Goal: Task Accomplishment & Management: Use online tool/utility

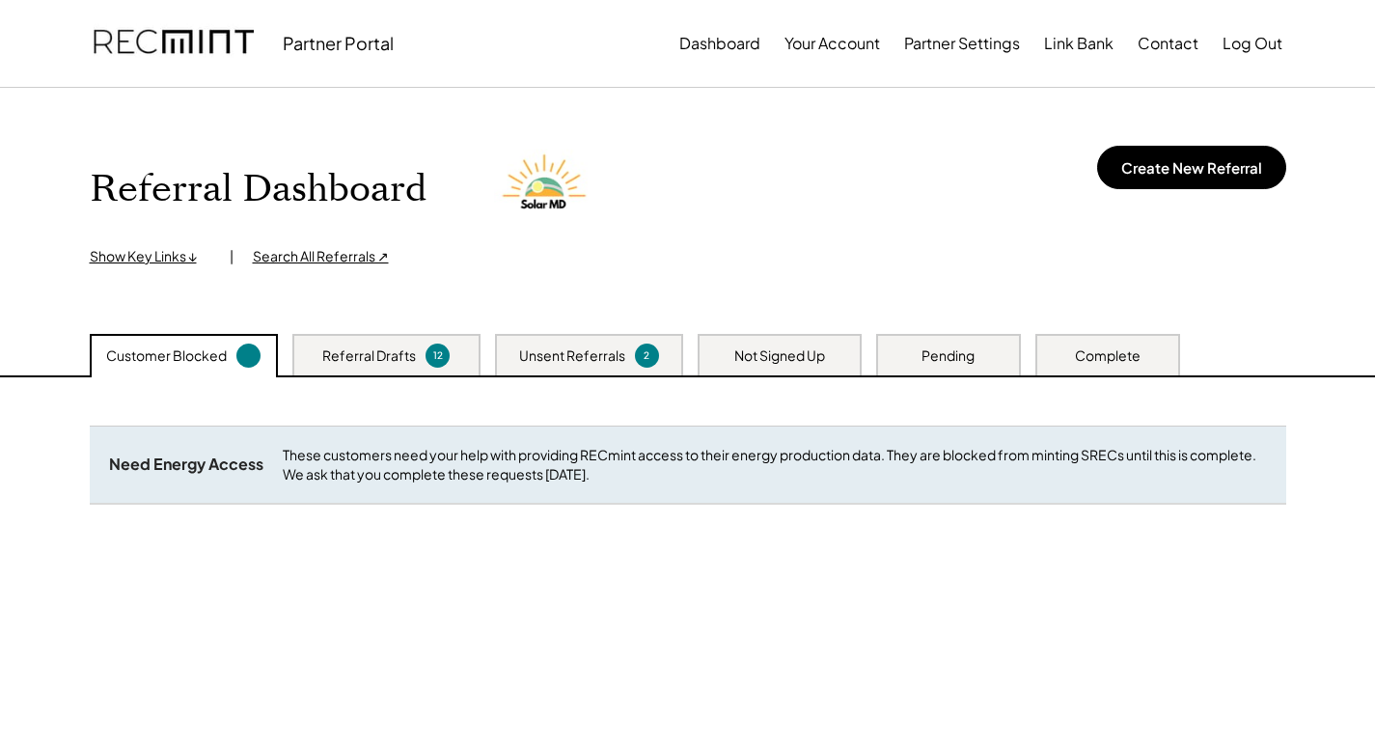
click at [740, 362] on div "Not Signed Up" at bounding box center [779, 355] width 91 height 19
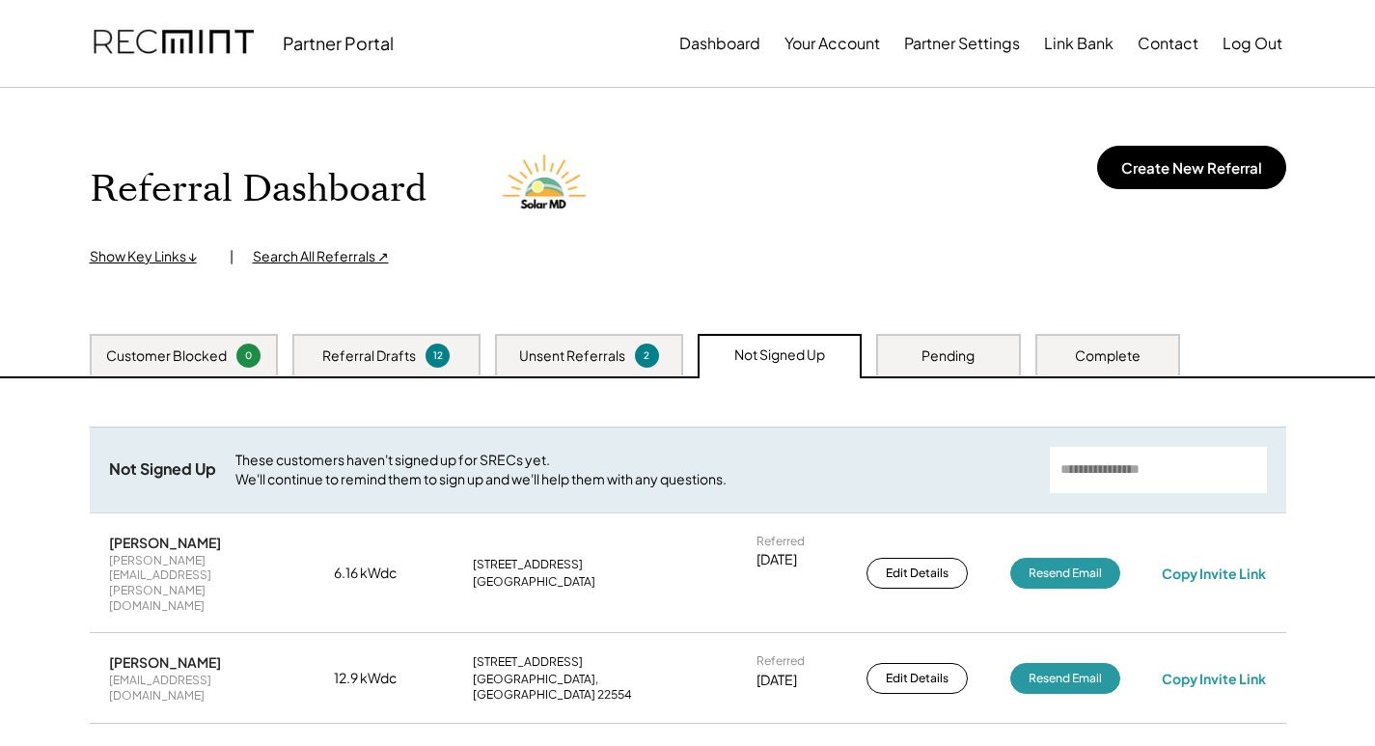
click at [1103, 462] on input "input" at bounding box center [1158, 470] width 217 height 46
paste input "**********"
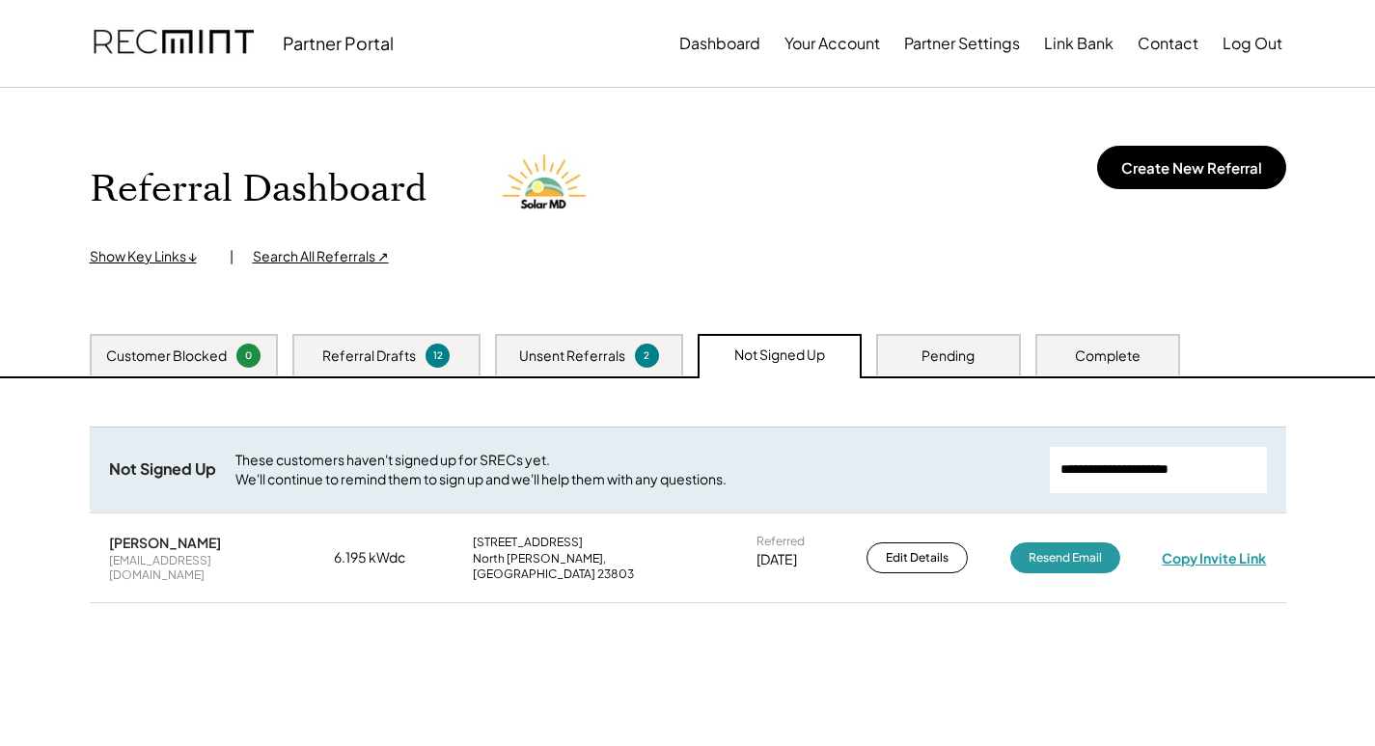
click at [1207, 557] on div "Copy Invite Link" at bounding box center [1214, 557] width 104 height 17
click at [1203, 549] on div "Copy Invite Link" at bounding box center [1214, 557] width 104 height 17
click at [1190, 549] on div "Copy Invite Link" at bounding box center [1214, 557] width 104 height 17
drag, startPoint x: 1246, startPoint y: 466, endPoint x: 871, endPoint y: 467, distance: 374.4
click at [839, 475] on div "Not Signed Up These customers haven't signed up for SRECs yet. We'll continue t…" at bounding box center [688, 470] width 1197 height 86
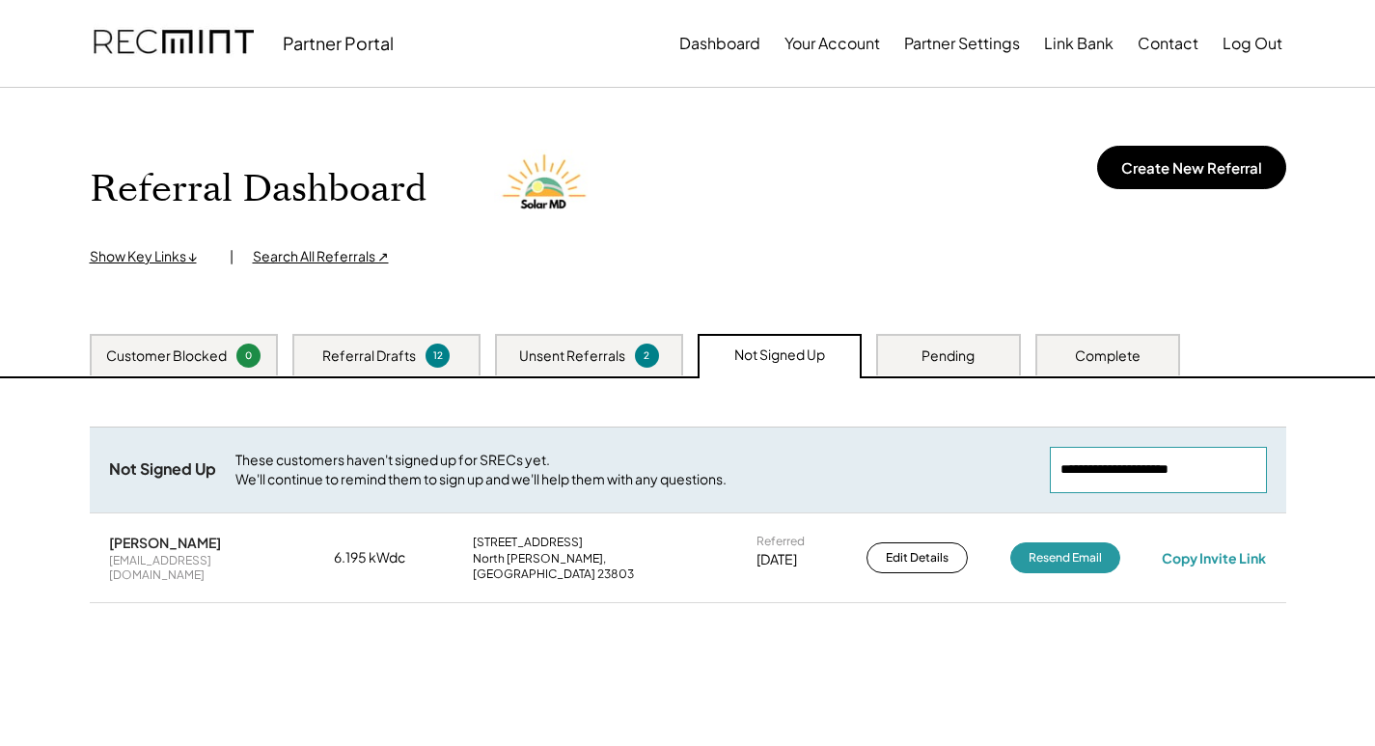
paste input "**********"
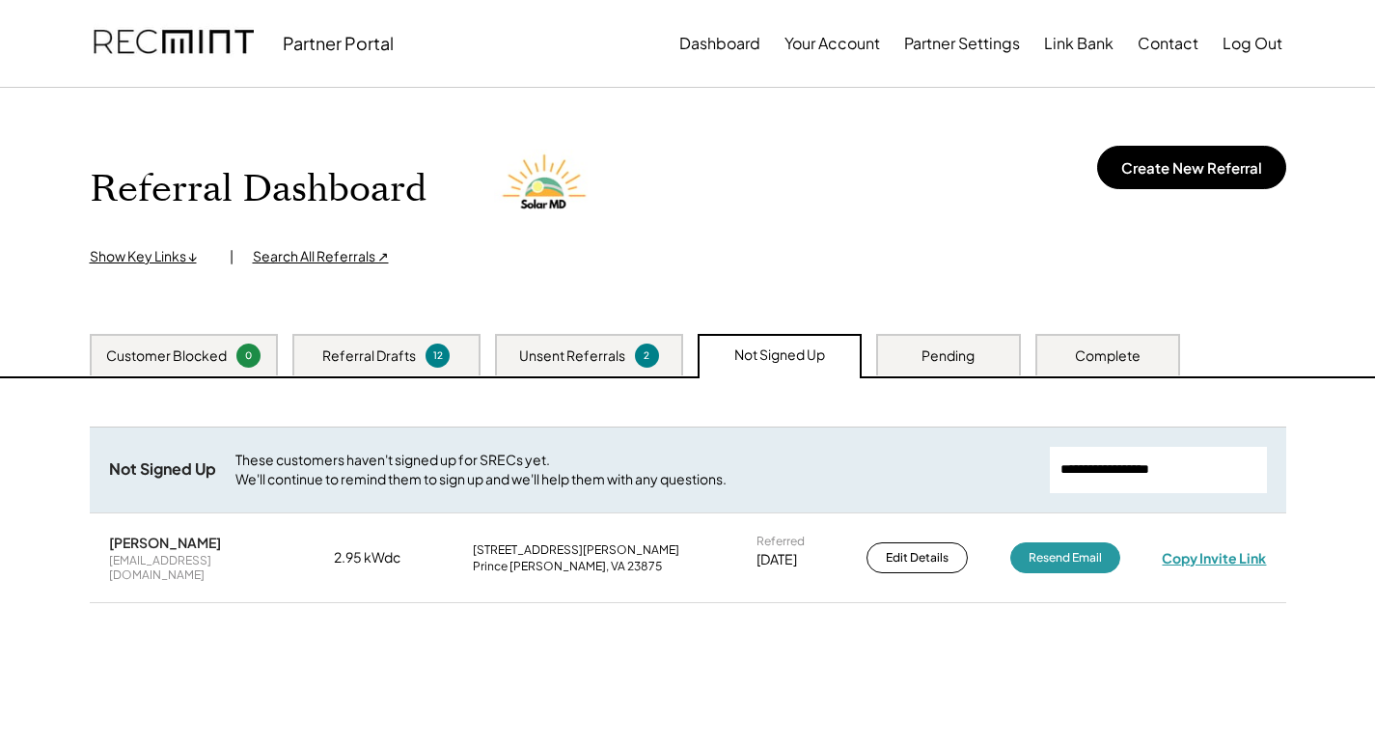
click at [1211, 557] on div "Copy Invite Link" at bounding box center [1214, 557] width 104 height 17
drag, startPoint x: 1224, startPoint y: 478, endPoint x: 972, endPoint y: 483, distance: 251.9
click at [970, 482] on div "Not Signed Up These customers haven't signed up for SRECs yet. We'll continue t…" at bounding box center [688, 470] width 1197 height 86
paste input "**********"
click at [1239, 549] on div "Copy Invite Link" at bounding box center [1214, 557] width 104 height 17
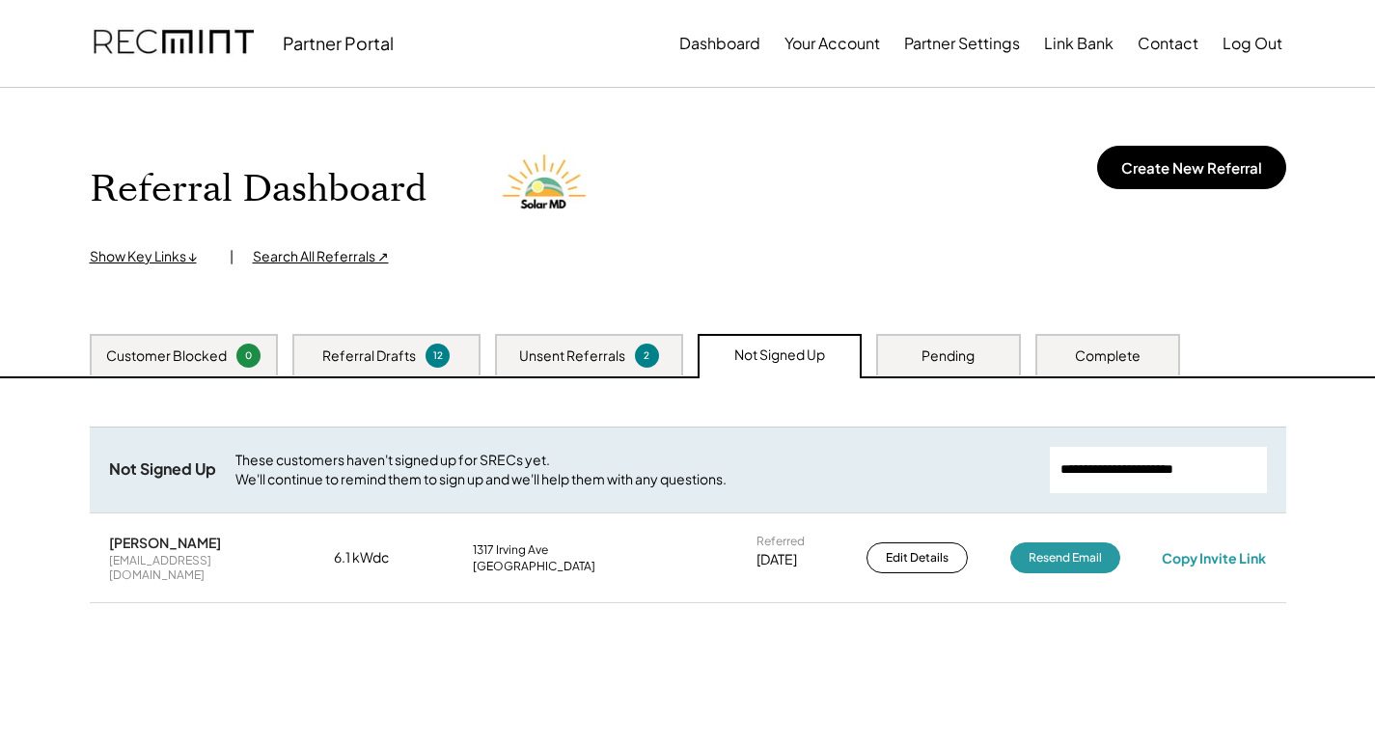
click at [1242, 470] on input "input" at bounding box center [1158, 470] width 217 height 46
paste input "**********"
click at [179, 559] on div "heidiho12@msn.com" at bounding box center [200, 568] width 183 height 30
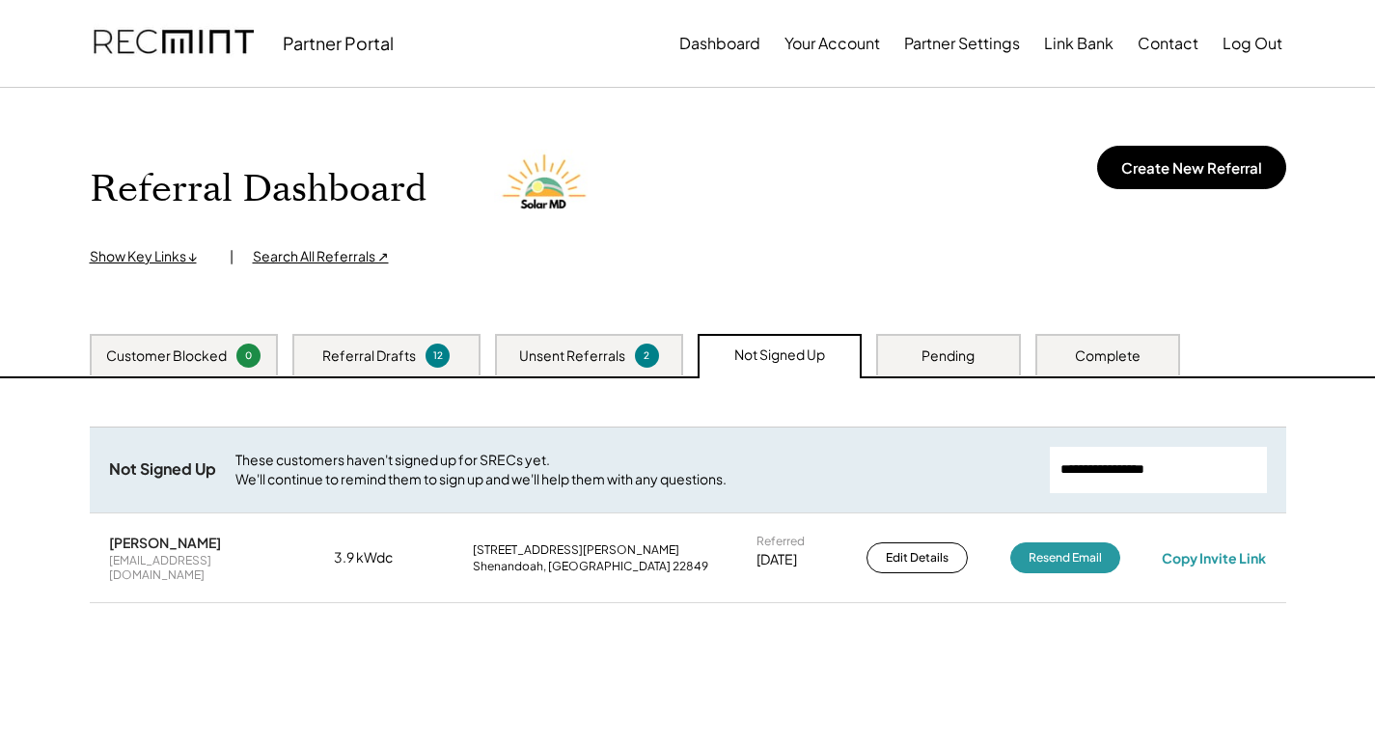
click at [179, 559] on div "heidiho12@msn.com" at bounding box center [200, 568] width 183 height 30
click at [1206, 554] on div "Copy Invite Link" at bounding box center [1214, 557] width 104 height 17
drag, startPoint x: 1226, startPoint y: 467, endPoint x: 779, endPoint y: 470, distance: 446.8
click at [779, 470] on div "Not Signed Up These customers haven't signed up for SRECs yet. We'll continue t…" at bounding box center [688, 470] width 1197 height 86
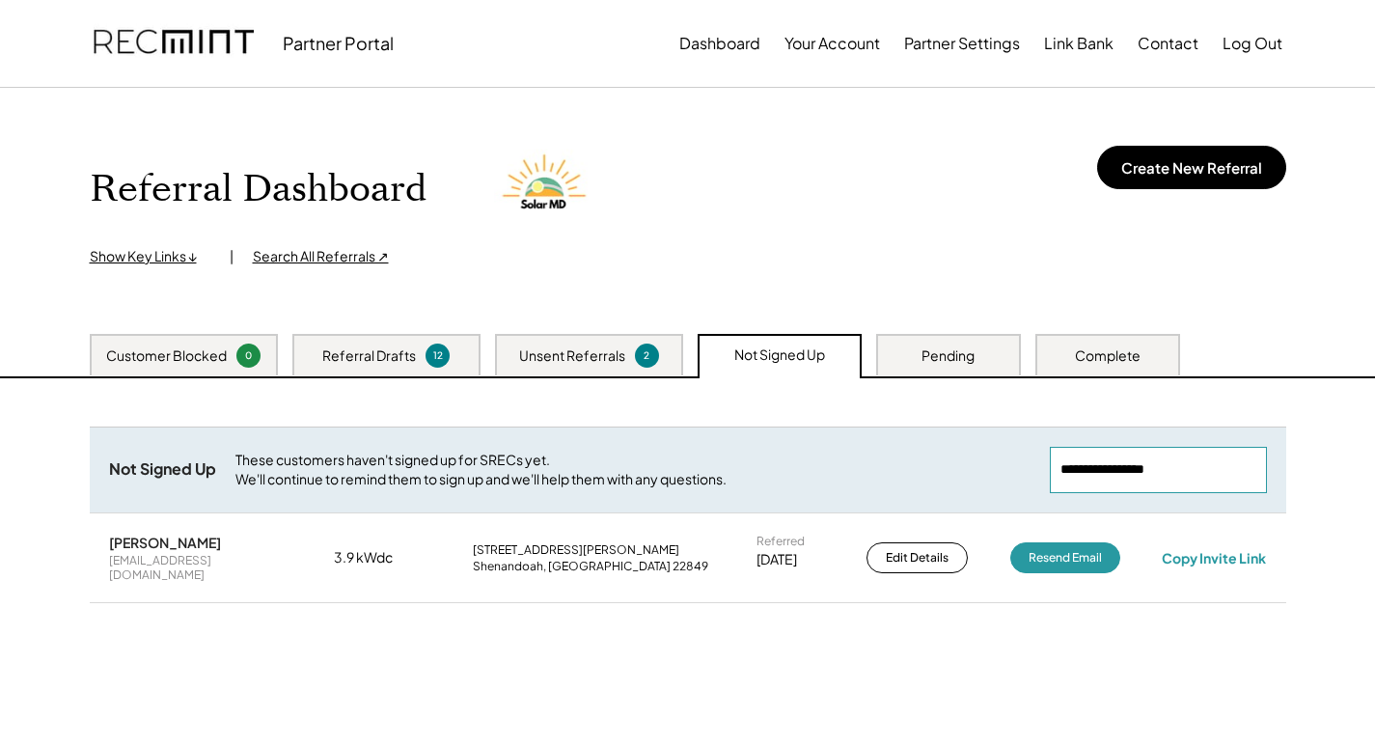
paste input "**********"
click at [1256, 559] on div "Copy Invite Link" at bounding box center [1214, 557] width 104 height 17
click at [1250, 548] on div "Copy Invite Link" at bounding box center [1214, 557] width 114 height 19
drag, startPoint x: 1233, startPoint y: 474, endPoint x: 960, endPoint y: 442, distance: 275.0
click at [708, 466] on div "Not Signed Up These customers haven't signed up for SRECs yet. We'll continue t…" at bounding box center [688, 470] width 1197 height 86
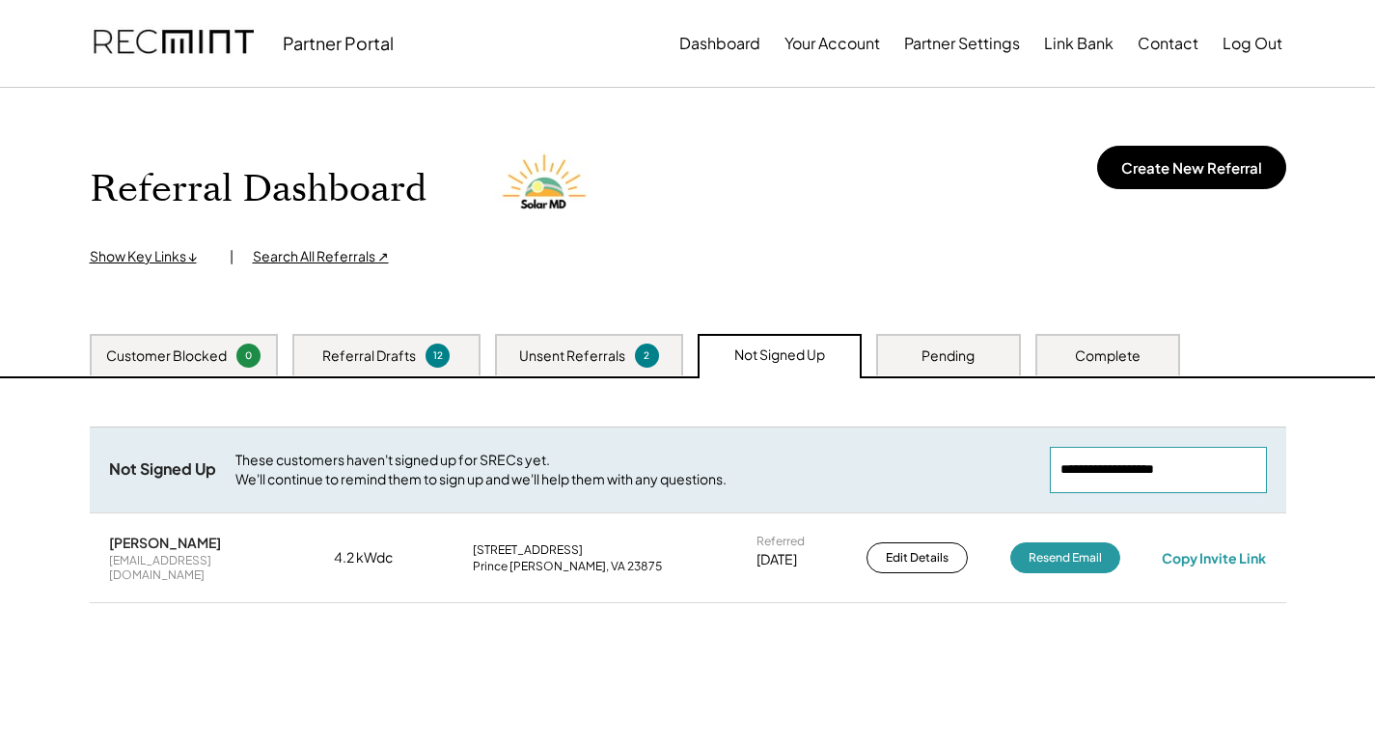
paste input "**********"
drag, startPoint x: 1253, startPoint y: 561, endPoint x: 1251, endPoint y: 546, distance: 14.6
click at [1252, 556] on div "Tammy Maberry tmaberry71@msn.com 5.25 kWdc 21103 Halloway Ave South Chesterfiel…" at bounding box center [688, 558] width 1197 height 88
click at [1251, 549] on div "Copy Invite Link" at bounding box center [1214, 557] width 104 height 17
click at [1207, 553] on div "Copy Invite Link" at bounding box center [1214, 557] width 104 height 17
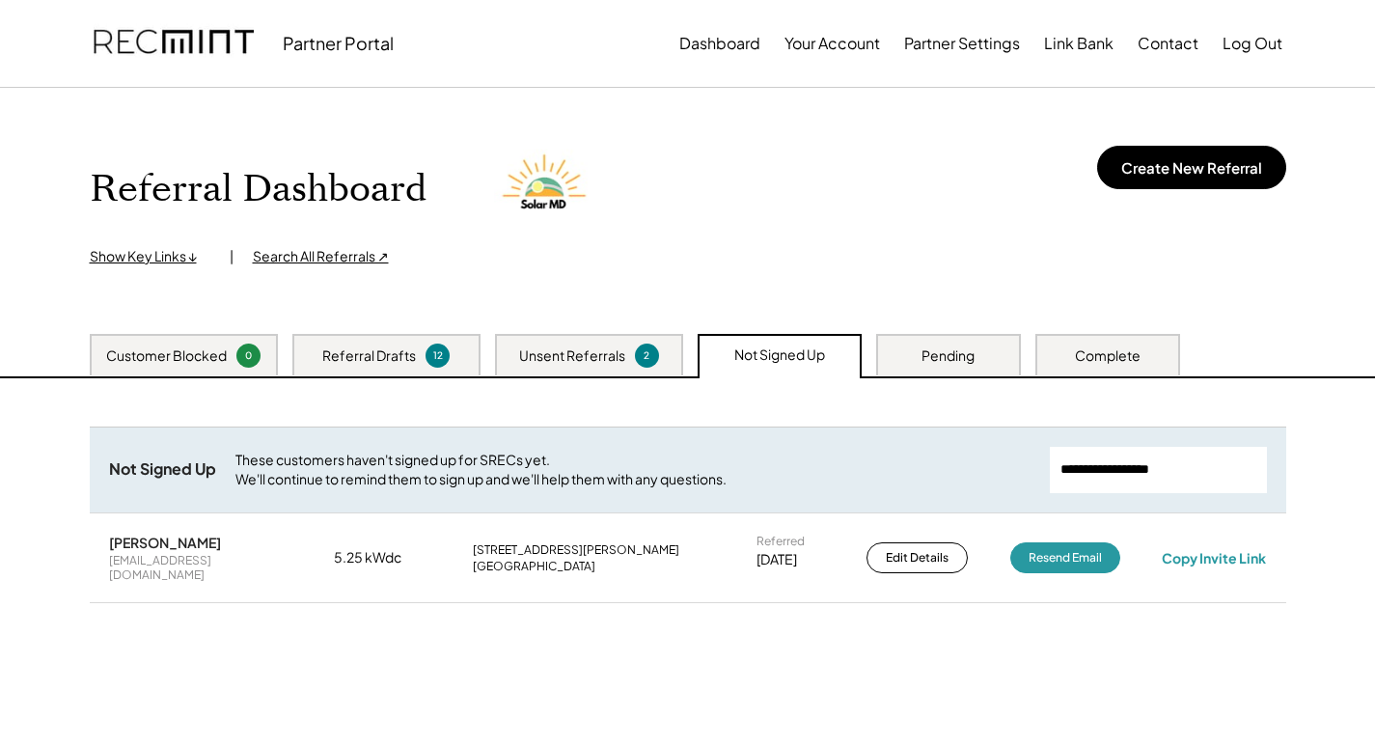
drag, startPoint x: 1212, startPoint y: 468, endPoint x: 991, endPoint y: 471, distance: 221.0
click at [983, 472] on div "Not Signed Up These customers haven't signed up for SRECs yet. We'll continue t…" at bounding box center [688, 470] width 1197 height 86
paste input "**********"
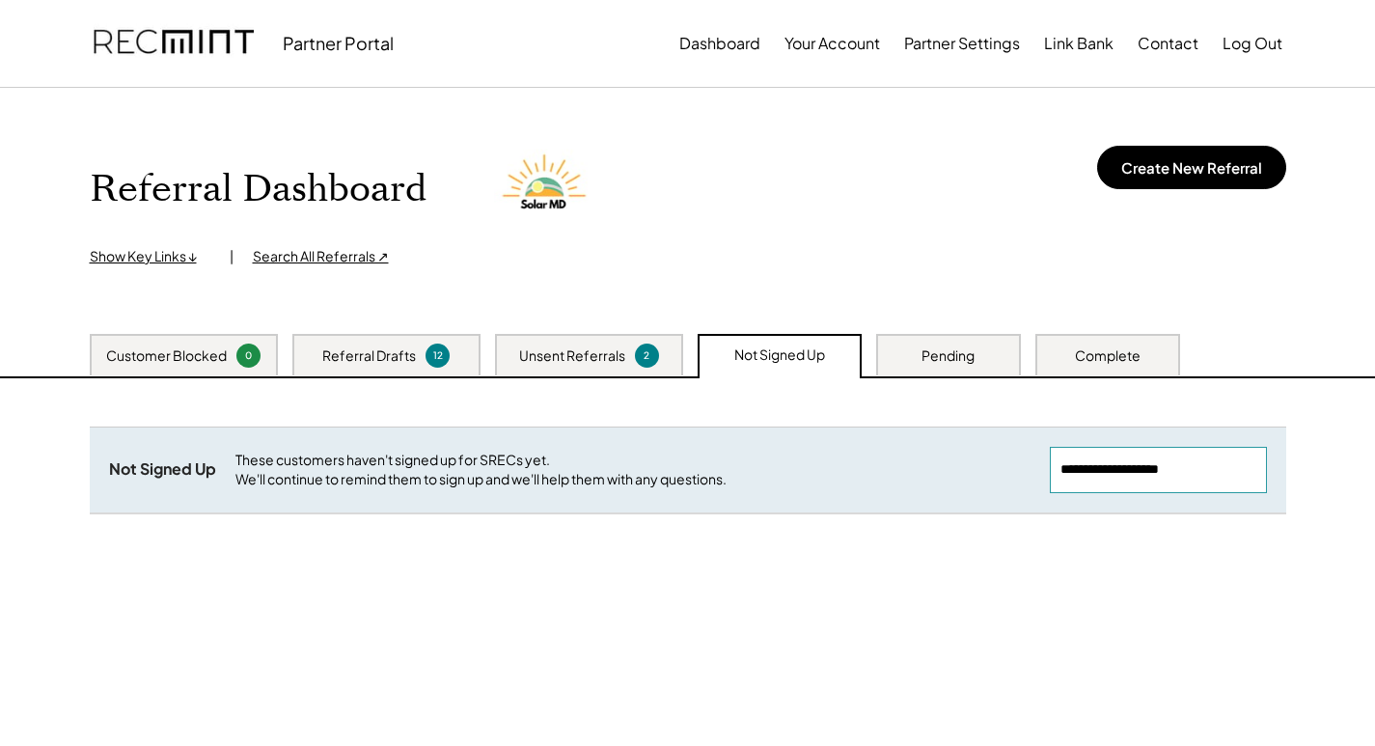
drag, startPoint x: 1238, startPoint y: 470, endPoint x: 919, endPoint y: 481, distance: 319.6
click at [919, 481] on div "Not Signed Up These customers haven't signed up for SRECs yet. We'll continue t…" at bounding box center [688, 470] width 1197 height 86
drag, startPoint x: 1231, startPoint y: 469, endPoint x: 992, endPoint y: 483, distance: 239.8
click at [992, 483] on div "Not Signed Up These customers haven't signed up for SRECs yet. We'll continue t…" at bounding box center [688, 470] width 1197 height 86
paste input "**********"
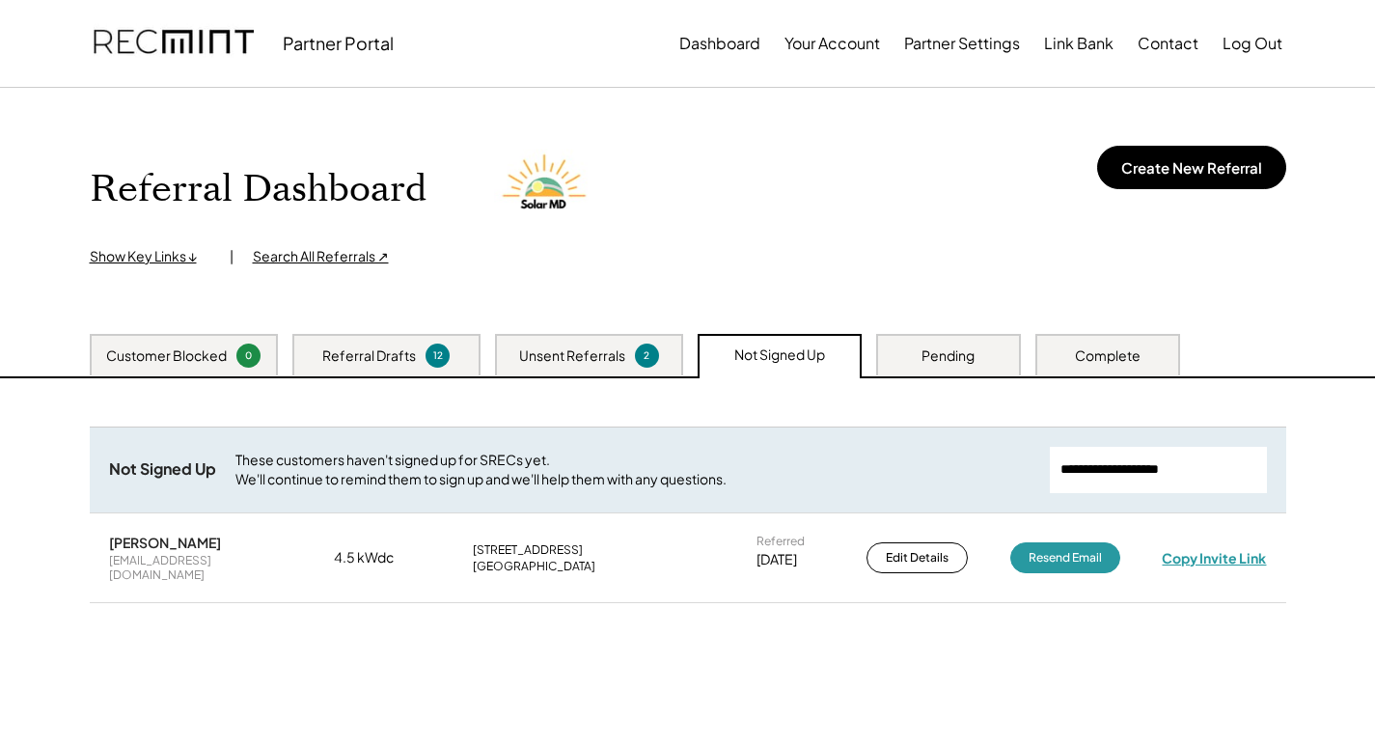
click at [1178, 557] on div "Copy Invite Link" at bounding box center [1214, 557] width 104 height 17
drag, startPoint x: 1224, startPoint y: 472, endPoint x: 1023, endPoint y: 462, distance: 201.0
click at [807, 478] on div "Not Signed Up These customers haven't signed up for SRECs yet. We'll continue t…" at bounding box center [688, 470] width 1197 height 86
paste input "**********"
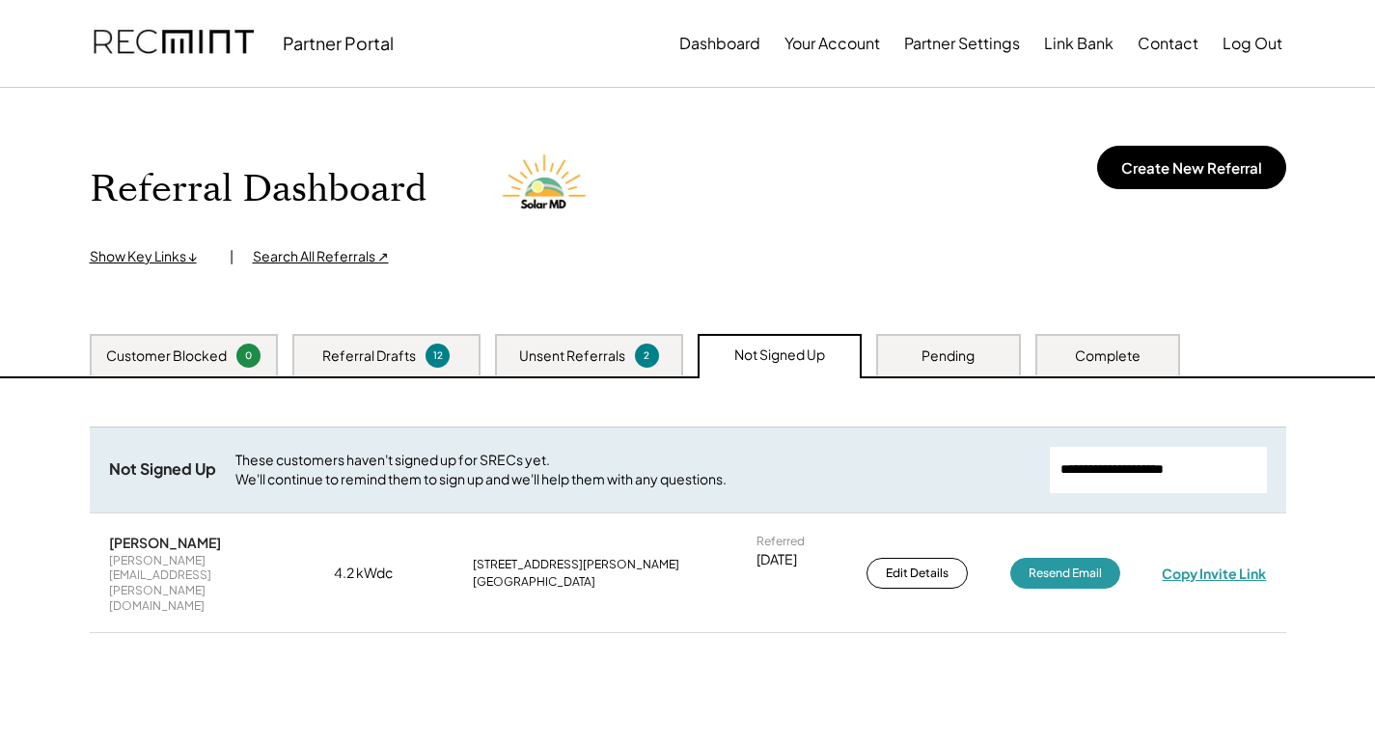
click at [1189, 565] on div "Copy Invite Link" at bounding box center [1214, 573] width 104 height 17
click at [201, 558] on div "armand.boyd@yahoo.com" at bounding box center [200, 583] width 183 height 60
click at [202, 557] on div "armand.boyd@yahoo.com" at bounding box center [200, 583] width 183 height 60
click at [203, 557] on div "armand.boyd@yahoo.com" at bounding box center [200, 583] width 183 height 60
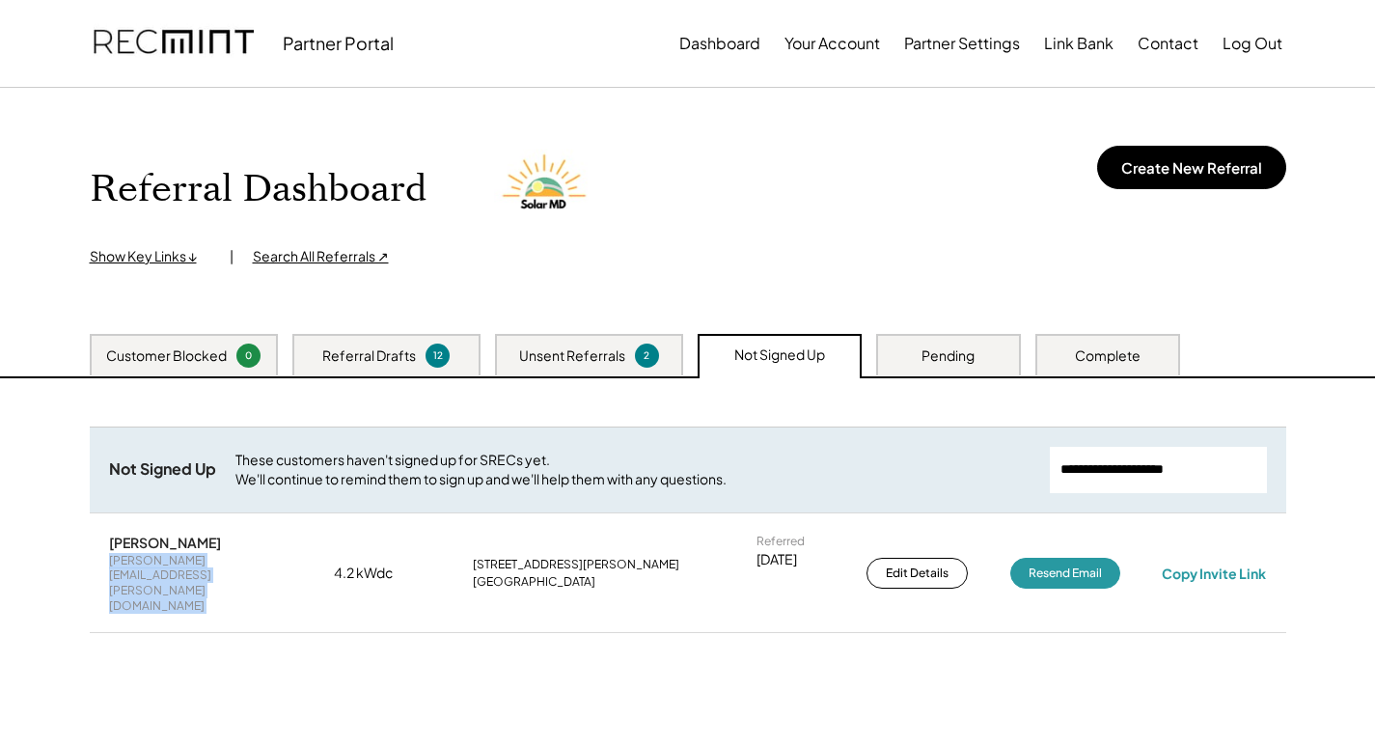
copy div "armand.boyd@yahoo.com"
drag, startPoint x: 1248, startPoint y: 474, endPoint x: 842, endPoint y: 447, distance: 406.2
click at [811, 451] on div "Not Signed Up These customers haven't signed up for SRECs yet. We'll continue t…" at bounding box center [688, 470] width 1197 height 86
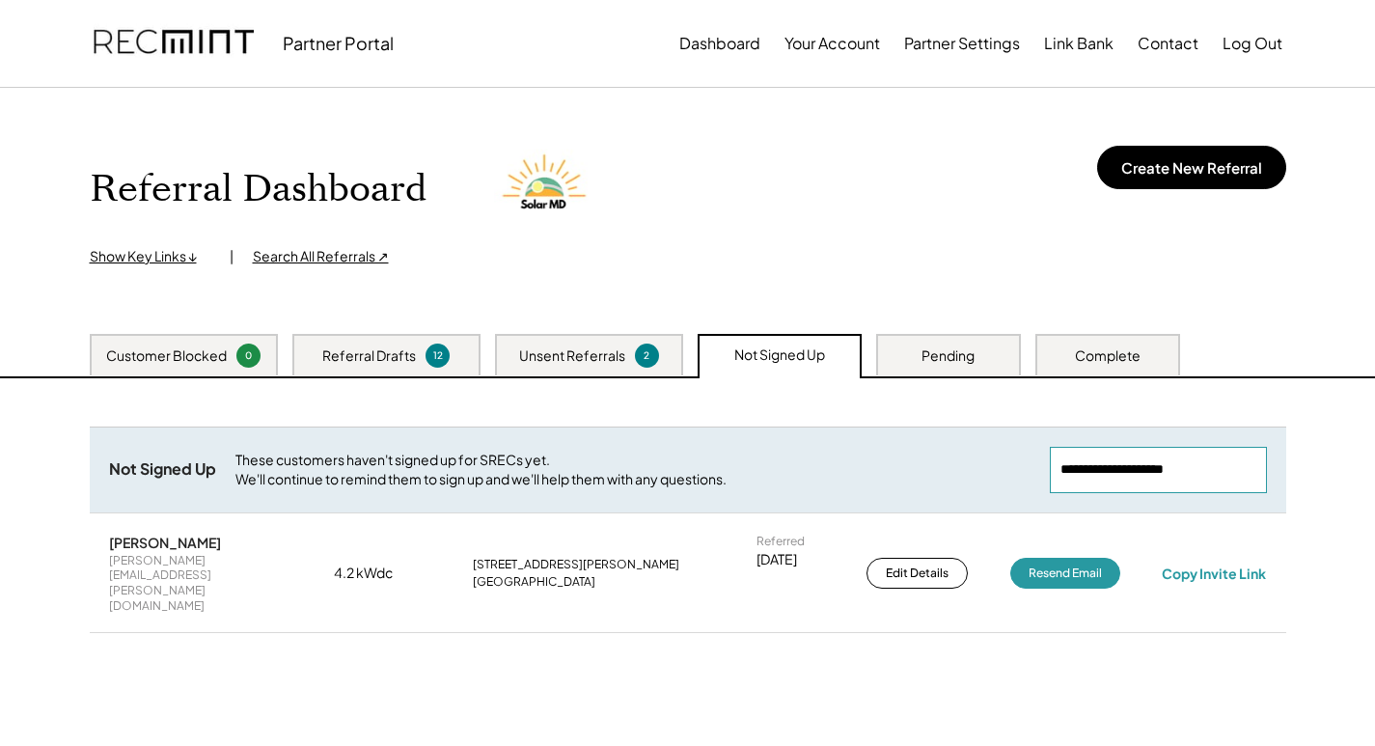
paste input "**********"
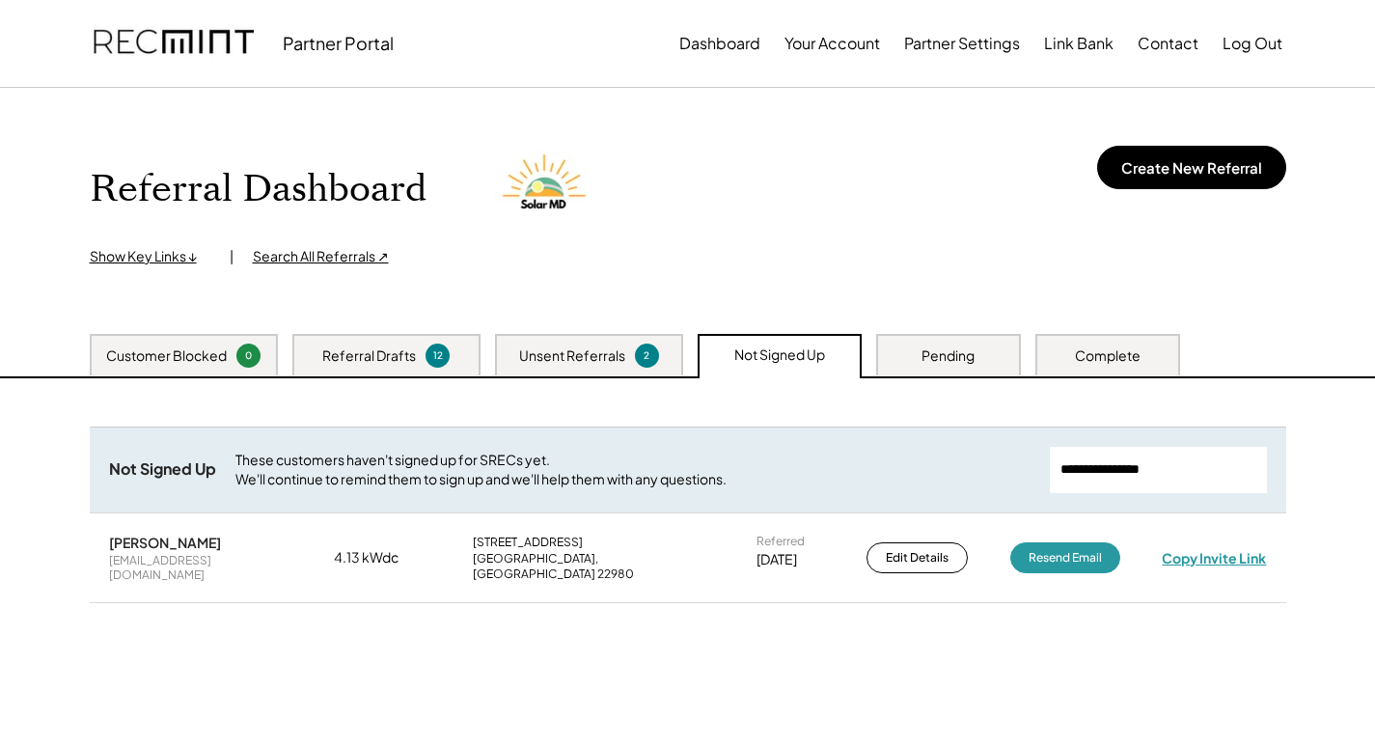
click at [1262, 549] on div "Copy Invite Link" at bounding box center [1214, 557] width 104 height 17
drag, startPoint x: 1212, startPoint y: 469, endPoint x: 945, endPoint y: 453, distance: 267.8
click at [815, 467] on div "Not Signed Up These customers haven't signed up for SRECs yet. We'll continue t…" at bounding box center [688, 470] width 1197 height 86
paste input "**********"
click at [1244, 557] on div "Copy Invite Link" at bounding box center [1214, 557] width 104 height 17
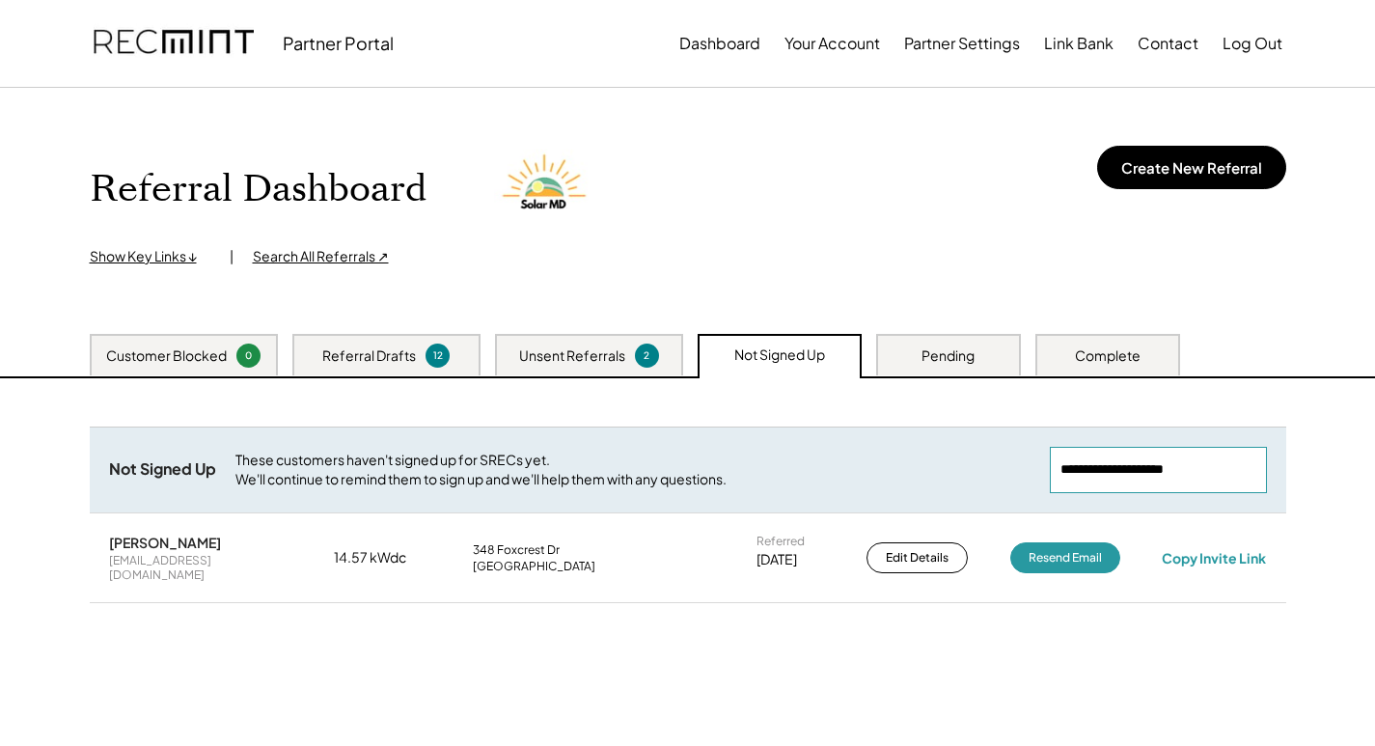
drag, startPoint x: 1251, startPoint y: 467, endPoint x: 685, endPoint y: 460, distance: 565.6
click at [685, 460] on div "Not Signed Up These customers haven't signed up for SRECs yet. We'll continue t…" at bounding box center [688, 470] width 1197 height 86
paste input "**********"
click at [1218, 556] on div "Copy Invite Link" at bounding box center [1214, 557] width 104 height 17
drag, startPoint x: 1236, startPoint y: 466, endPoint x: 973, endPoint y: 482, distance: 263.9
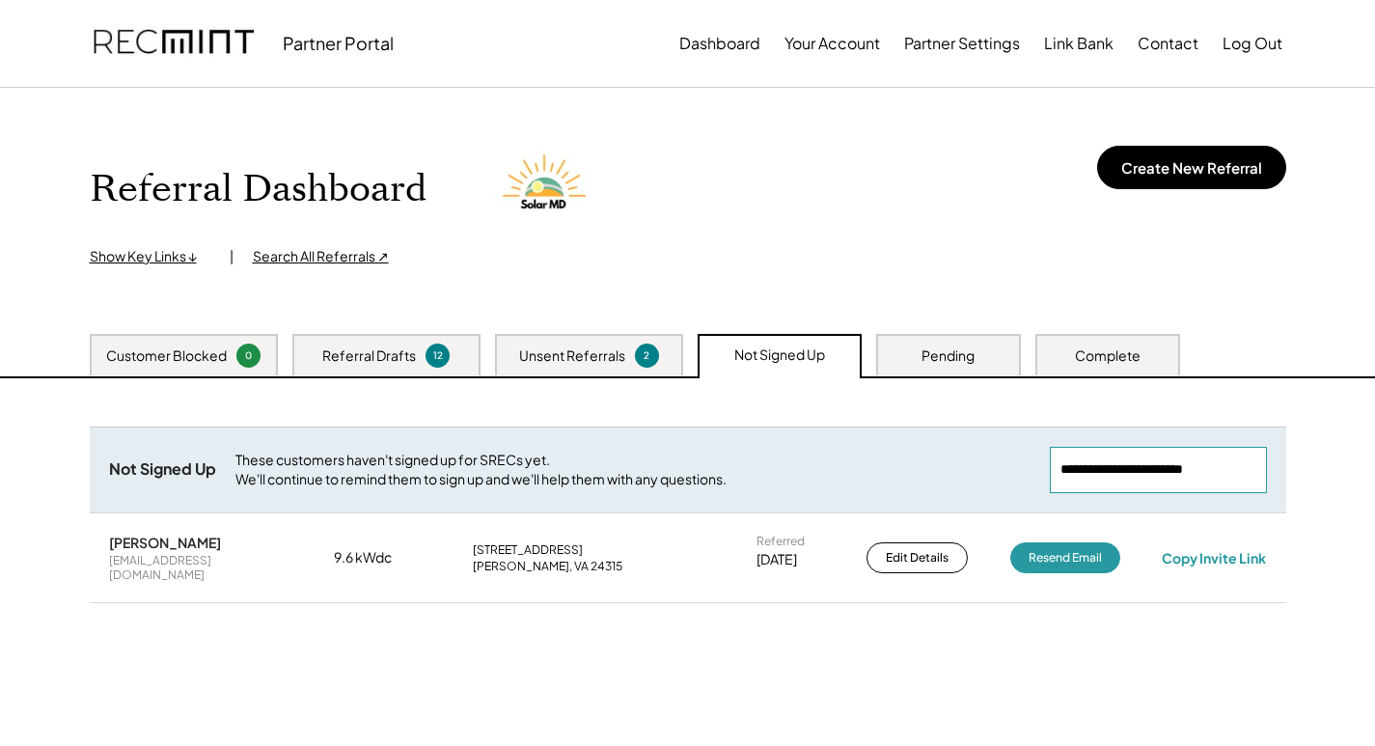
click at [835, 507] on div "Not Signed Up These customers haven't signed up for SRECs yet. We'll continue t…" at bounding box center [688, 470] width 1197 height 86
paste input "**********"
drag, startPoint x: 1238, startPoint y: 473, endPoint x: 1000, endPoint y: 543, distance: 248.6
click at [1000, 543] on div "Not Signed Up These customers haven't signed up for SRECs yet. We'll continue t…" at bounding box center [688, 539] width 1197 height 225
click at [1239, 557] on div "Copy Invite Link" at bounding box center [1214, 557] width 104 height 17
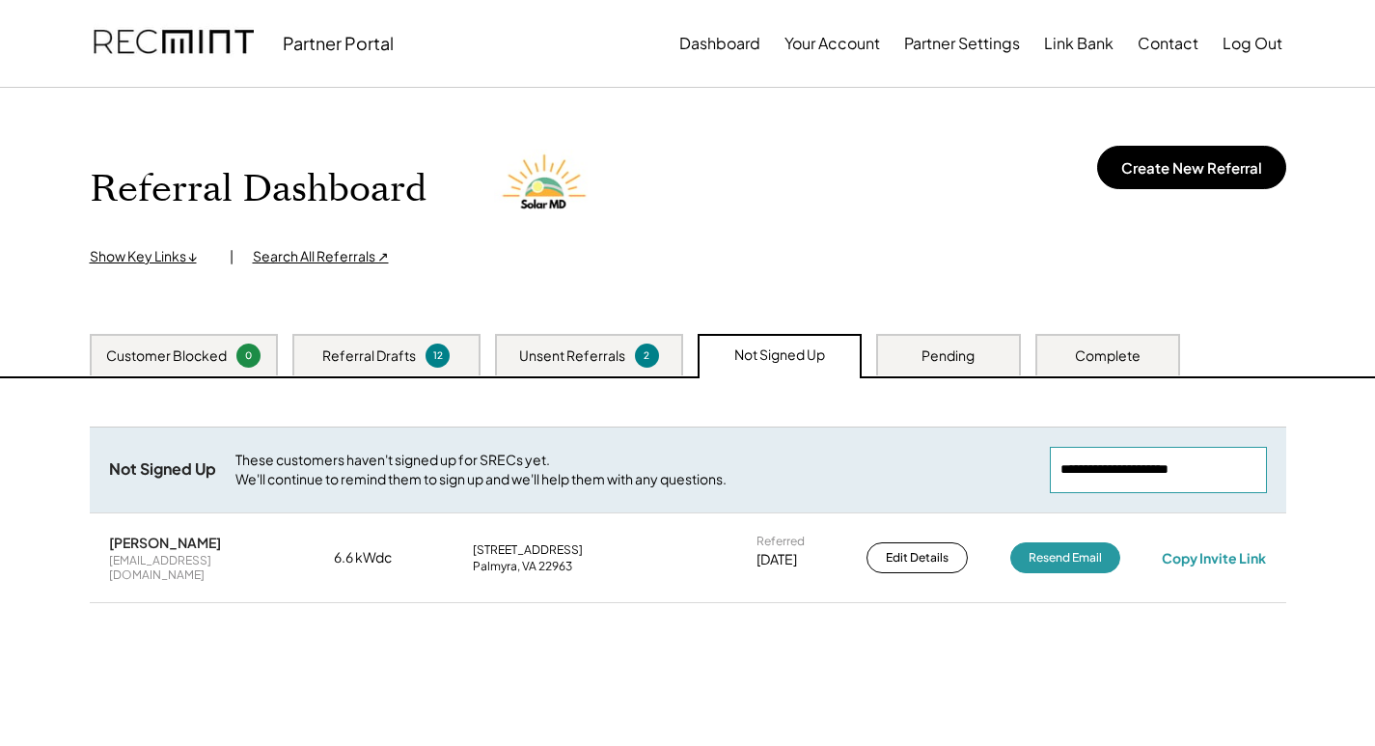
drag, startPoint x: 1252, startPoint y: 462, endPoint x: 1023, endPoint y: 465, distance: 228.7
click at [1023, 465] on div "Not Signed Up These customers haven't signed up for SRECs yet. We'll continue t…" at bounding box center [688, 470] width 1197 height 86
paste input "**********"
click at [151, 565] on div "jperry@vims.edu" at bounding box center [200, 568] width 183 height 30
click at [1206, 538] on div "James Perry jperry@vims.edu 5.605 kWdc 3341 Wahrani Ln Lanexa, VA 23089 Referre…" at bounding box center [688, 558] width 1197 height 88
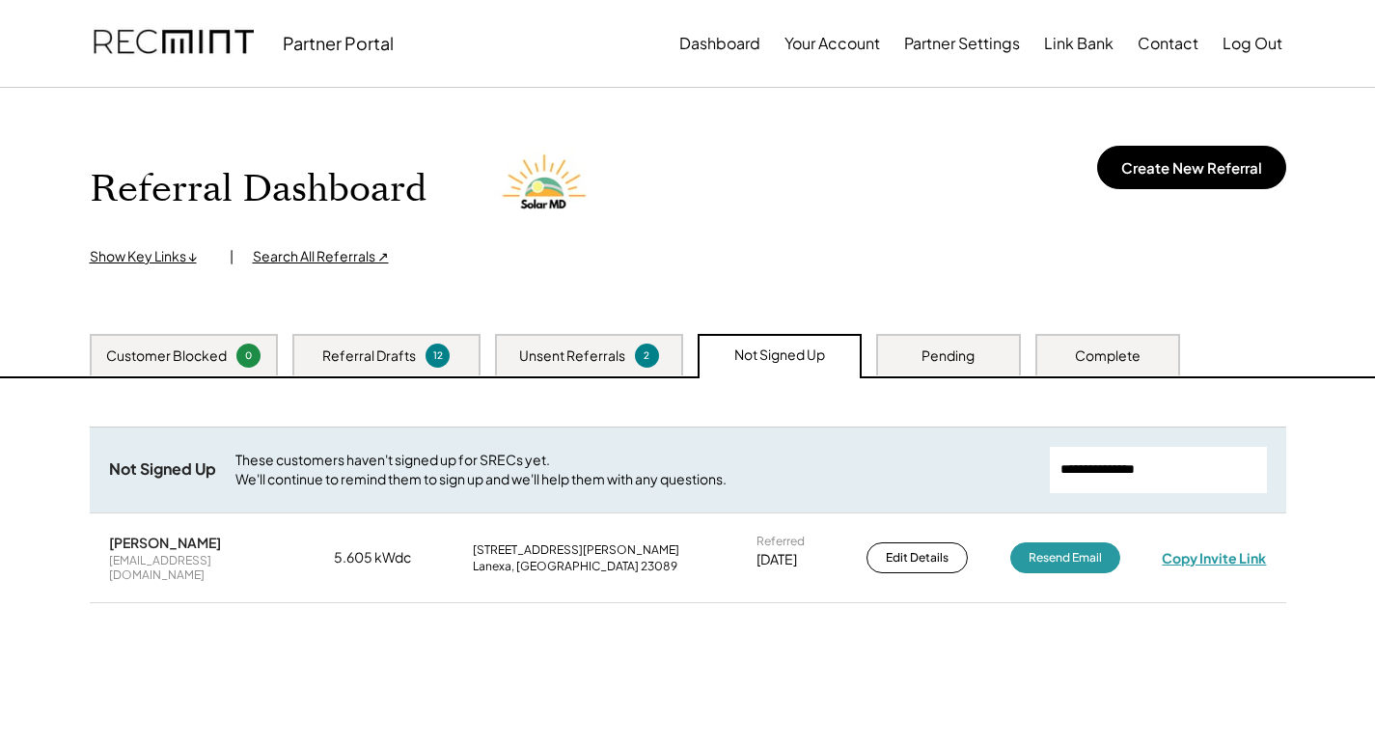
click at [1214, 552] on div "Copy Invite Link" at bounding box center [1214, 557] width 104 height 17
drag, startPoint x: 1179, startPoint y: 475, endPoint x: 935, endPoint y: 446, distance: 245.9
click at [900, 461] on div "Not Signed Up These customers haven't signed up for SRECs yet. We'll continue t…" at bounding box center [688, 470] width 1197 height 86
paste input "**********"
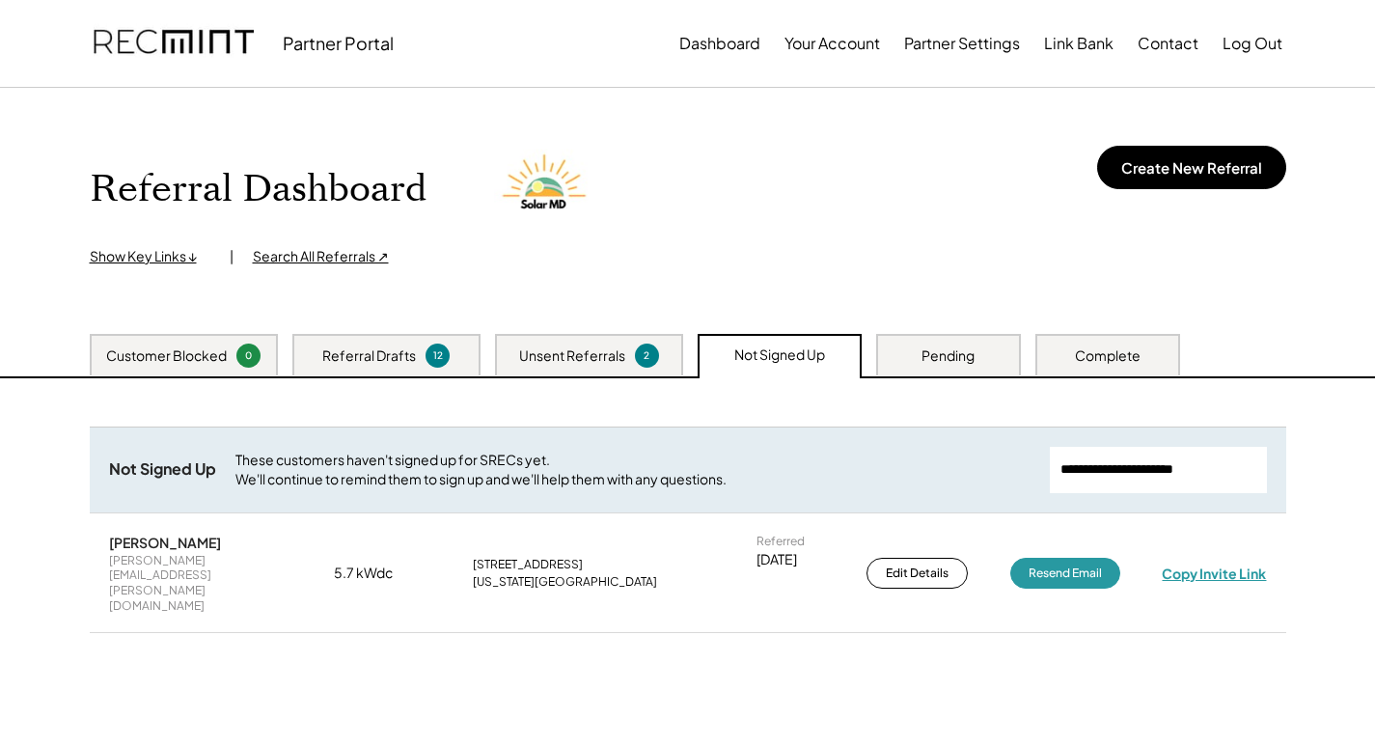
click at [1241, 565] on div "Copy Invite Link" at bounding box center [1214, 573] width 104 height 17
drag, startPoint x: 1245, startPoint y: 460, endPoint x: 866, endPoint y: 424, distance: 381.0
click at [866, 424] on div "Need System Details These customers need your help with completing the system d…" at bounding box center [687, 619] width 1235 height 483
paste input "**********"
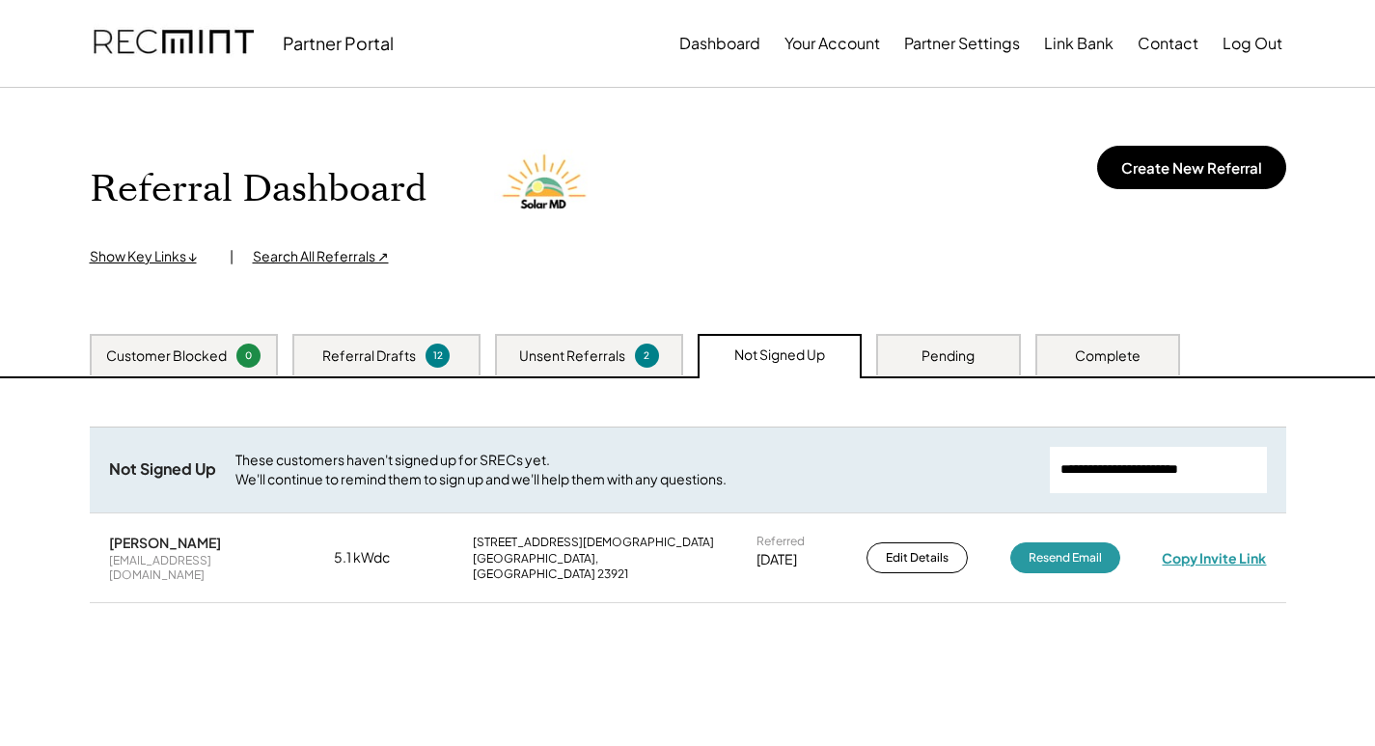
click at [1176, 556] on div "Copy Invite Link" at bounding box center [1214, 557] width 104 height 17
drag, startPoint x: 1243, startPoint y: 469, endPoint x: 761, endPoint y: 413, distance: 484.8
click at [755, 412] on div "Need System Details These customers need your help with completing the system d…" at bounding box center [687, 619] width 1235 height 483
paste input "**********"
click at [1205, 550] on div "Copy Invite Link" at bounding box center [1214, 557] width 104 height 17
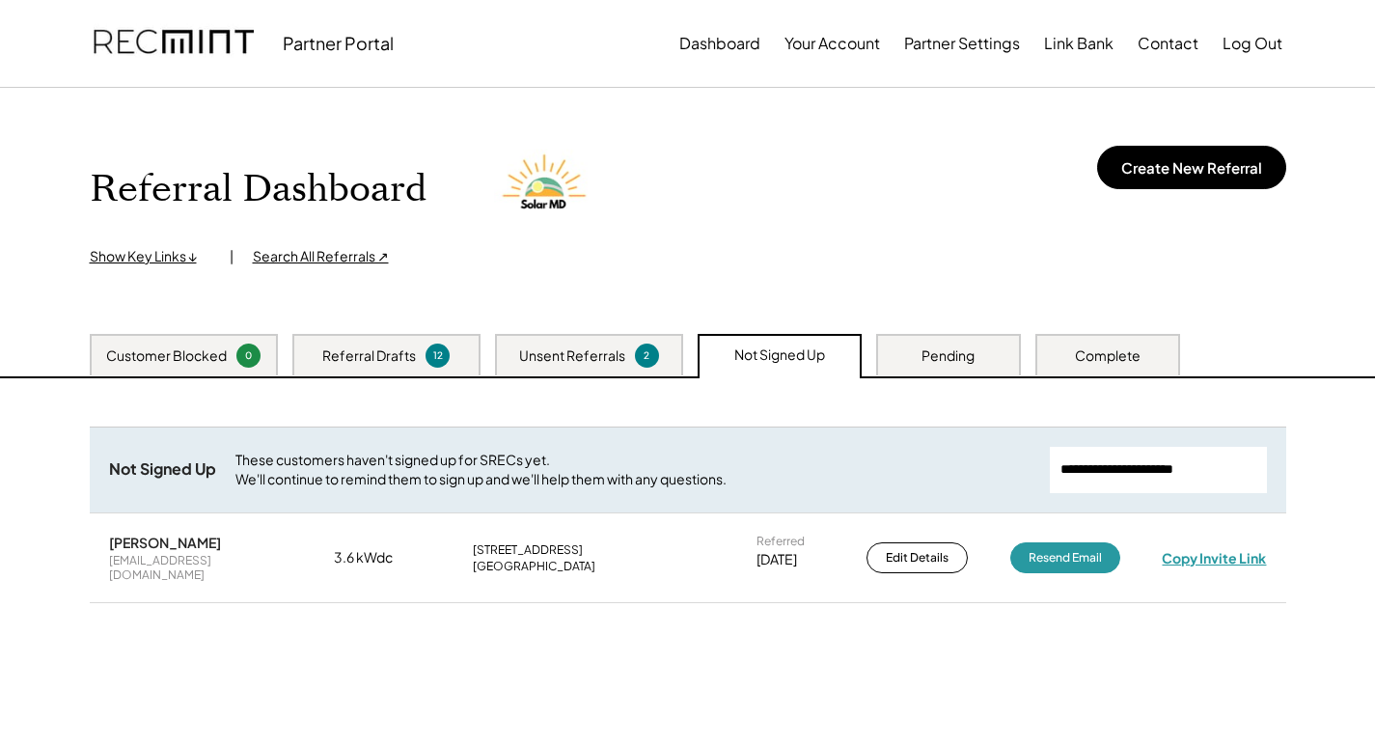
click at [1211, 550] on div "Copy Invite Link" at bounding box center [1214, 557] width 104 height 17
drag, startPoint x: 1257, startPoint y: 478, endPoint x: 893, endPoint y: 475, distance: 364.8
click at [829, 483] on div "Not Signed Up These customers haven't signed up for SRECs yet. We'll continue t…" at bounding box center [688, 470] width 1197 height 86
paste input "**********"
click at [1254, 480] on input "input" at bounding box center [1158, 470] width 217 height 46
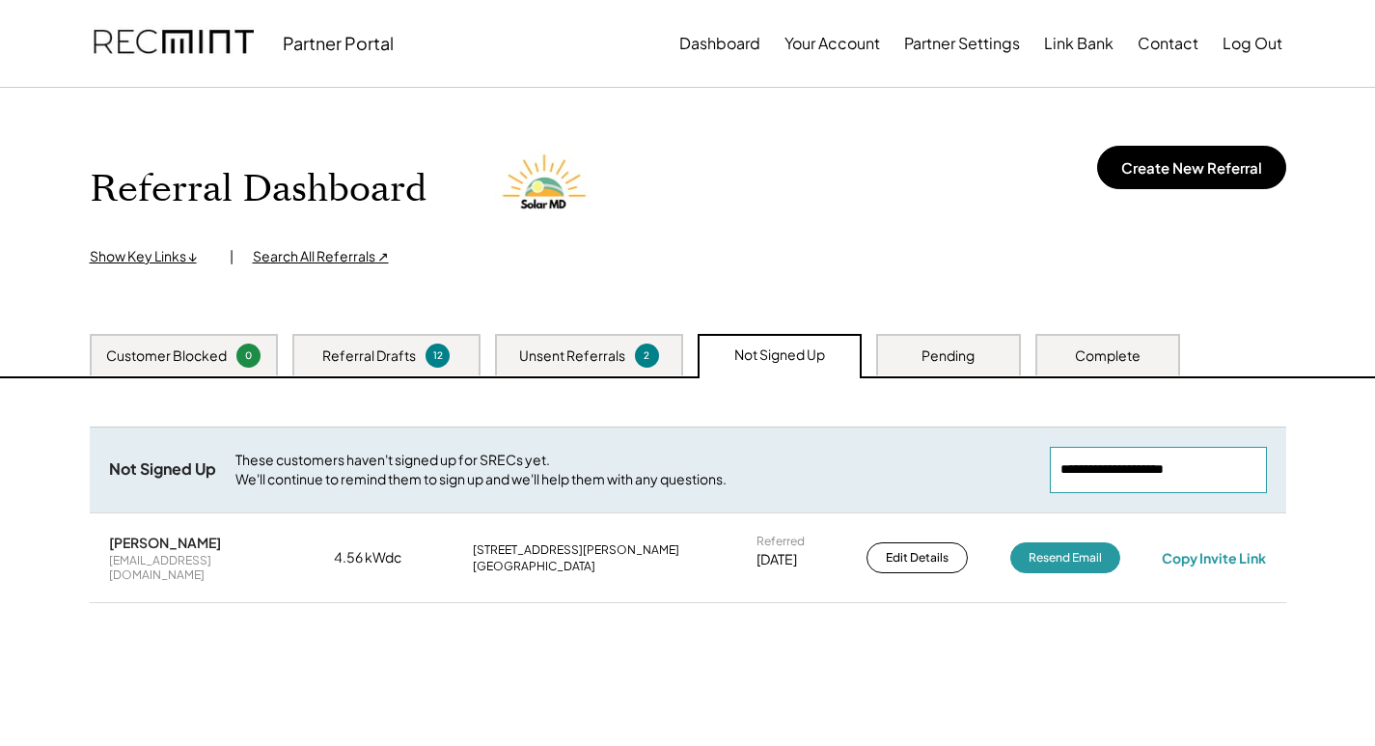
click at [1211, 458] on input "input" at bounding box center [1158, 470] width 217 height 46
click at [1218, 549] on div "Copy Invite Link" at bounding box center [1214, 557] width 104 height 17
drag, startPoint x: 1224, startPoint y: 469, endPoint x: 1003, endPoint y: 483, distance: 221.4
click at [1003, 483] on div "Not Signed Up These customers haven't signed up for SRECs yet. We'll continue t…" at bounding box center [688, 470] width 1197 height 86
click at [1251, 480] on input "input" at bounding box center [1158, 470] width 217 height 46
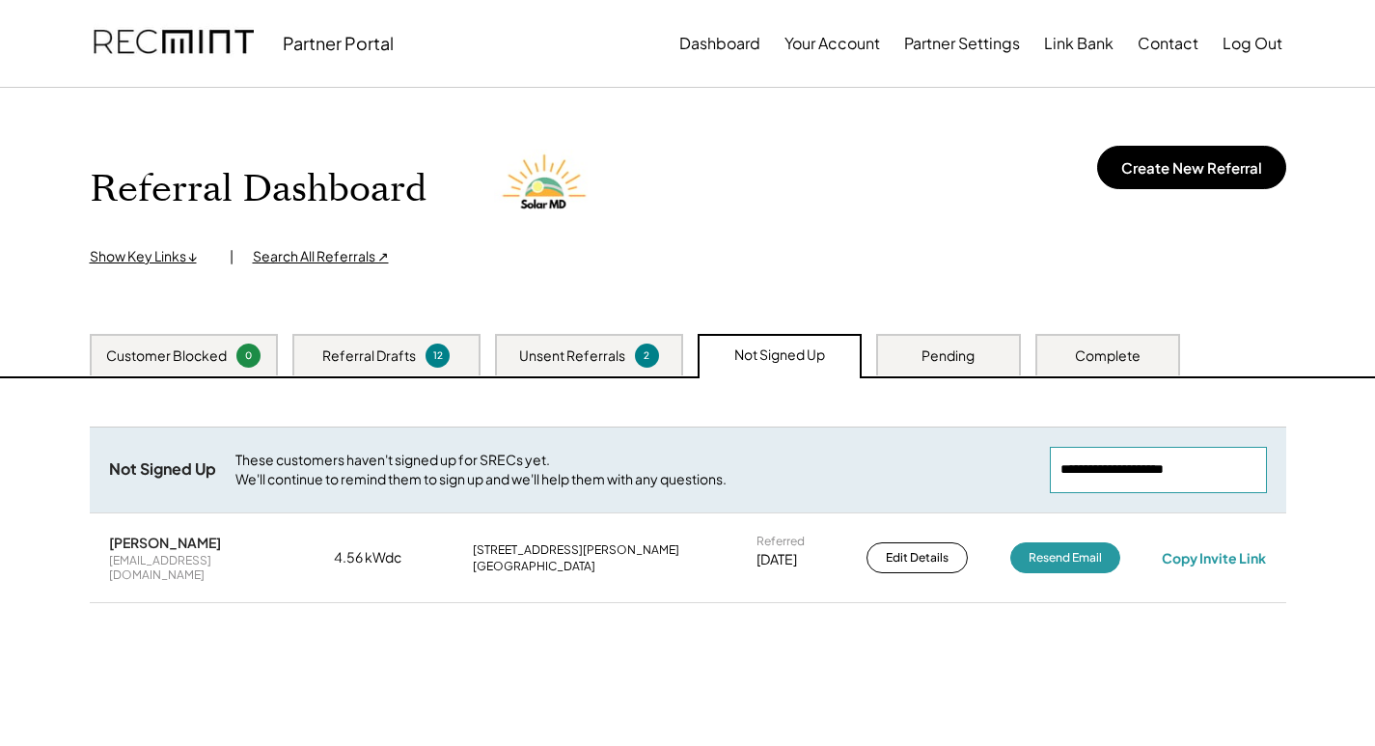
click at [1101, 475] on input "input" at bounding box center [1158, 470] width 217 height 46
click at [1191, 470] on input "input" at bounding box center [1158, 470] width 217 height 46
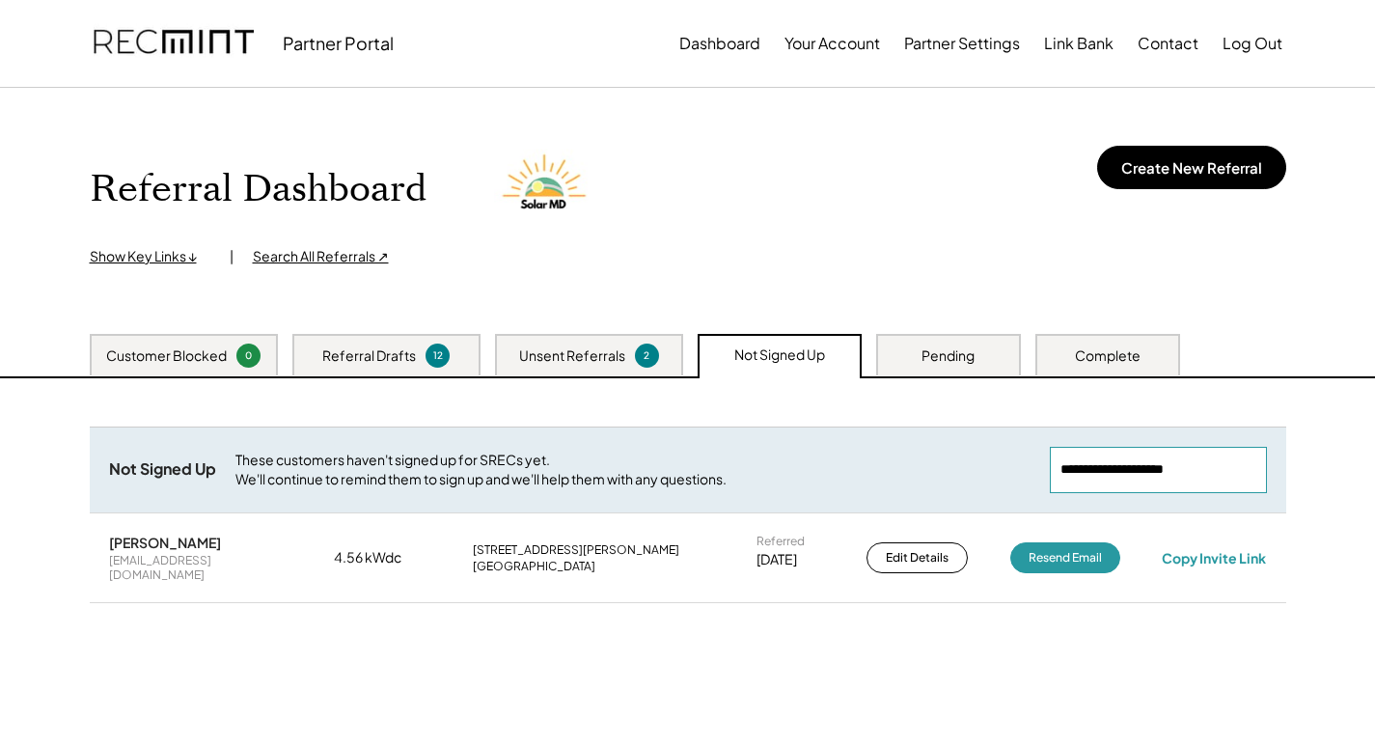
click at [1191, 470] on input "input" at bounding box center [1158, 470] width 217 height 46
paste input "**********"
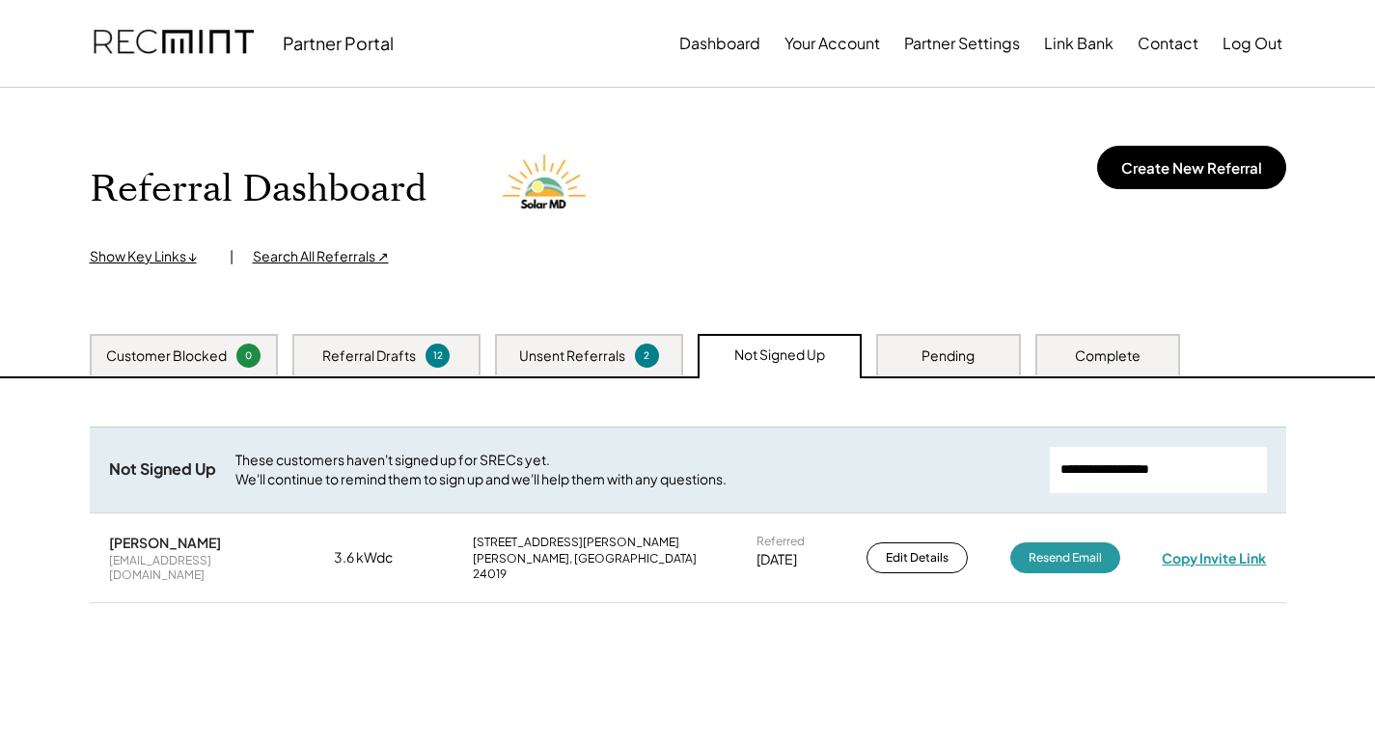
click at [1180, 559] on div "Copy Invite Link" at bounding box center [1214, 557] width 104 height 17
drag, startPoint x: 1228, startPoint y: 465, endPoint x: 998, endPoint y: 459, distance: 229.8
click at [998, 459] on div "Not Signed Up These customers haven't signed up for SRECs yet. We'll continue t…" at bounding box center [688, 470] width 1197 height 86
paste input "**********"
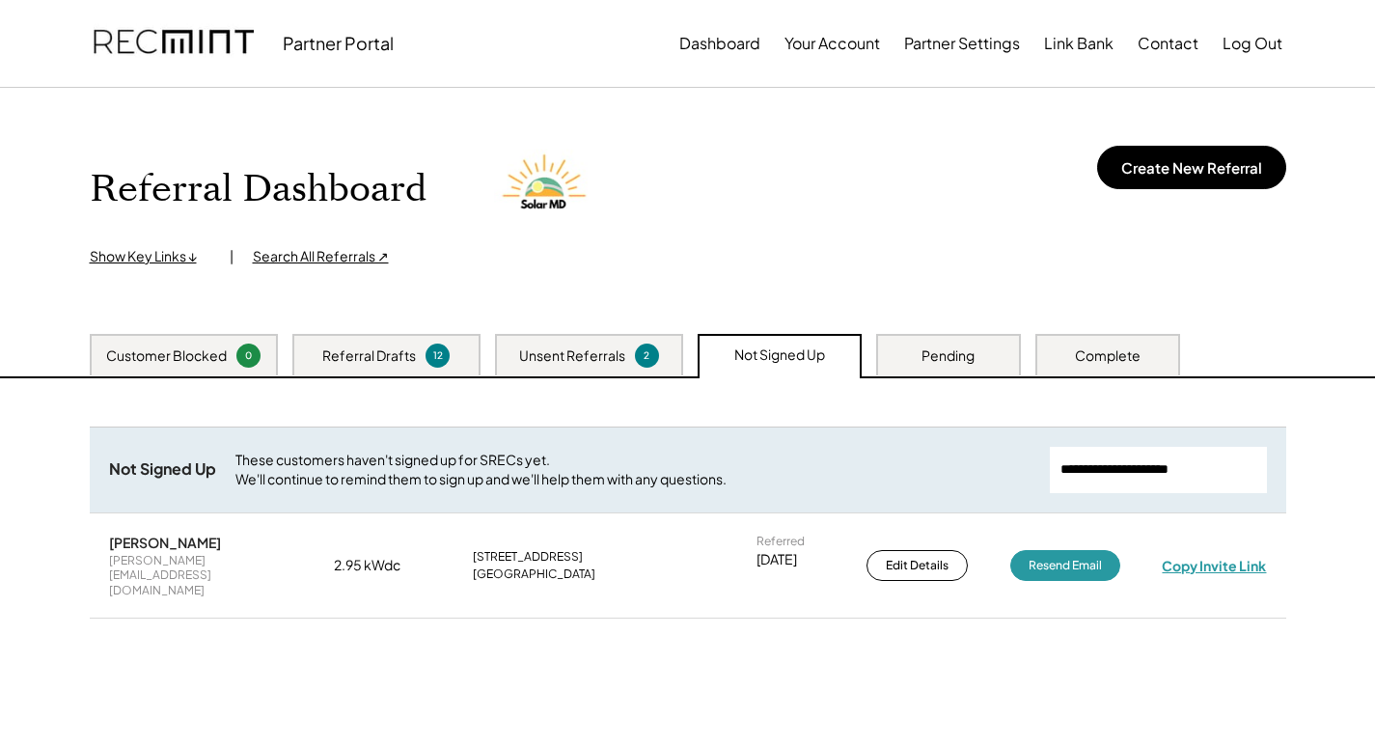
click at [1177, 557] on div "Copy Invite Link" at bounding box center [1214, 565] width 104 height 17
drag, startPoint x: 1212, startPoint y: 464, endPoint x: 801, endPoint y: 476, distance: 411.3
click at [799, 477] on div "Not Signed Up These customers haven't signed up for SRECs yet. We'll continue t…" at bounding box center [688, 470] width 1197 height 86
paste input "**********"
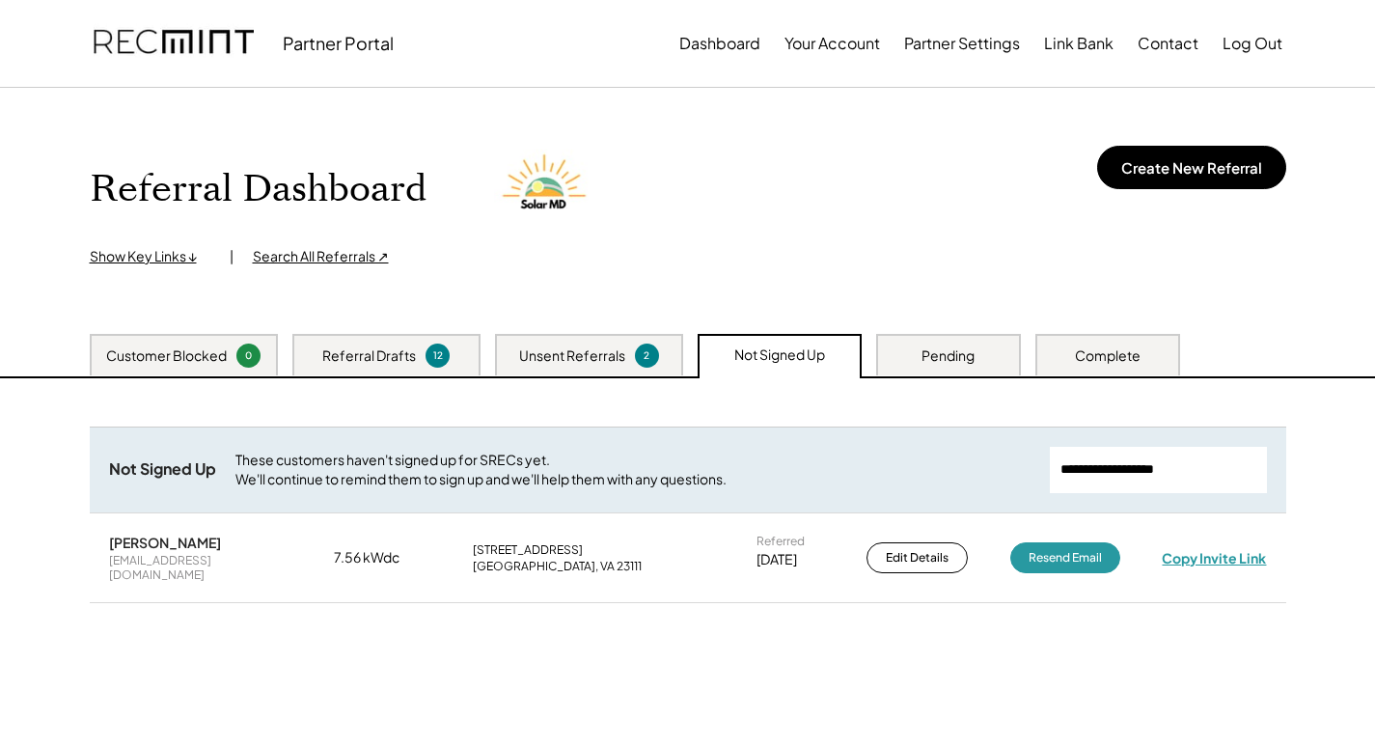
click at [1193, 552] on div "Copy Invite Link" at bounding box center [1214, 557] width 104 height 17
drag, startPoint x: 1242, startPoint y: 464, endPoint x: 910, endPoint y: 465, distance: 332.0
click at [910, 465] on div "Not Signed Up These customers haven't signed up for SRECs yet. We'll continue t…" at bounding box center [688, 470] width 1197 height 86
paste input "**********"
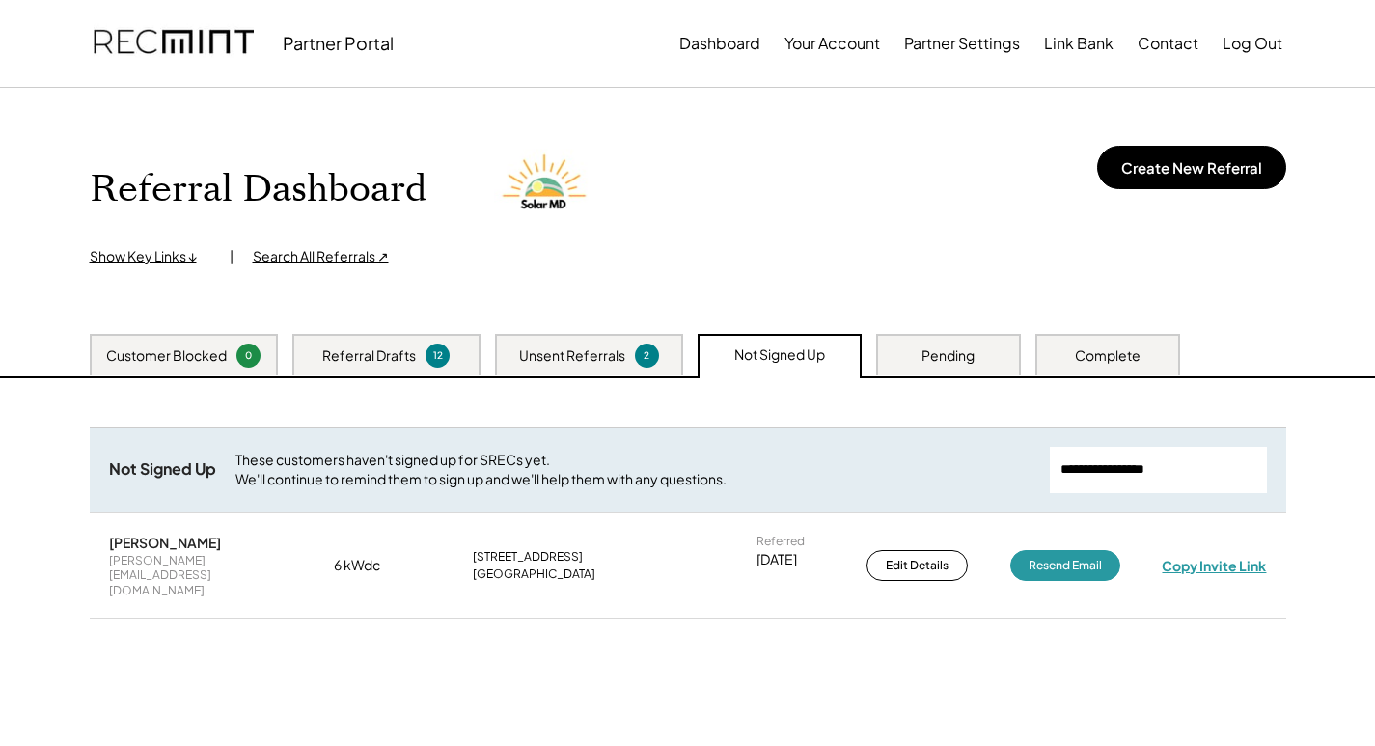
click at [1219, 557] on div "Copy Invite Link" at bounding box center [1214, 565] width 104 height 17
drag, startPoint x: 1211, startPoint y: 471, endPoint x: 894, endPoint y: 494, distance: 318.3
click at [894, 494] on div "Not Signed Up These customers haven't signed up for SRECs yet. We'll continue t…" at bounding box center [688, 470] width 1197 height 86
paste input "**********"
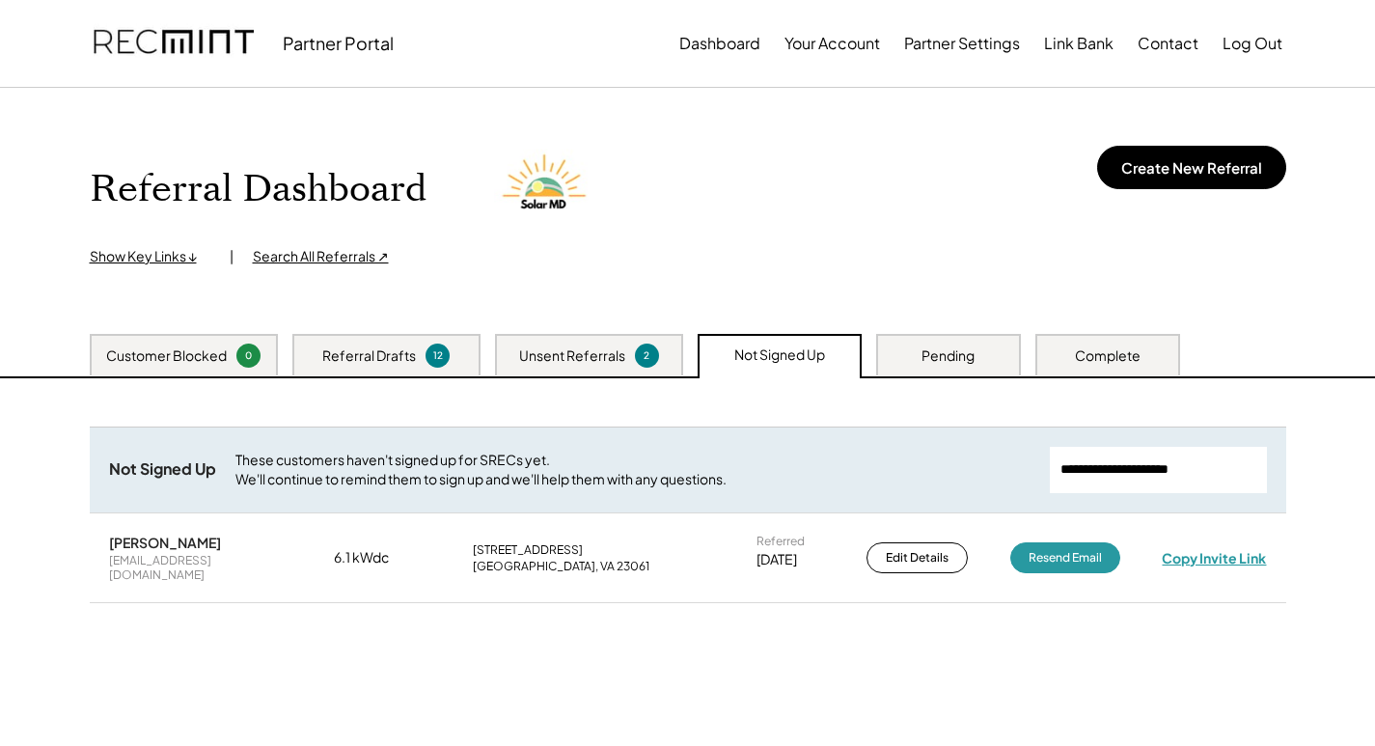
click at [1228, 553] on div "Copy Invite Link" at bounding box center [1214, 557] width 104 height 17
drag, startPoint x: 1241, startPoint y: 470, endPoint x: 947, endPoint y: 484, distance: 294.7
click at [947, 484] on div "Not Signed Up These customers haven't signed up for SRECs yet. We'll continue t…" at bounding box center [688, 470] width 1197 height 86
paste input "**********"
type input "**********"
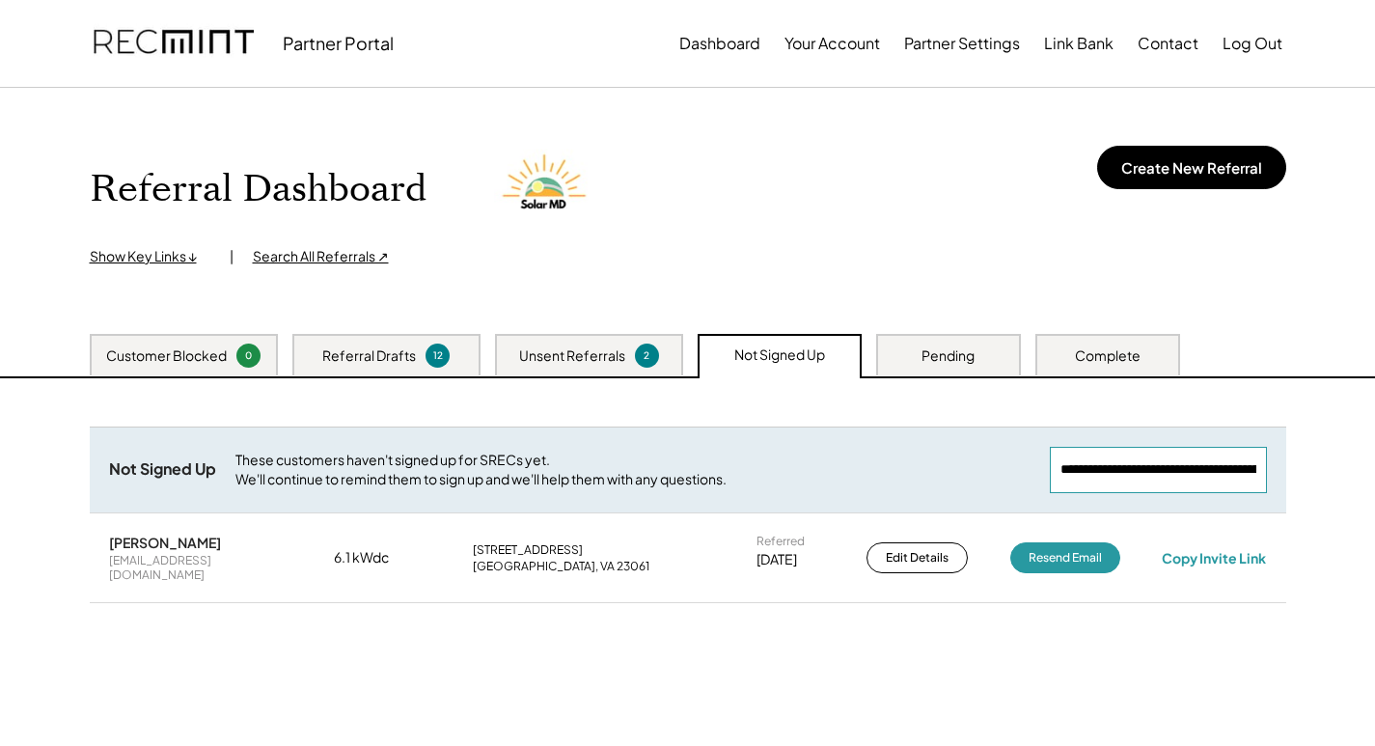
drag, startPoint x: 1259, startPoint y: 477, endPoint x: 882, endPoint y: 512, distance: 379.0
click at [890, 508] on div "Not Signed Up These customers haven't signed up for SRECs yet. We'll continue t…" at bounding box center [688, 470] width 1197 height 86
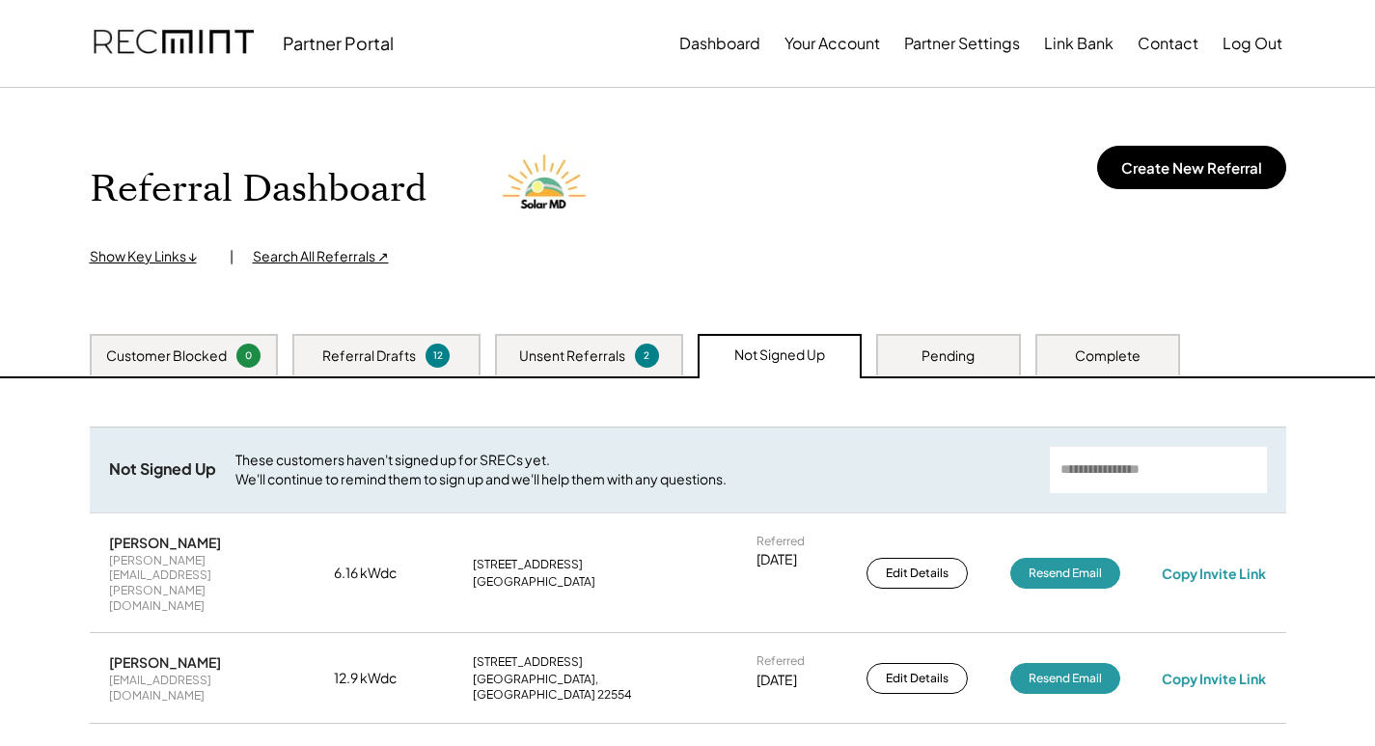
drag, startPoint x: 1227, startPoint y: 450, endPoint x: 1220, endPoint y: 461, distance: 13.4
click at [1222, 456] on input "input" at bounding box center [1158, 470] width 217 height 46
paste input "**********"
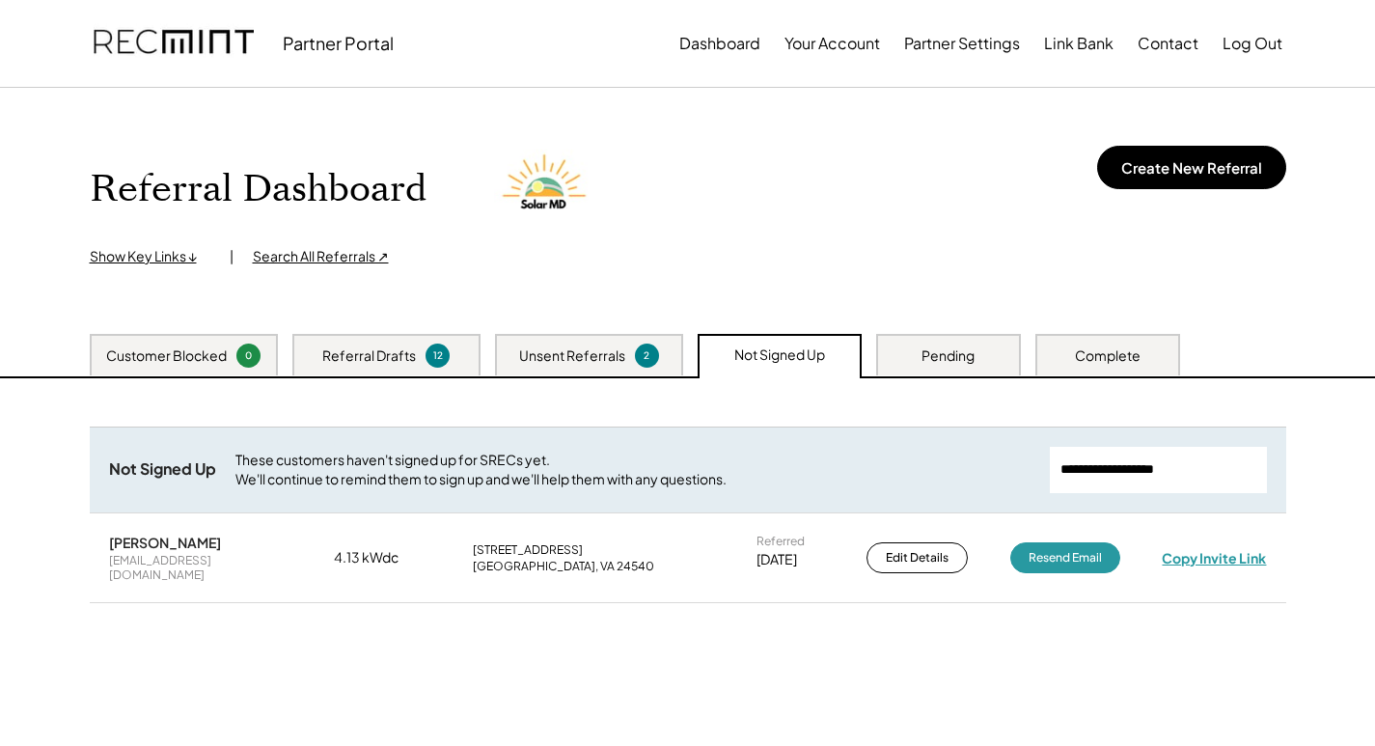
click at [1185, 549] on div "Copy Invite Link" at bounding box center [1214, 557] width 104 height 17
drag, startPoint x: 1197, startPoint y: 472, endPoint x: 1215, endPoint y: 459, distance: 22.2
click at [1217, 460] on input "input" at bounding box center [1158, 470] width 217 height 46
click at [1223, 462] on input "input" at bounding box center [1158, 470] width 217 height 46
click at [1230, 461] on input "input" at bounding box center [1158, 470] width 217 height 46
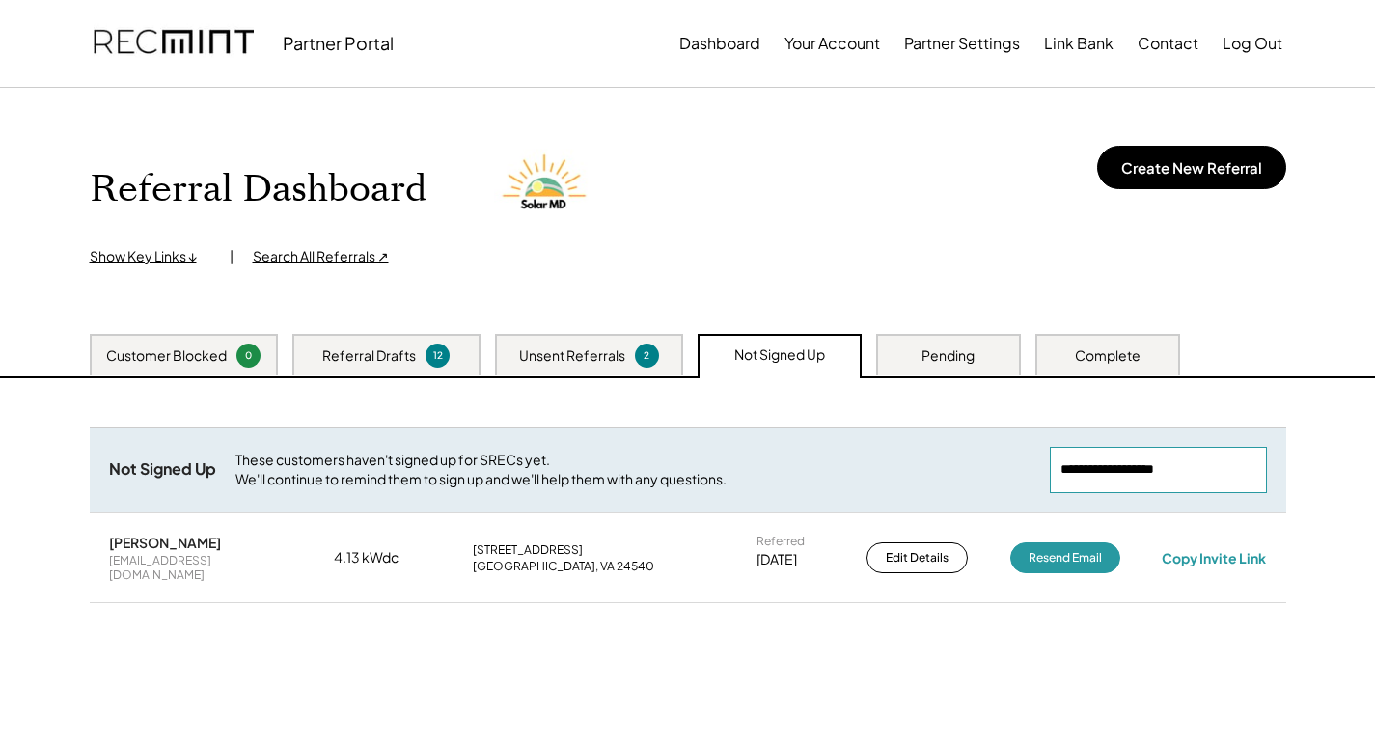
drag, startPoint x: 1229, startPoint y: 461, endPoint x: 993, endPoint y: 447, distance: 236.9
click at [993, 447] on div "Not Signed Up These customers haven't signed up for SRECs yet. We'll continue t…" at bounding box center [688, 470] width 1197 height 86
paste input "input"
click at [1249, 559] on div "Ted Babinger tedbek2@aol.com 4.5 kWdc 43 Dusty Oak Ln Lyndhurst, VA 22952 Refer…" at bounding box center [688, 558] width 1197 height 88
click at [1251, 556] on div "Copy Invite Link" at bounding box center [1214, 557] width 104 height 17
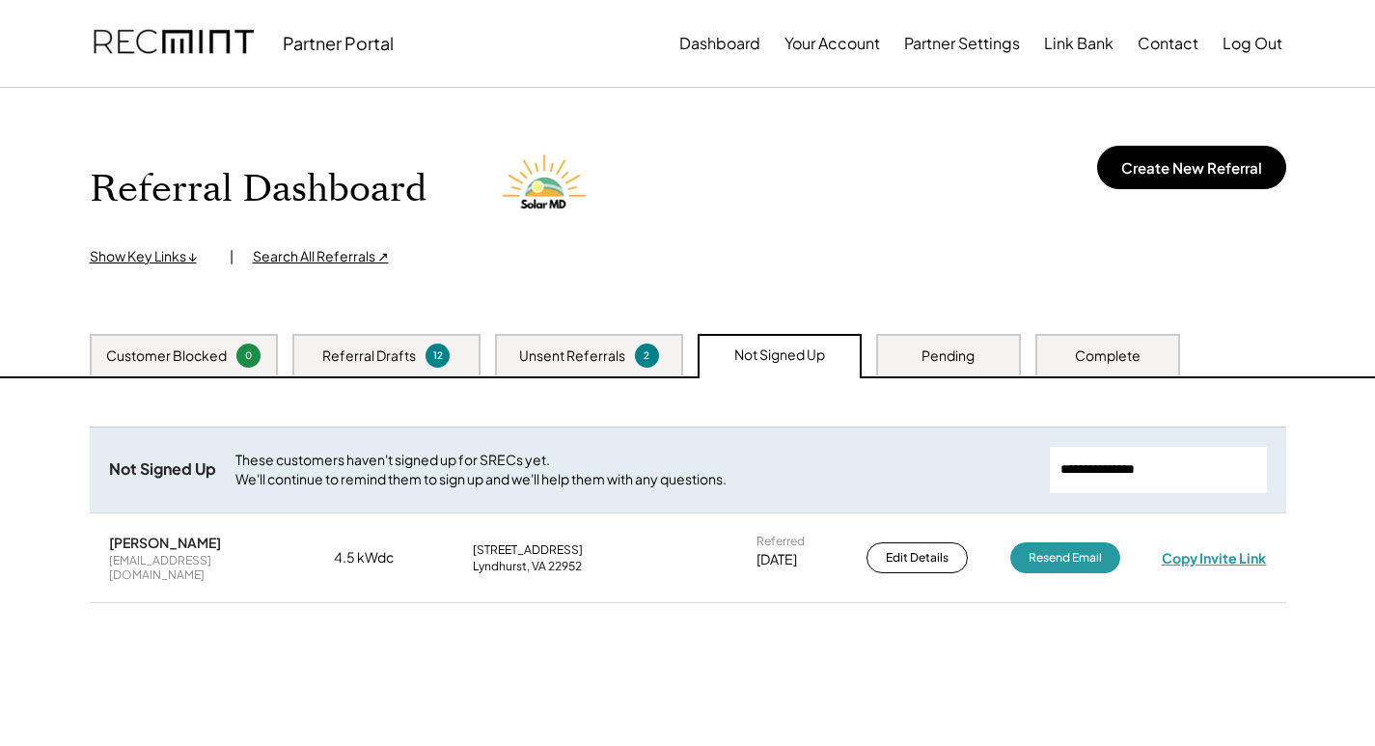
click at [1242, 551] on div "Copy Invite Link" at bounding box center [1214, 557] width 105 height 17
drag, startPoint x: 1154, startPoint y: 482, endPoint x: 872, endPoint y: 479, distance: 281.8
click at [872, 482] on div "Not Signed Up These customers haven't signed up for SRECs yet. We'll continue t…" at bounding box center [688, 470] width 1197 height 86
paste input "**********"
click at [1190, 551] on div "Copy Invite Link" at bounding box center [1214, 557] width 104 height 17
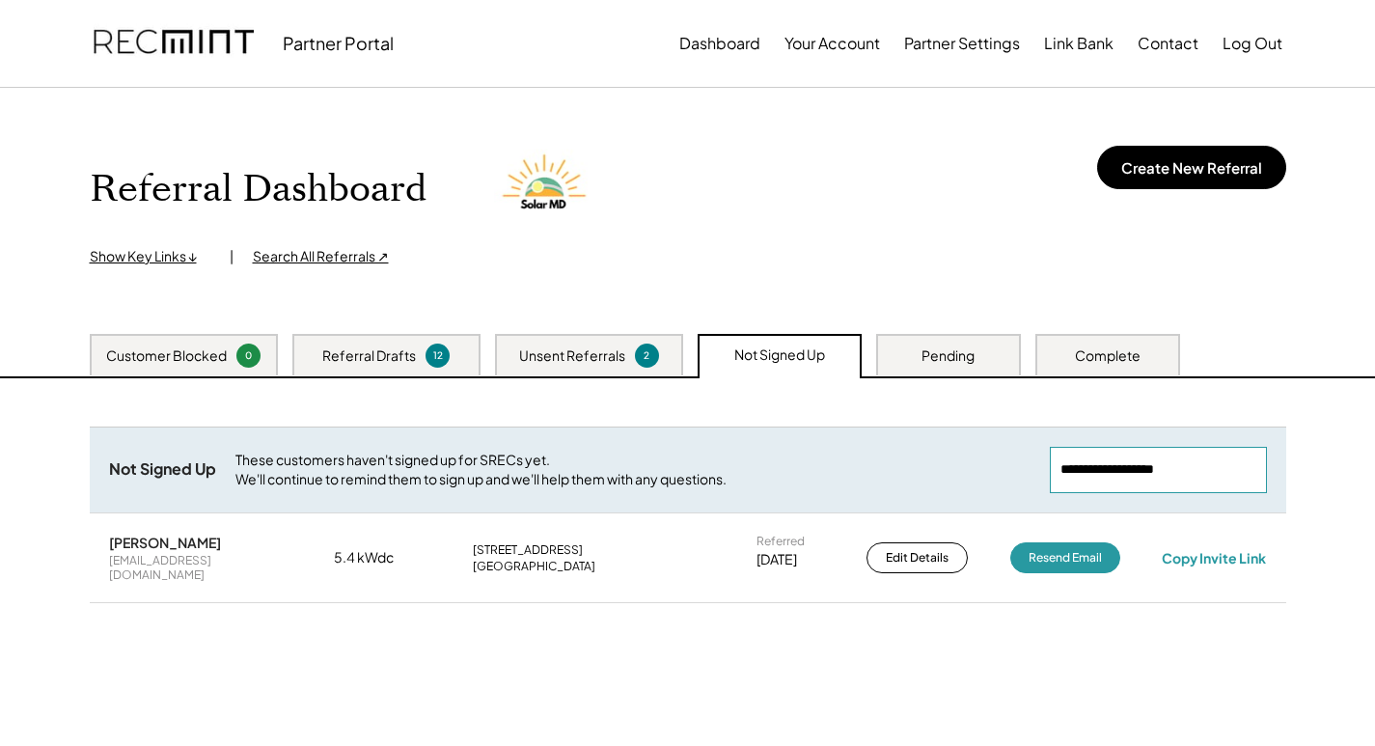
drag, startPoint x: 1243, startPoint y: 463, endPoint x: 981, endPoint y: 465, distance: 261.5
click at [952, 465] on div "Not Signed Up These customers haven't signed up for SRECs yet. We'll continue t…" at bounding box center [688, 470] width 1197 height 86
paste input "**********"
click at [1201, 555] on div "Copy Invite Link" at bounding box center [1214, 557] width 104 height 17
click at [1168, 470] on input "input" at bounding box center [1158, 470] width 217 height 46
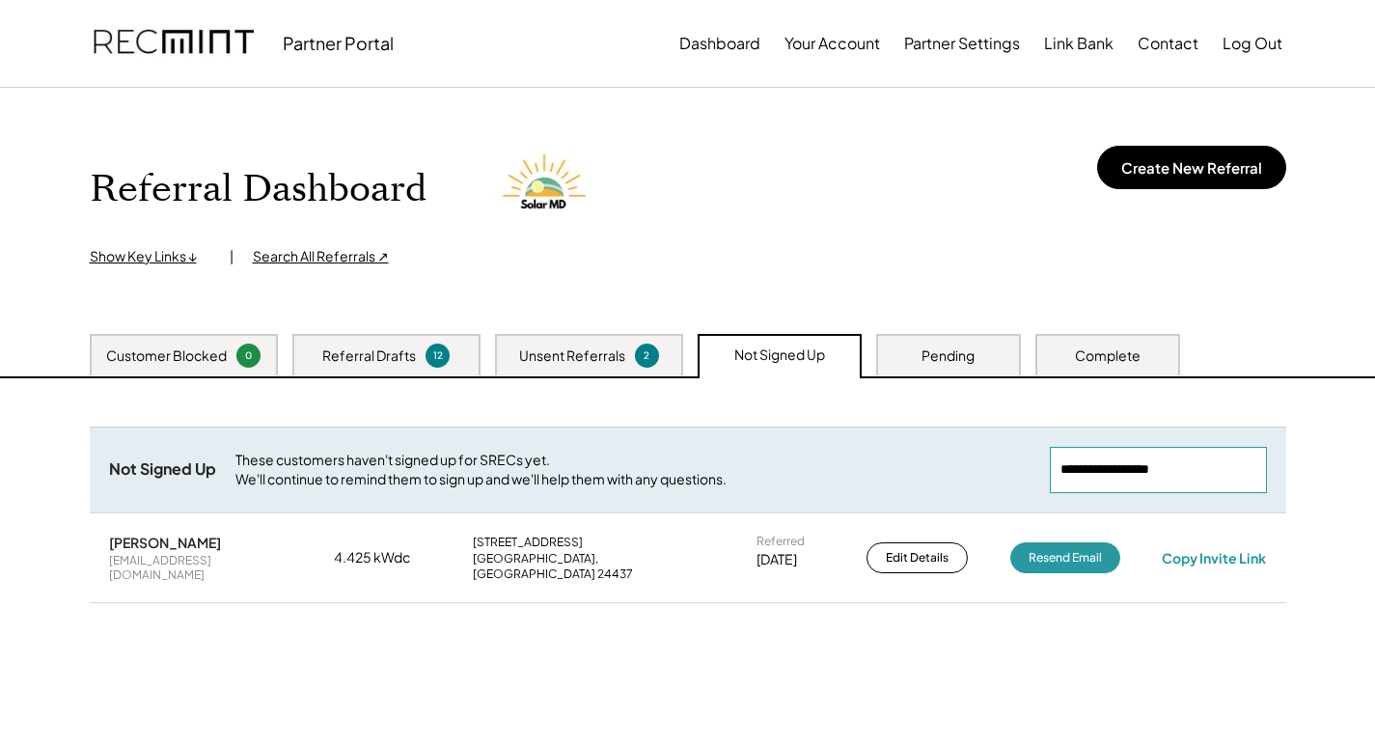
click at [1168, 470] on input "input" at bounding box center [1158, 470] width 217 height 46
click at [1168, 471] on input "input" at bounding box center [1158, 470] width 217 height 46
paste input "**********"
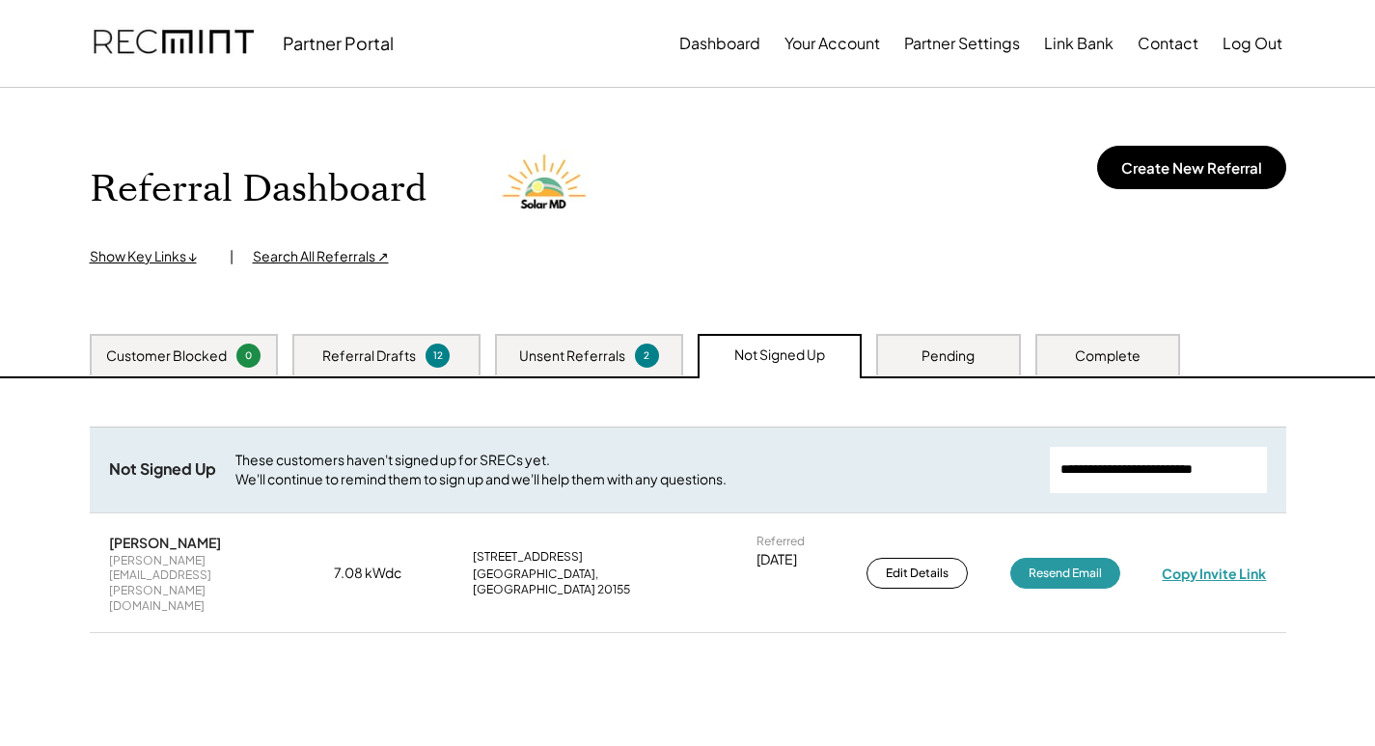
click at [1195, 565] on div "Copy Invite Link" at bounding box center [1214, 573] width 104 height 17
click at [1244, 467] on input "input" at bounding box center [1158, 470] width 217 height 46
paste input "**********"
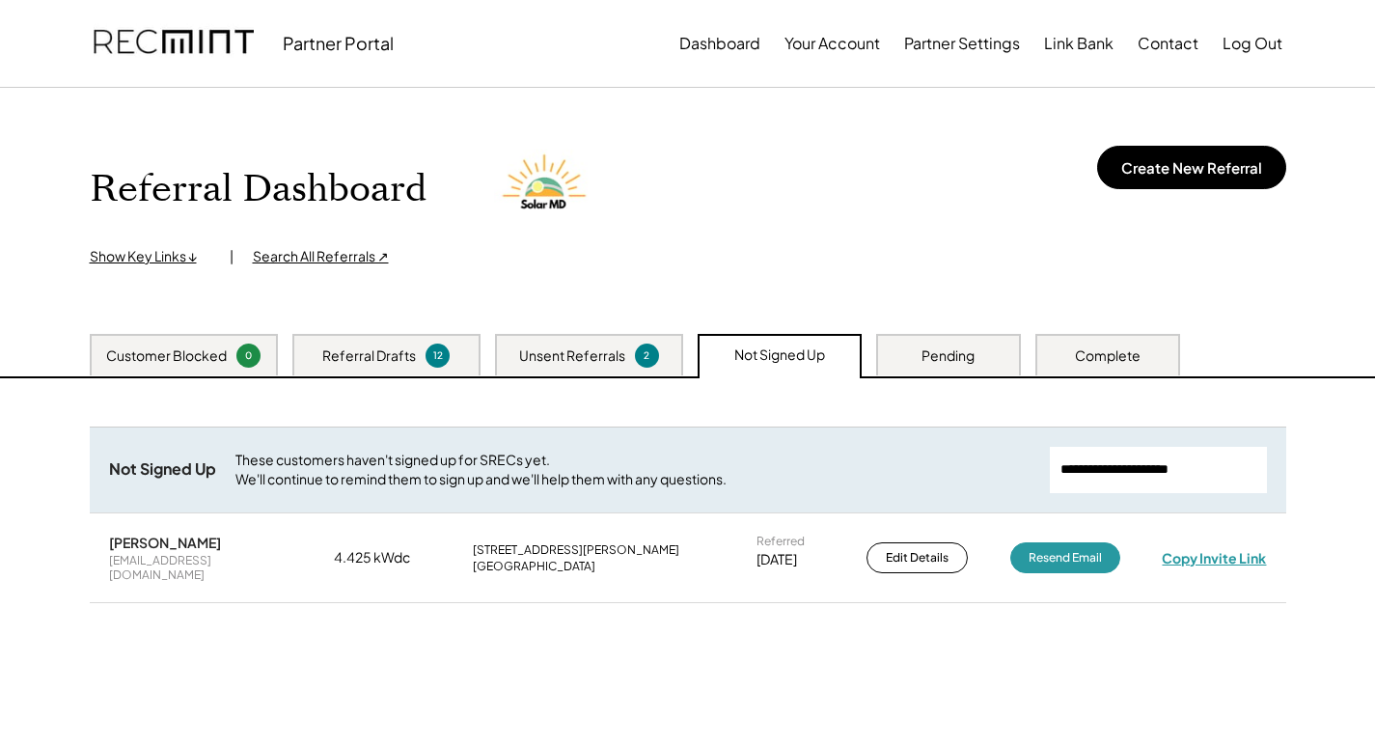
click at [1179, 555] on div "Copy Invite Link" at bounding box center [1214, 557] width 104 height 17
click at [1218, 466] on input "input" at bounding box center [1158, 470] width 217 height 46
paste input "**********"
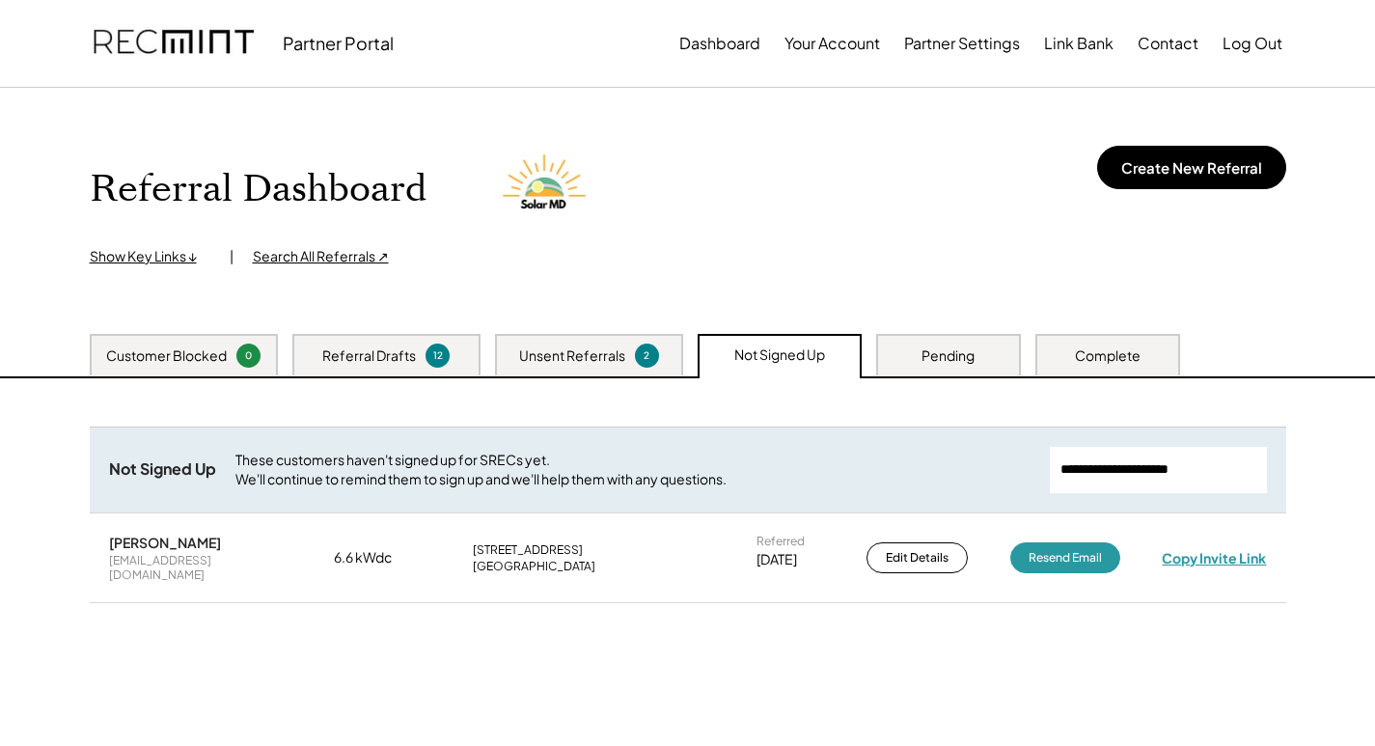
click at [1219, 549] on div "Copy Invite Link" at bounding box center [1214, 557] width 104 height 17
drag, startPoint x: 1199, startPoint y: 477, endPoint x: 962, endPoint y: 483, distance: 236.5
click at [962, 483] on div "Not Signed Up These customers haven't signed up for SRECs yet. We'll continue t…" at bounding box center [688, 470] width 1197 height 86
paste input "**********"
click at [1195, 552] on div "Copy Invite Link" at bounding box center [1214, 557] width 104 height 17
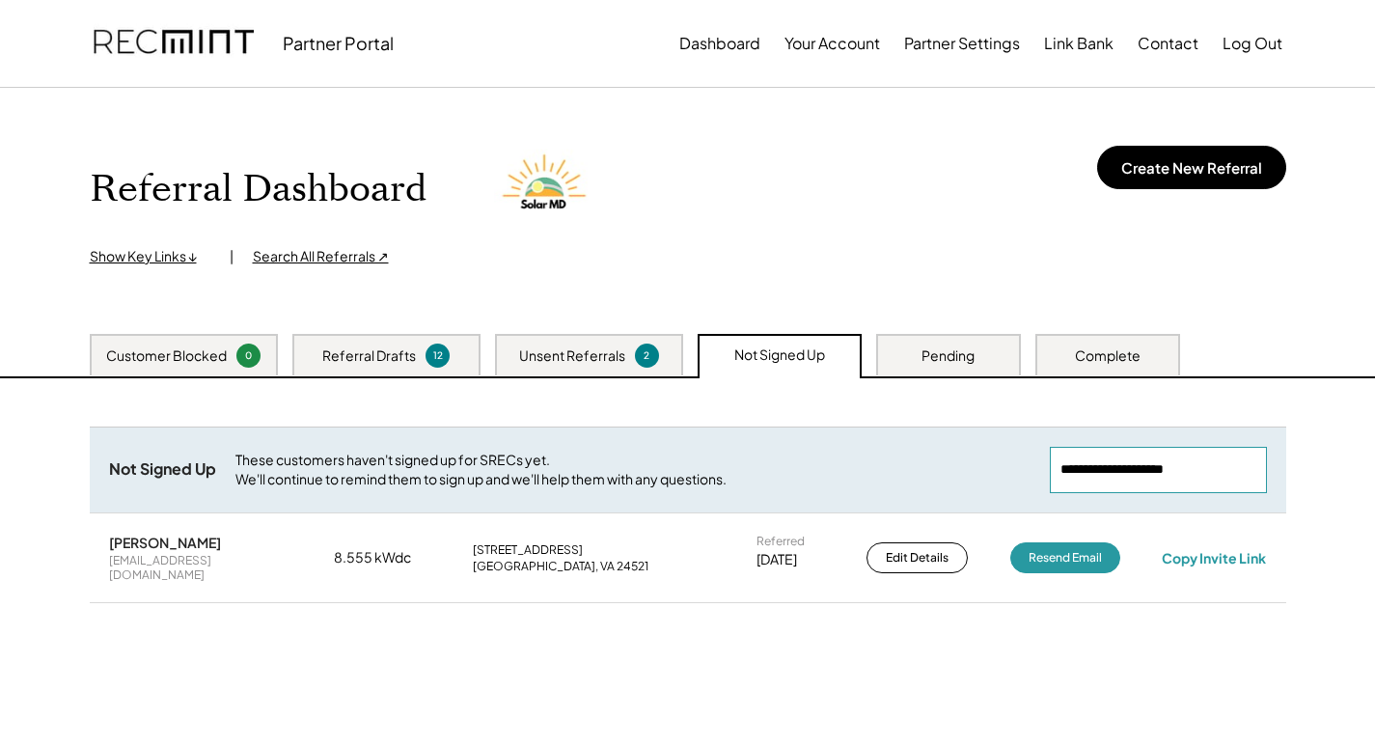
drag, startPoint x: 1259, startPoint y: 464, endPoint x: 944, endPoint y: 461, distance: 315.6
click at [839, 461] on div "Not Signed Up These customers haven't signed up for SRECs yet. We'll continue t…" at bounding box center [688, 470] width 1197 height 86
paste input "**********"
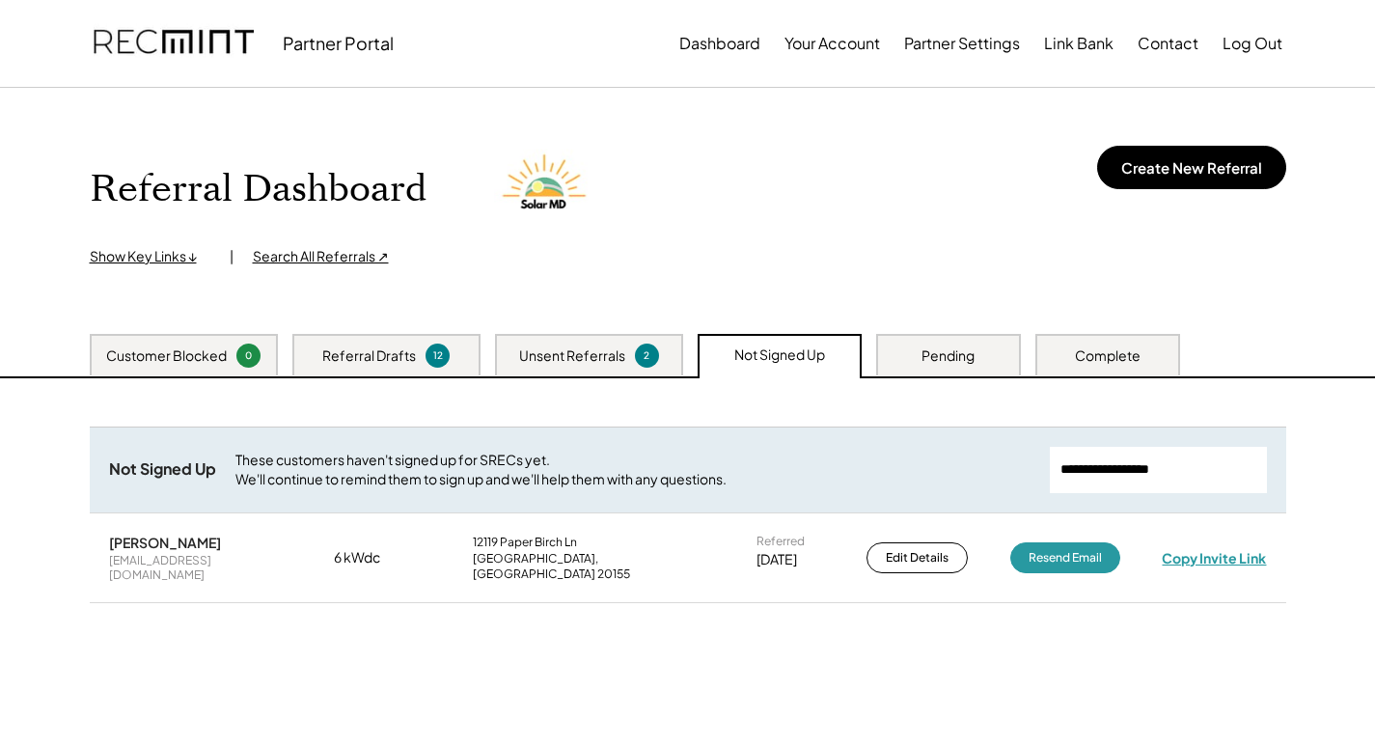
click at [1200, 549] on div "Copy Invite Link" at bounding box center [1214, 557] width 104 height 17
drag, startPoint x: 1216, startPoint y: 465, endPoint x: 1018, endPoint y: 483, distance: 198.7
click at [1018, 483] on div "Not Signed Up These customers haven't signed up for SRECs yet. We'll continue t…" at bounding box center [688, 470] width 1197 height 86
paste input "**********"
click at [1238, 538] on div "Larry Norman lln300@gmail.com 9.15 kWdc 1570 Twin Oaks Ln Marion, VA 24354 Refe…" at bounding box center [688, 558] width 1197 height 88
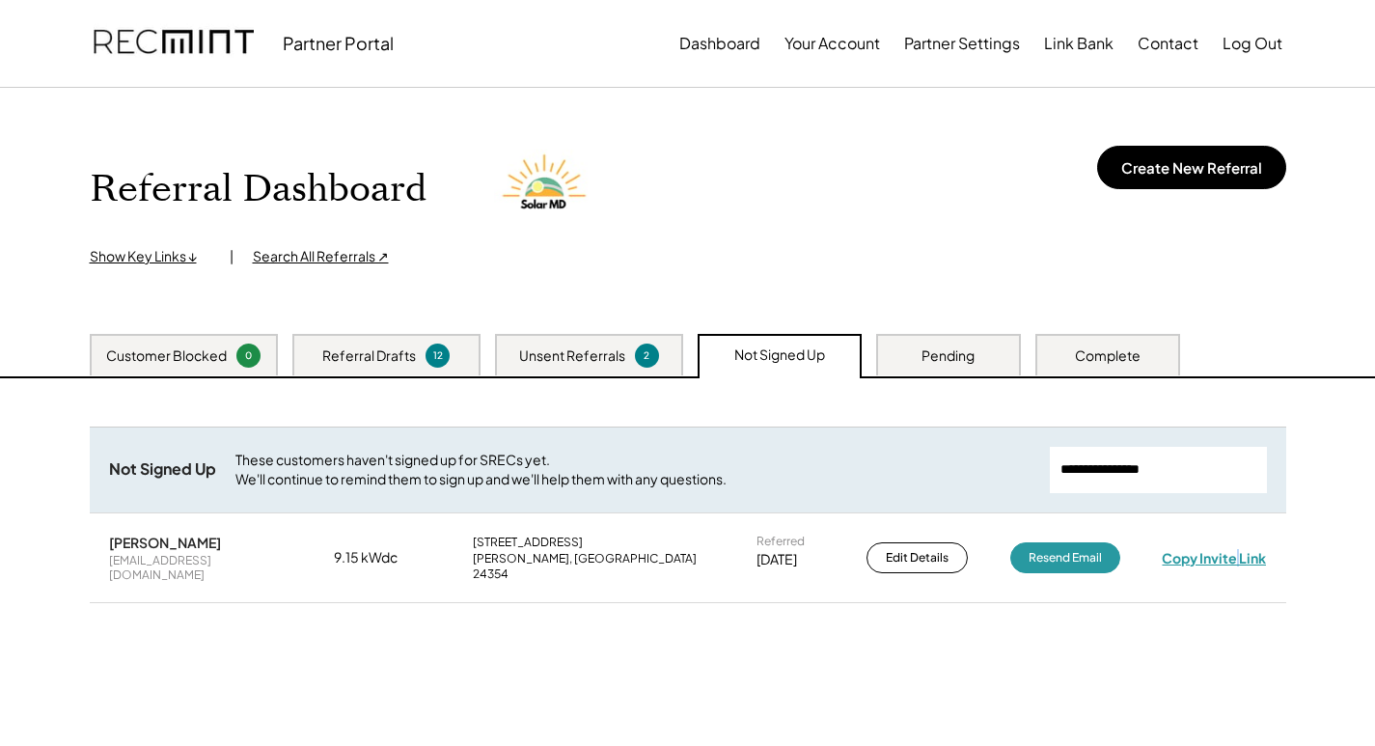
click at [1235, 549] on div "Copy Invite Link" at bounding box center [1214, 557] width 104 height 17
drag, startPoint x: 1208, startPoint y: 467, endPoint x: 905, endPoint y: 467, distance: 303.0
click at [843, 477] on div "Not Signed Up These customers haven't signed up for SRECs yet. We'll continue t…" at bounding box center [688, 470] width 1197 height 86
paste input "**********"
click at [1196, 561] on div "Jerrod Redd jdredd520@gmail.com 6 kWdc 2711 5th Ave Richmond, VA 23222 Referred…" at bounding box center [688, 558] width 1197 height 88
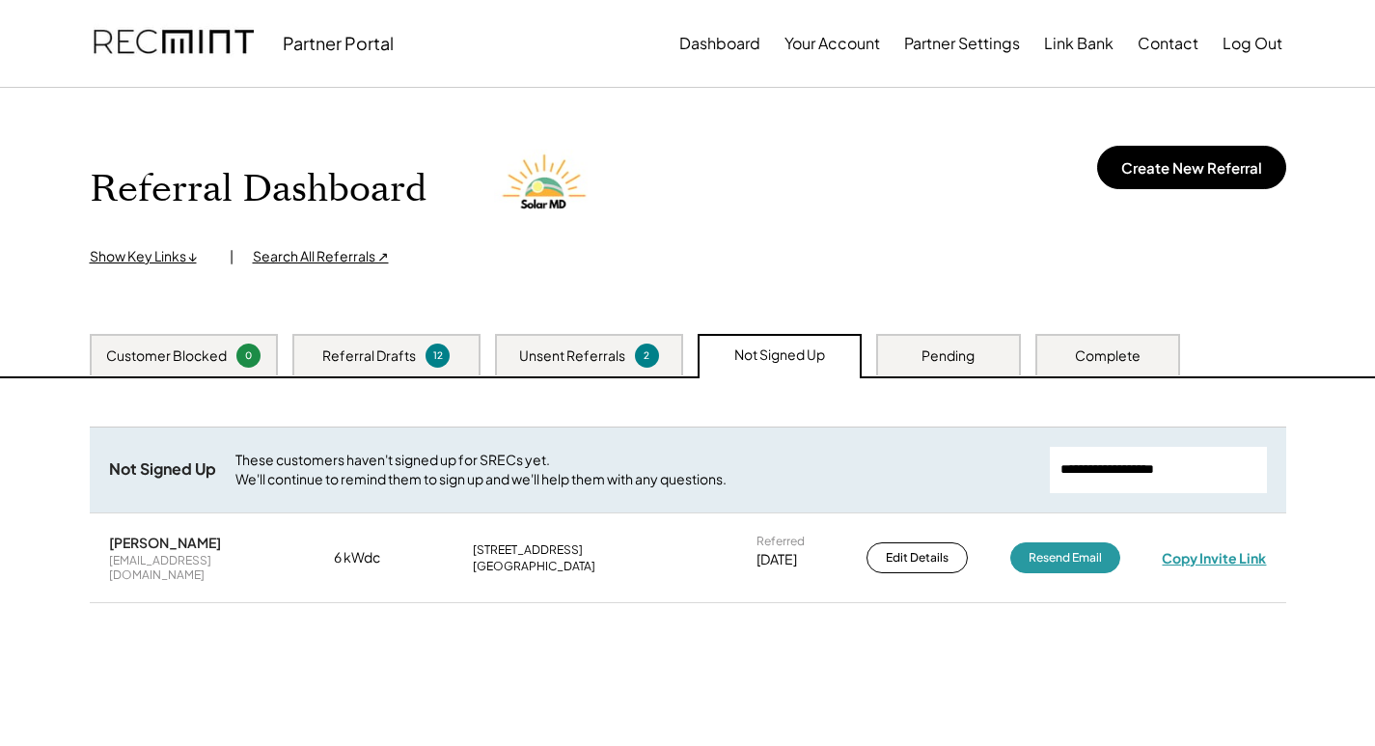
click at [1196, 549] on div "Copy Invite Link" at bounding box center [1214, 557] width 104 height 17
click at [1148, 478] on input "input" at bounding box center [1158, 470] width 217 height 46
click at [1147, 478] on input "input" at bounding box center [1158, 470] width 217 height 46
click at [1146, 477] on input "input" at bounding box center [1158, 470] width 217 height 46
click at [1142, 471] on input "input" at bounding box center [1158, 470] width 217 height 46
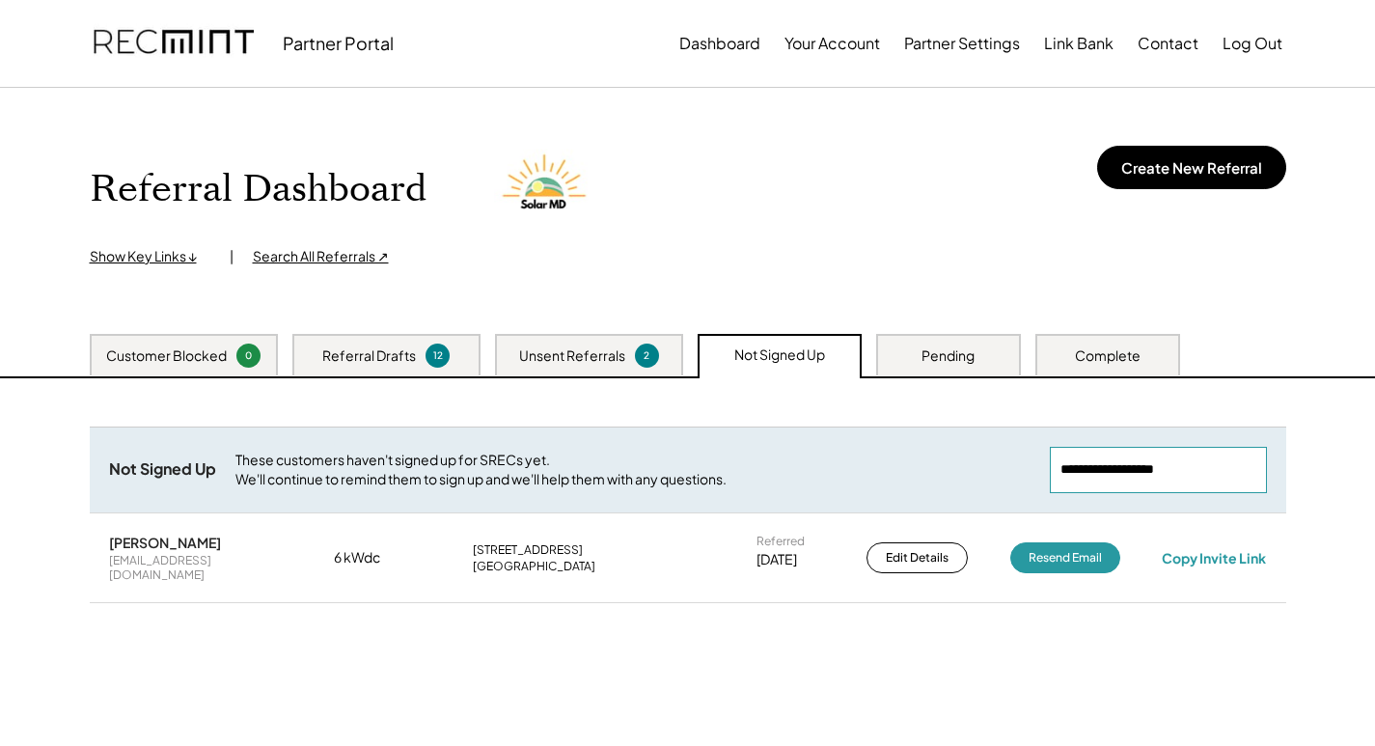
click at [1141, 470] on input "input" at bounding box center [1158, 470] width 217 height 46
paste input "**********"
click at [1223, 549] on div "Copy Invite Link" at bounding box center [1214, 557] width 104 height 17
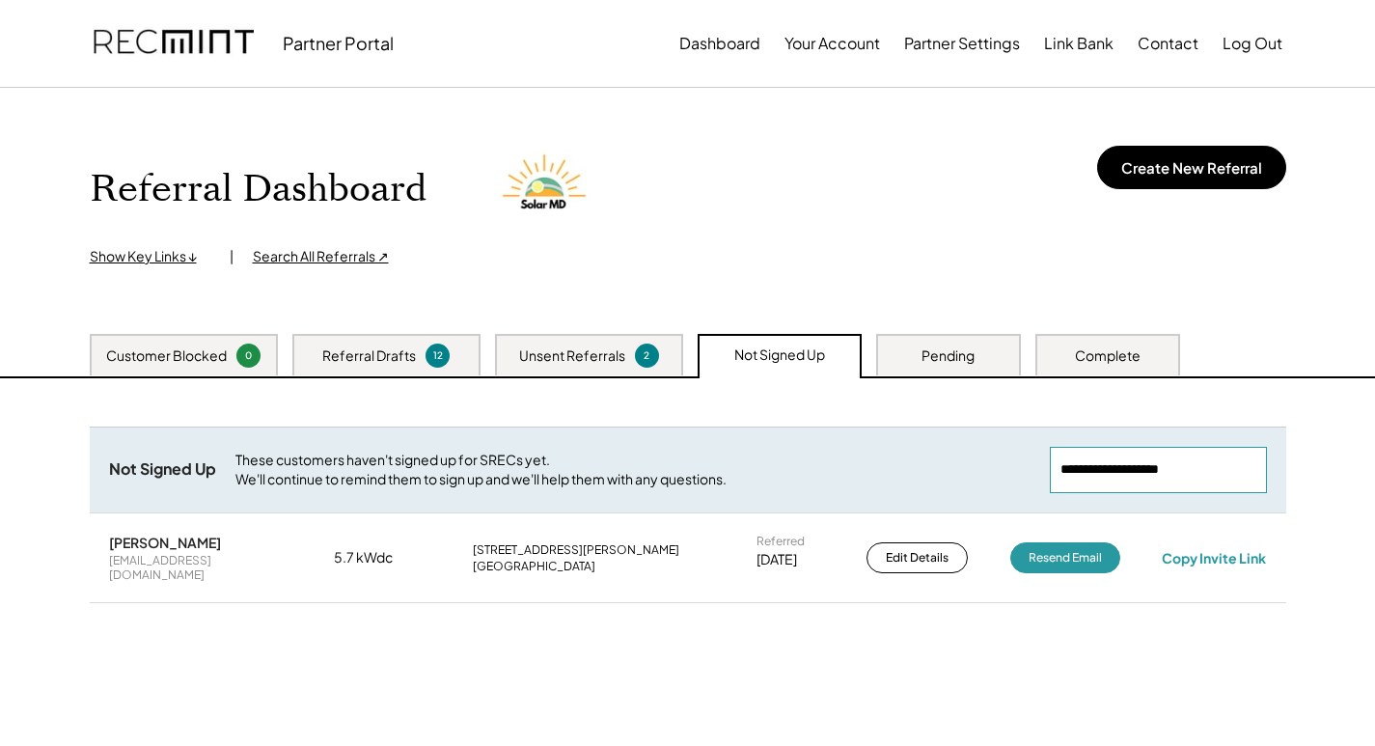
drag, startPoint x: 1248, startPoint y: 467, endPoint x: 890, endPoint y: 458, distance: 358.1
click at [880, 457] on div "Not Signed Up These customers haven't signed up for SRECs yet. We'll continue t…" at bounding box center [688, 470] width 1197 height 86
paste input "**********"
click at [1284, 700] on div "Need System Details These customers need your help with completing the system d…" at bounding box center [687, 619] width 1235 height 483
click at [1192, 549] on div "Copy Invite Link" at bounding box center [1214, 557] width 104 height 17
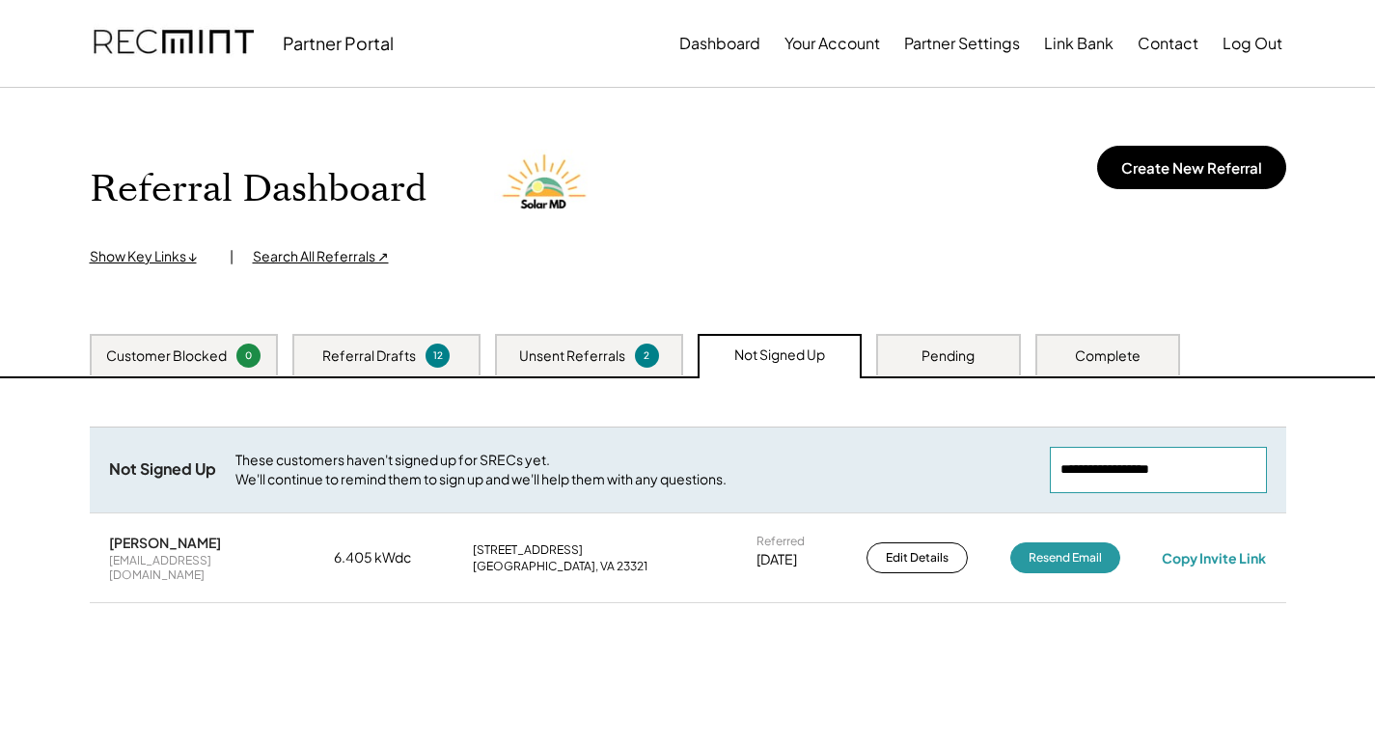
drag, startPoint x: 1165, startPoint y: 467, endPoint x: 904, endPoint y: 481, distance: 260.9
click at [786, 467] on div "Not Signed Up These customers haven't signed up for SRECs yet. We'll continue t…" at bounding box center [688, 470] width 1197 height 86
paste input "**********"
drag, startPoint x: 1218, startPoint y: 470, endPoint x: 849, endPoint y: 485, distance: 369.0
click at [849, 485] on div "Not Signed Up These customers haven't signed up for SRECs yet. We'll continue t…" at bounding box center [688, 470] width 1197 height 86
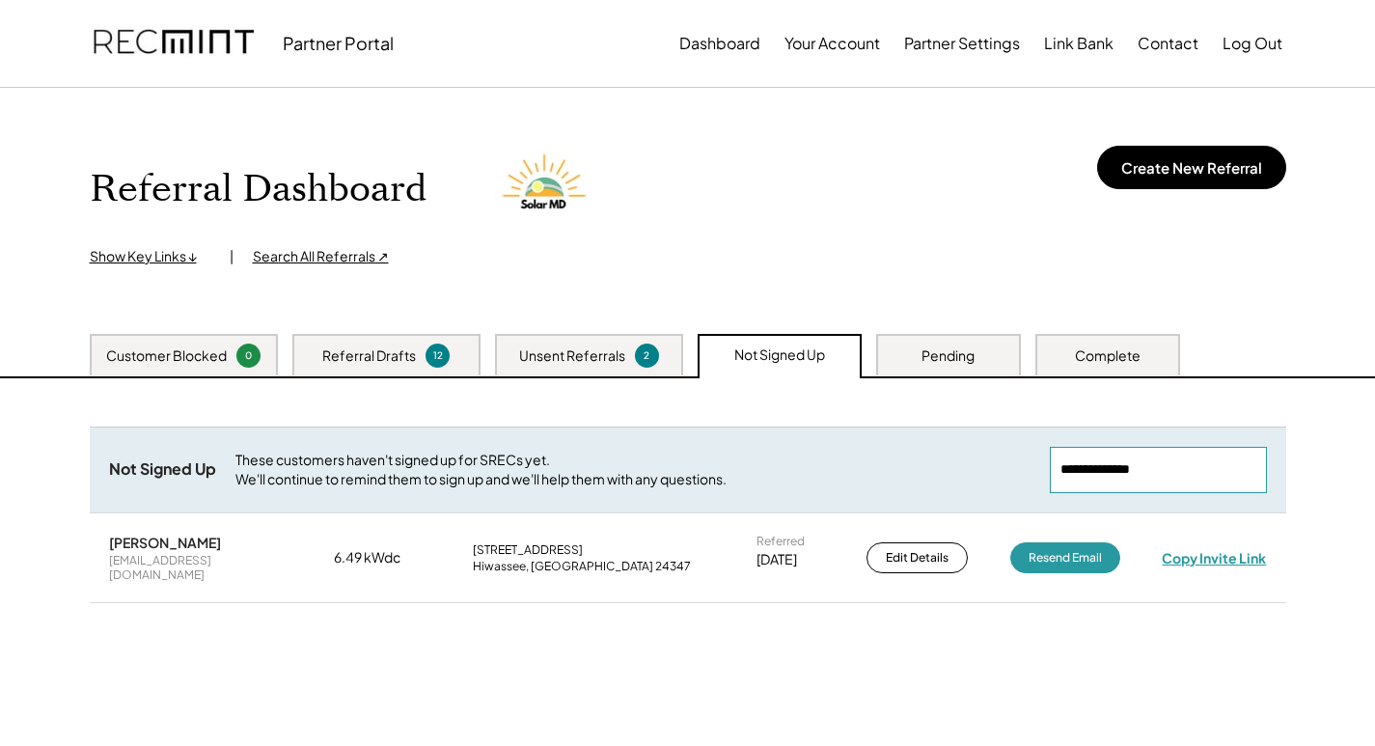
click at [1170, 549] on div "Copy Invite Link" at bounding box center [1214, 557] width 104 height 17
drag, startPoint x: 1236, startPoint y: 481, endPoint x: 843, endPoint y: 472, distance: 392.9
click at [758, 465] on div "Not Signed Up These customers haven't signed up for SRECs yet. We'll continue t…" at bounding box center [688, 470] width 1197 height 86
paste input "**********"
drag, startPoint x: 1257, startPoint y: 572, endPoint x: 1256, endPoint y: 557, distance: 15.6
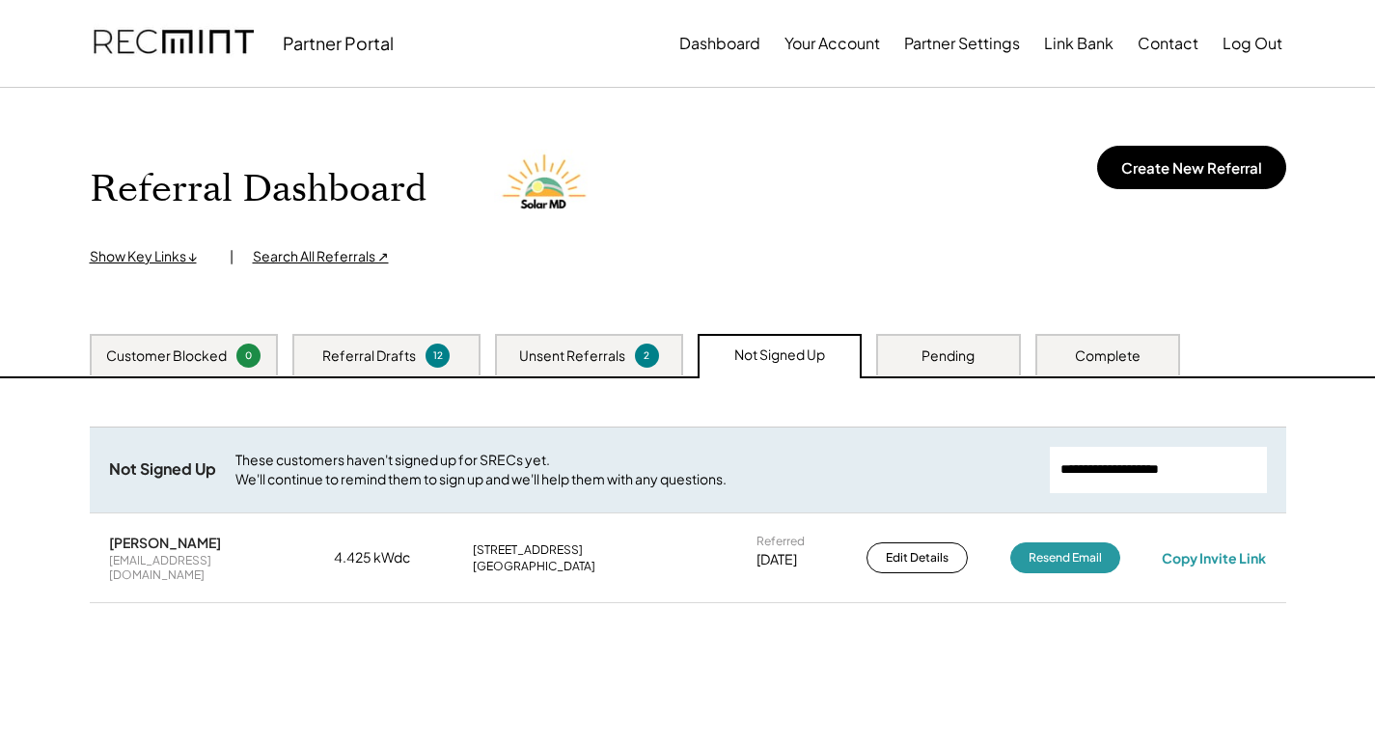
click at [1256, 567] on div "Dwight McKinney foxwolfe101@live.com 4.425 kWdc 319 Maple Ave Colonial Heights,…" at bounding box center [688, 558] width 1197 height 88
click at [1256, 557] on div "Copy Invite Link" at bounding box center [1214, 557] width 104 height 17
click at [1256, 557] on div "Copy Invite Link" at bounding box center [1214, 557] width 105 height 17
drag, startPoint x: 1201, startPoint y: 471, endPoint x: 887, endPoint y: 467, distance: 313.7
click at [812, 470] on div "Not Signed Up These customers haven't signed up for SRECs yet. We'll continue t…" at bounding box center [688, 470] width 1197 height 86
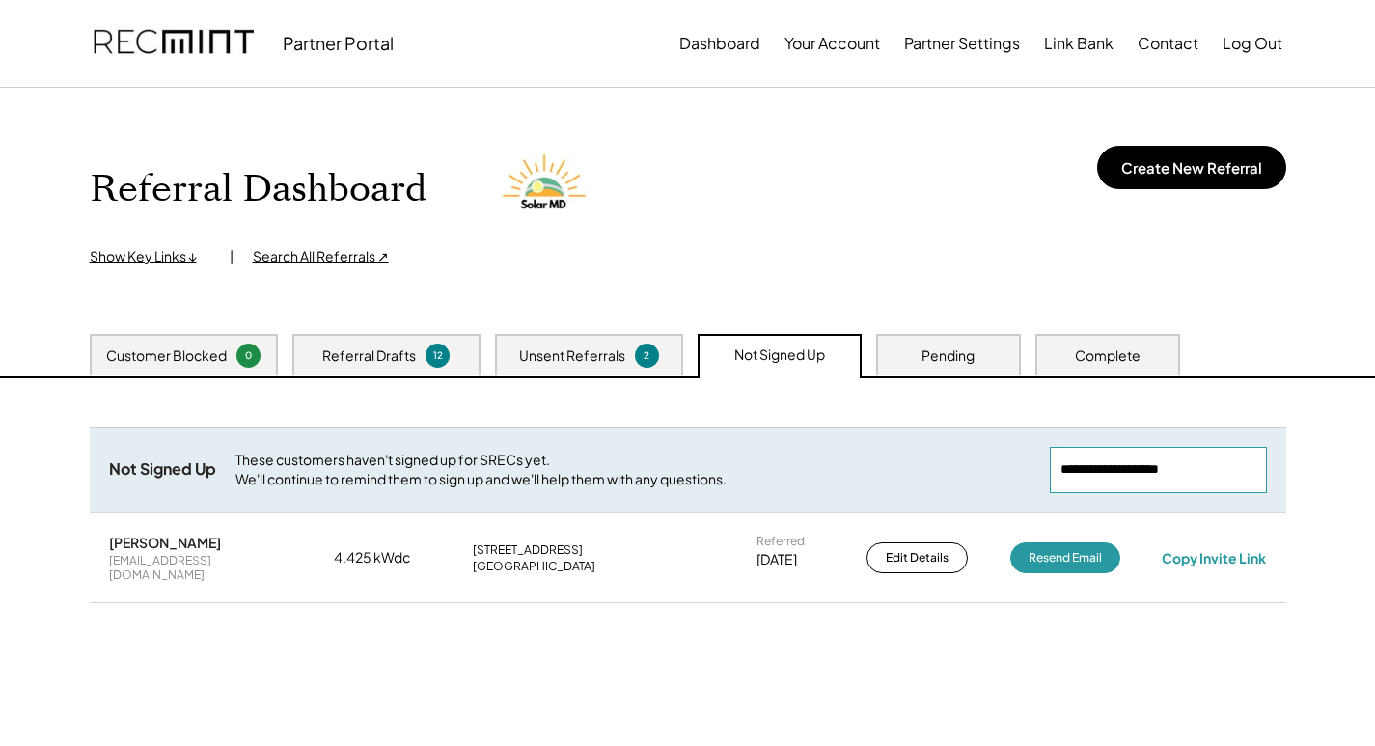
paste input "**********"
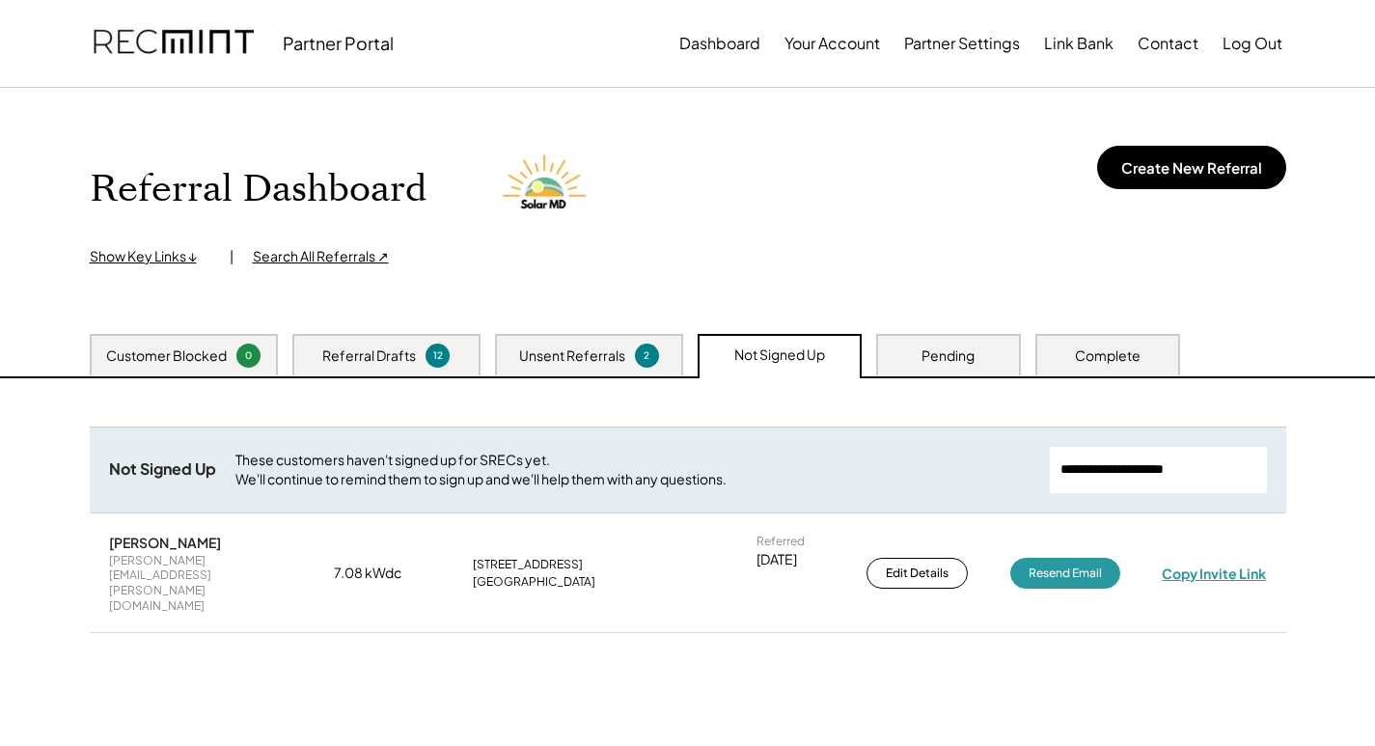
click at [1203, 565] on div "Copy Invite Link" at bounding box center [1214, 573] width 104 height 17
drag, startPoint x: 1244, startPoint y: 455, endPoint x: 921, endPoint y: 456, distance: 323.3
click at [889, 456] on div "Not Signed Up These customers haven't signed up for SRECs yet. We'll continue t…" at bounding box center [688, 470] width 1197 height 86
click at [1223, 470] on input "input" at bounding box center [1158, 470] width 217 height 46
click at [1222, 470] on input "input" at bounding box center [1158, 470] width 217 height 46
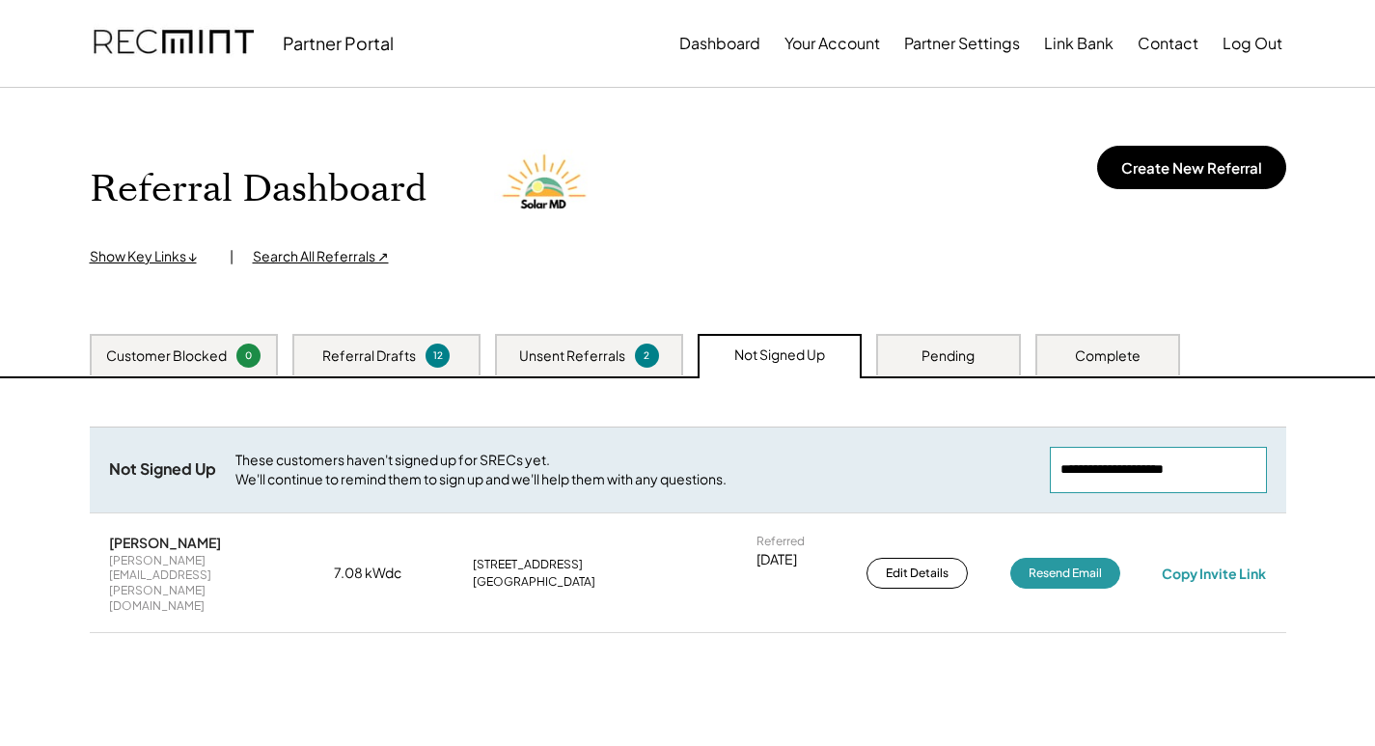
click at [1222, 470] on input "input" at bounding box center [1158, 470] width 217 height 46
paste input "**********"
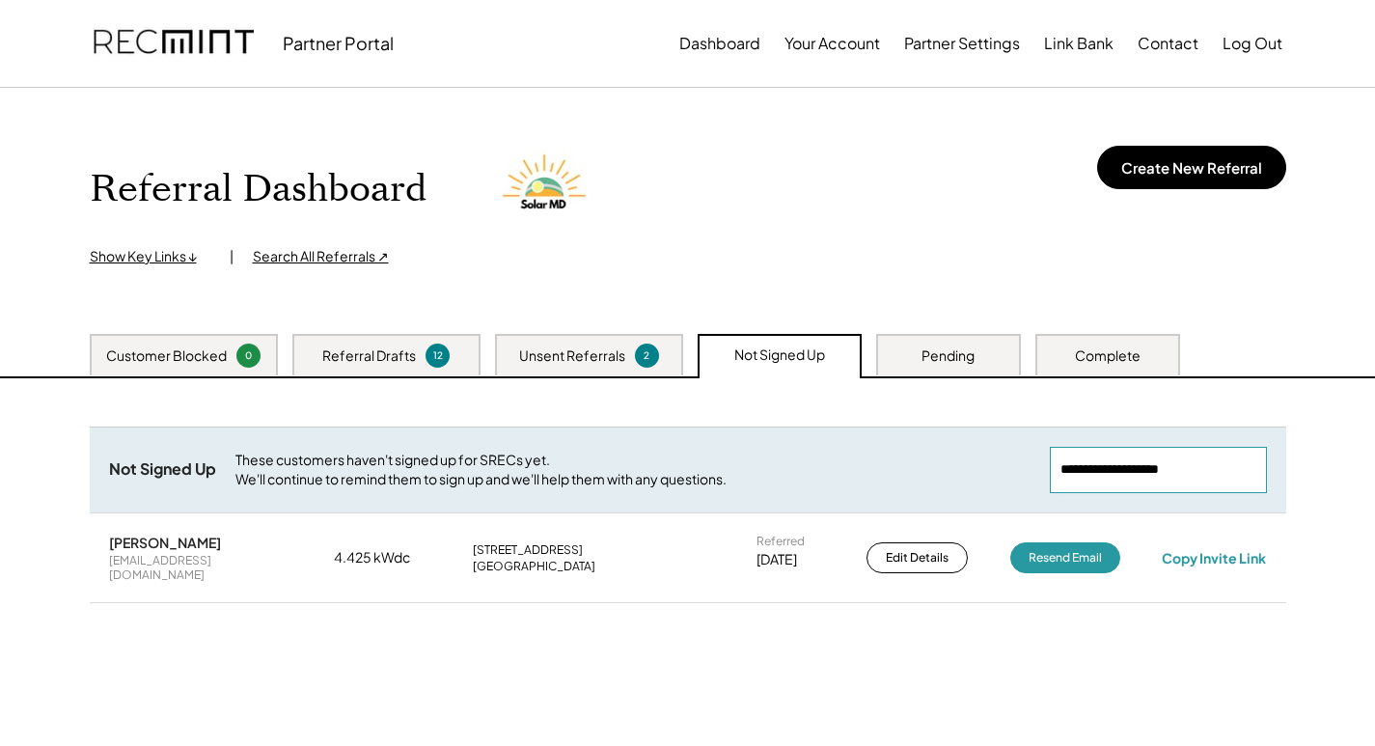
drag, startPoint x: 1237, startPoint y: 481, endPoint x: 938, endPoint y: 478, distance: 299.2
click at [760, 483] on div "Not Signed Up These customers haven't signed up for SRECs yet. We'll continue t…" at bounding box center [688, 470] width 1197 height 86
paste input "**********"
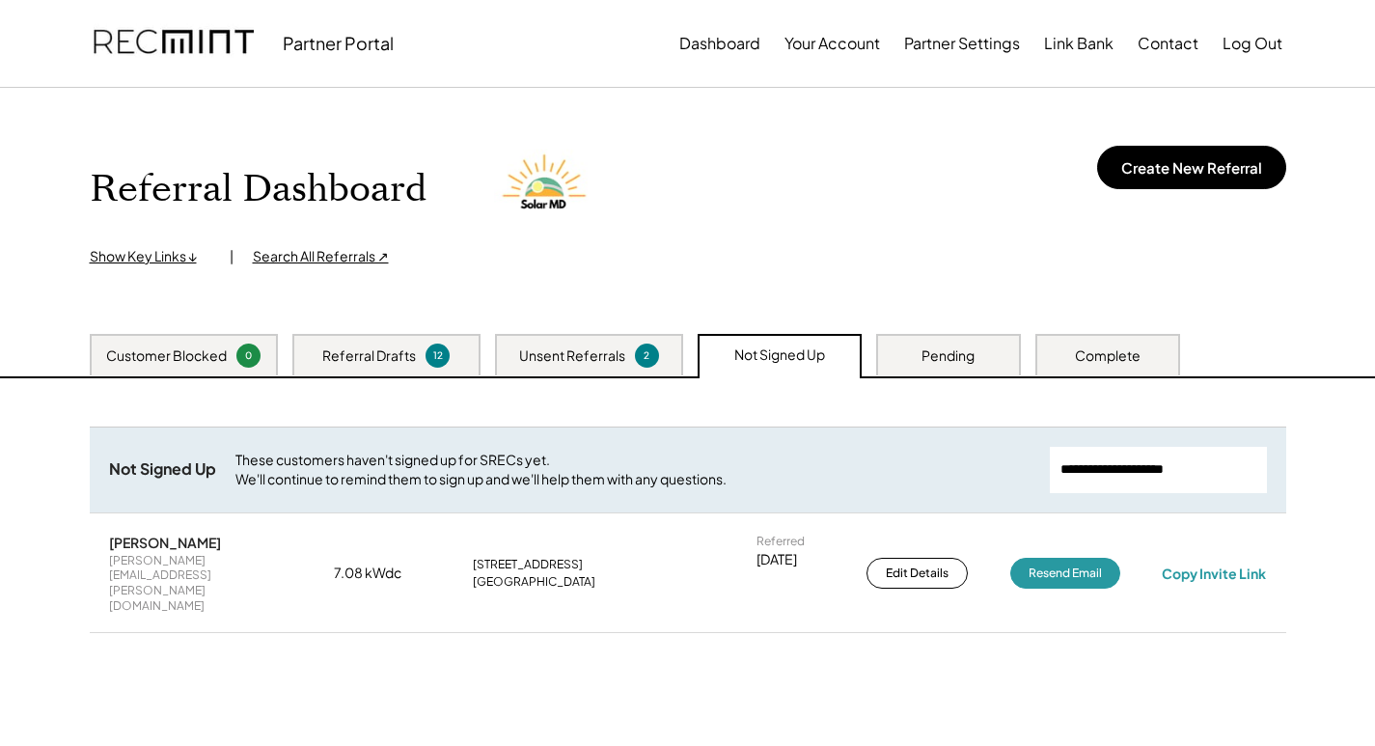
drag, startPoint x: 1245, startPoint y: 468, endPoint x: 750, endPoint y: 440, distance: 495.9
click at [750, 440] on div "Not Signed Up These customers haven't signed up for SRECs yet. We'll continue t…" at bounding box center [688, 470] width 1197 height 86
paste input "**********"
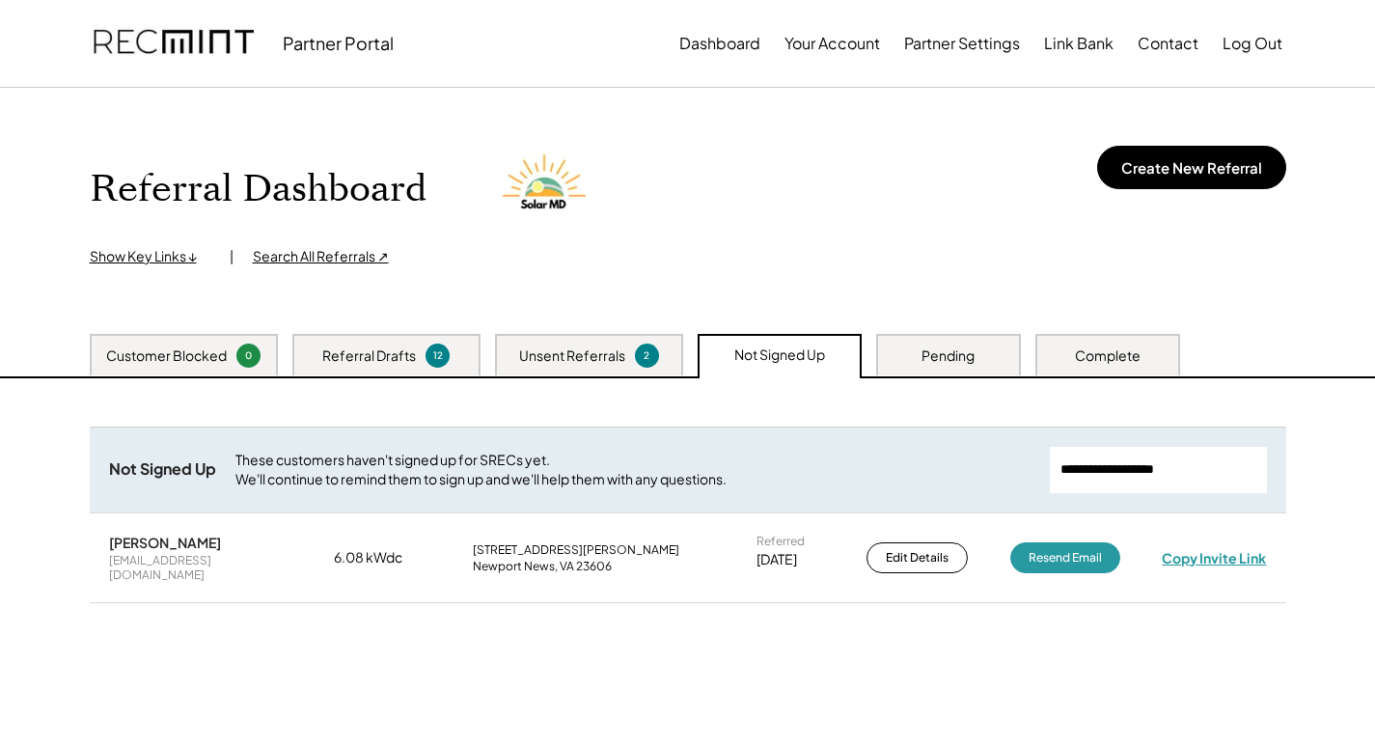
click at [1234, 554] on div "Copy Invite Link" at bounding box center [1214, 557] width 104 height 17
drag, startPoint x: 1220, startPoint y: 471, endPoint x: 1004, endPoint y: 468, distance: 216.2
click at [1004, 468] on div "Not Signed Up These customers haven't signed up for SRECs yet. We'll continue t…" at bounding box center [688, 470] width 1197 height 86
paste input "**********"
click at [1248, 549] on div "Copy Invite Link" at bounding box center [1214, 557] width 104 height 17
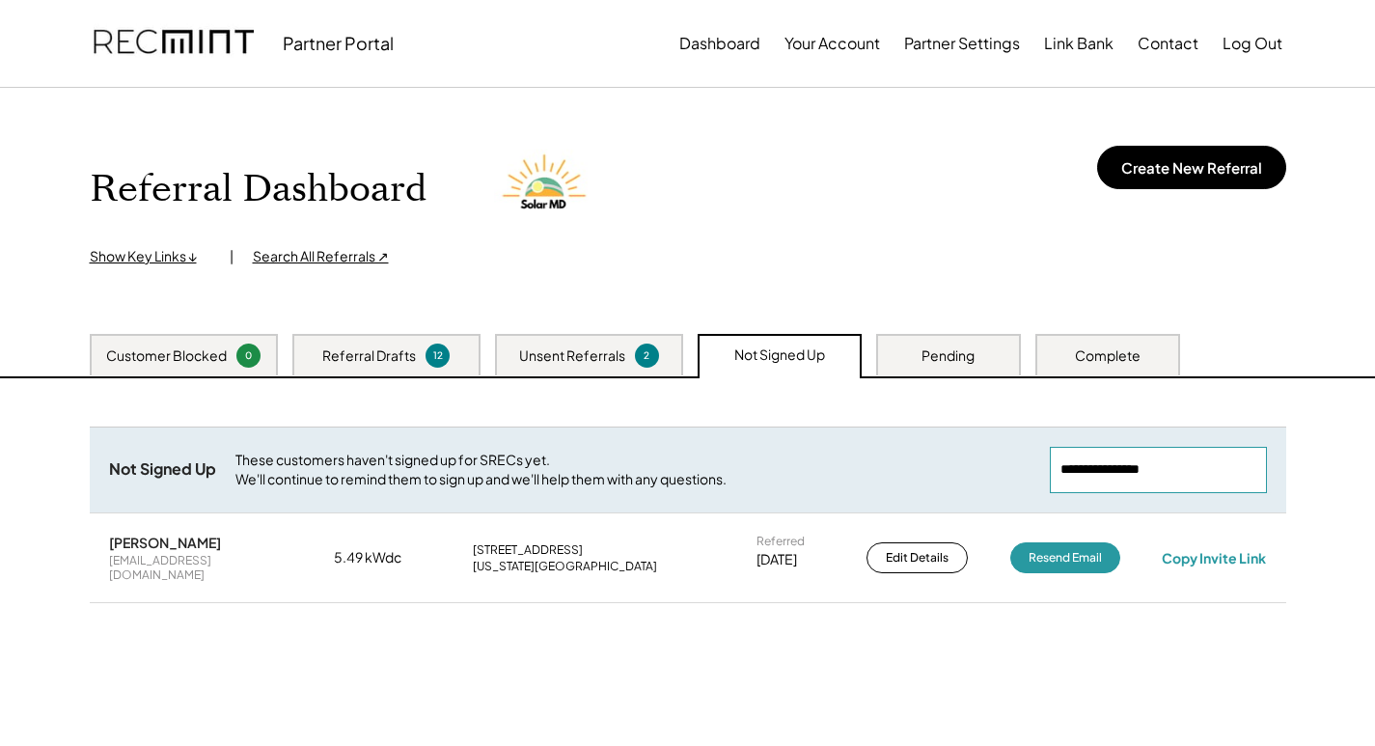
drag, startPoint x: 1231, startPoint y: 477, endPoint x: 857, endPoint y: 465, distance: 374.6
click at [748, 468] on div "Not Signed Up These customers haven't signed up for SRECs yet. We'll continue t…" at bounding box center [688, 470] width 1197 height 86
paste input "**********"
drag, startPoint x: 1259, startPoint y: 468, endPoint x: 808, endPoint y: 470, distance: 451.6
click at [807, 472] on div "Not Signed Up These customers haven't signed up for SRECs yet. We'll continue t…" at bounding box center [688, 470] width 1197 height 86
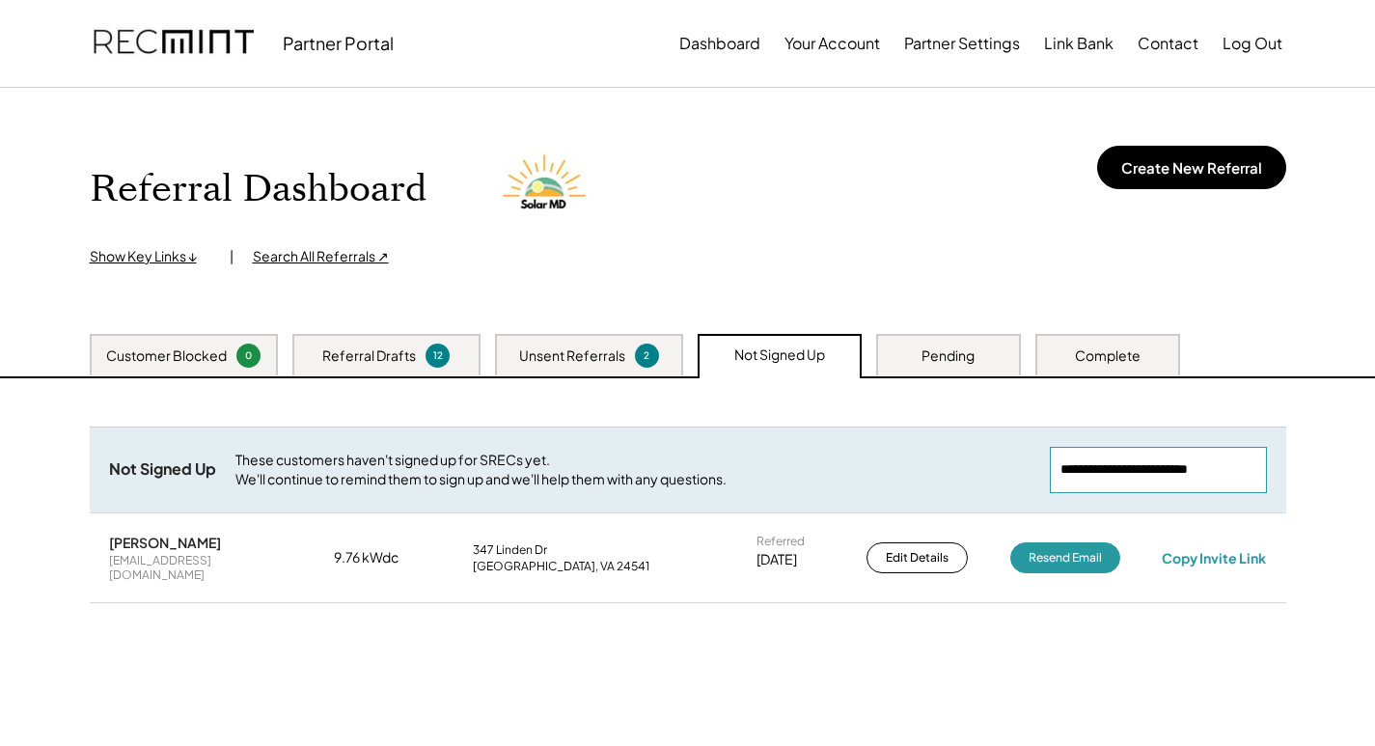
drag, startPoint x: 1152, startPoint y: 609, endPoint x: 1227, endPoint y: 530, distance: 108.6
click at [1167, 590] on div "Not Signed Up These customers haven't signed up for SRECs yet. We'll continue t…" at bounding box center [688, 539] width 1197 height 225
click at [1229, 551] on div "Copy Invite Link" at bounding box center [1214, 557] width 104 height 17
click at [1143, 465] on input "input" at bounding box center [1158, 470] width 217 height 46
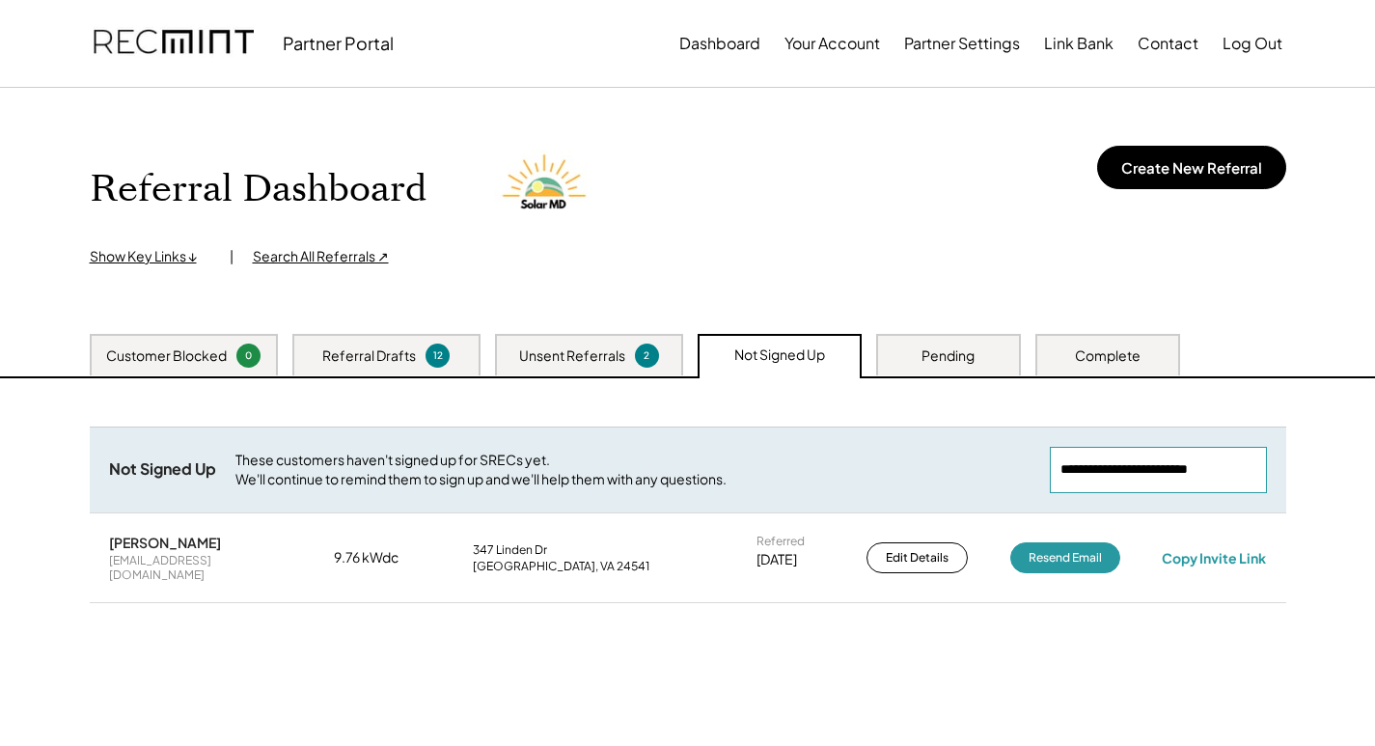
click at [1143, 465] on input "input" at bounding box center [1158, 470] width 217 height 46
click at [1202, 565] on div "David Baker pastordavidbaker@gmail.com 9.76 kWdc 347 Linden Dr Danville, VA 245…" at bounding box center [688, 558] width 1197 height 88
click at [1202, 552] on div "Copy Invite Link" at bounding box center [1214, 557] width 104 height 17
click at [1202, 552] on div "Copy Invite Link" at bounding box center [1214, 558] width 107 height 18
drag, startPoint x: 1256, startPoint y: 468, endPoint x: 732, endPoint y: 479, distance: 524.1
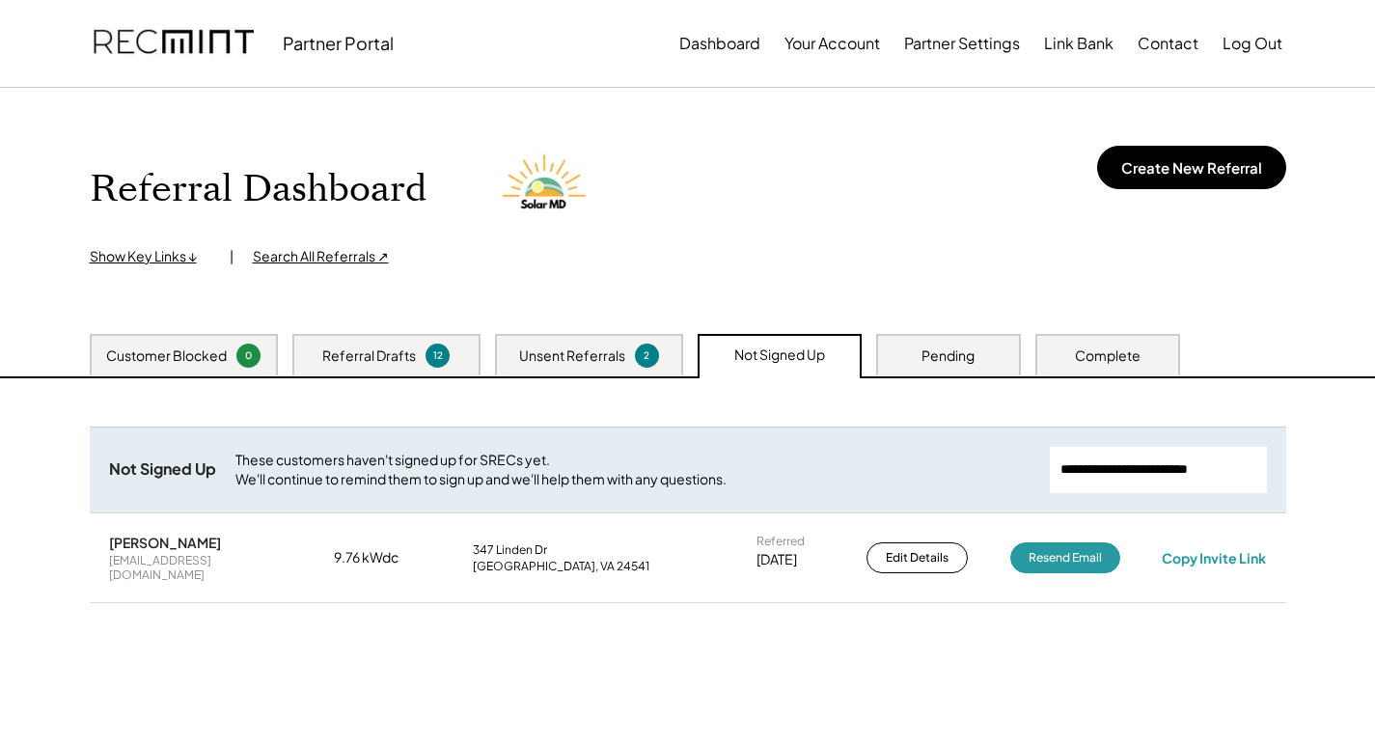
click at [732, 479] on div "Not Signed Up These customers haven't signed up for SRECs yet. We'll continue t…" at bounding box center [688, 470] width 1197 height 86
paste input "**********"
click at [1229, 467] on input "input" at bounding box center [1158, 470] width 217 height 46
drag, startPoint x: 1250, startPoint y: 469, endPoint x: 883, endPoint y: 477, distance: 366.8
click at [887, 475] on div "Not Signed Up These customers haven't signed up for SRECs yet. We'll continue t…" at bounding box center [688, 470] width 1197 height 86
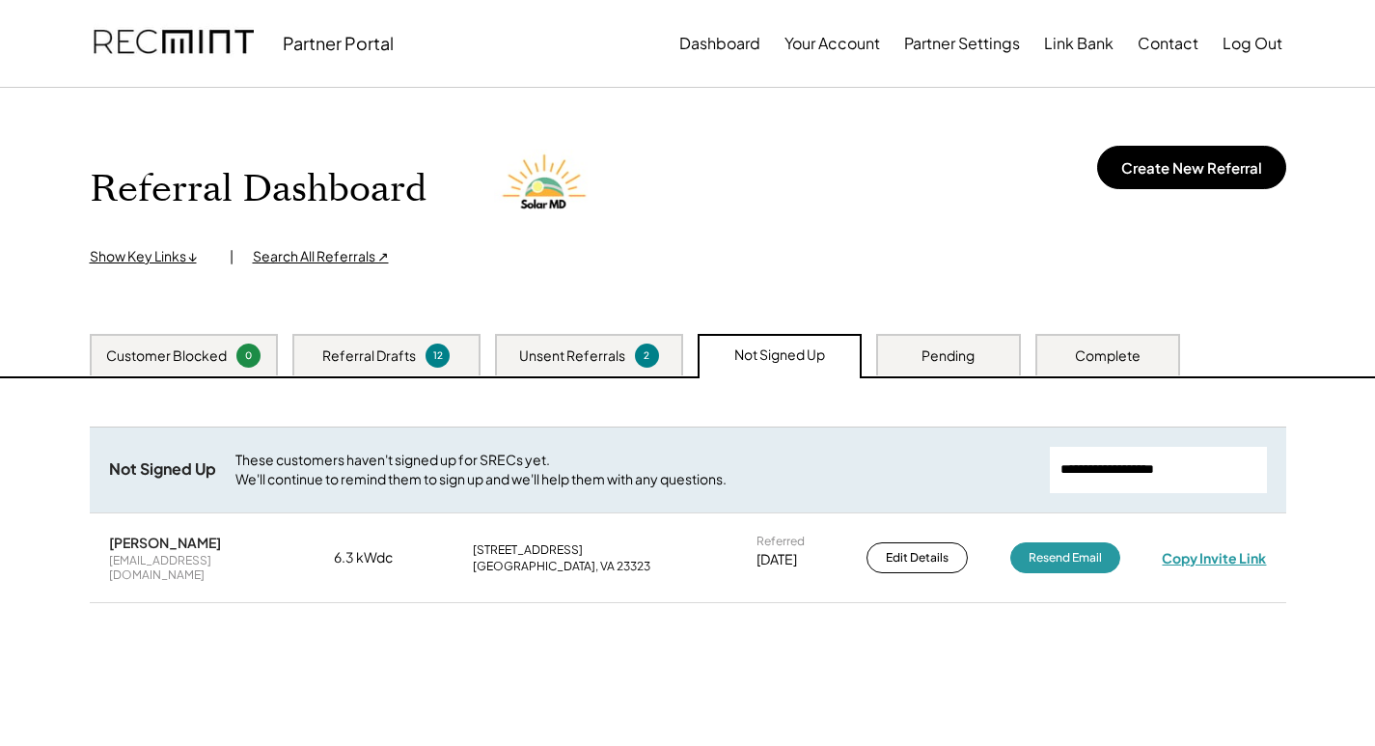
click at [1240, 549] on div "Copy Invite Link" at bounding box center [1214, 557] width 104 height 17
drag, startPoint x: 1225, startPoint y: 476, endPoint x: 904, endPoint y: 476, distance: 320.4
click at [904, 476] on div "Not Signed Up These customers haven't signed up for SRECs yet. We'll continue t…" at bounding box center [688, 470] width 1197 height 86
paste input "**********"
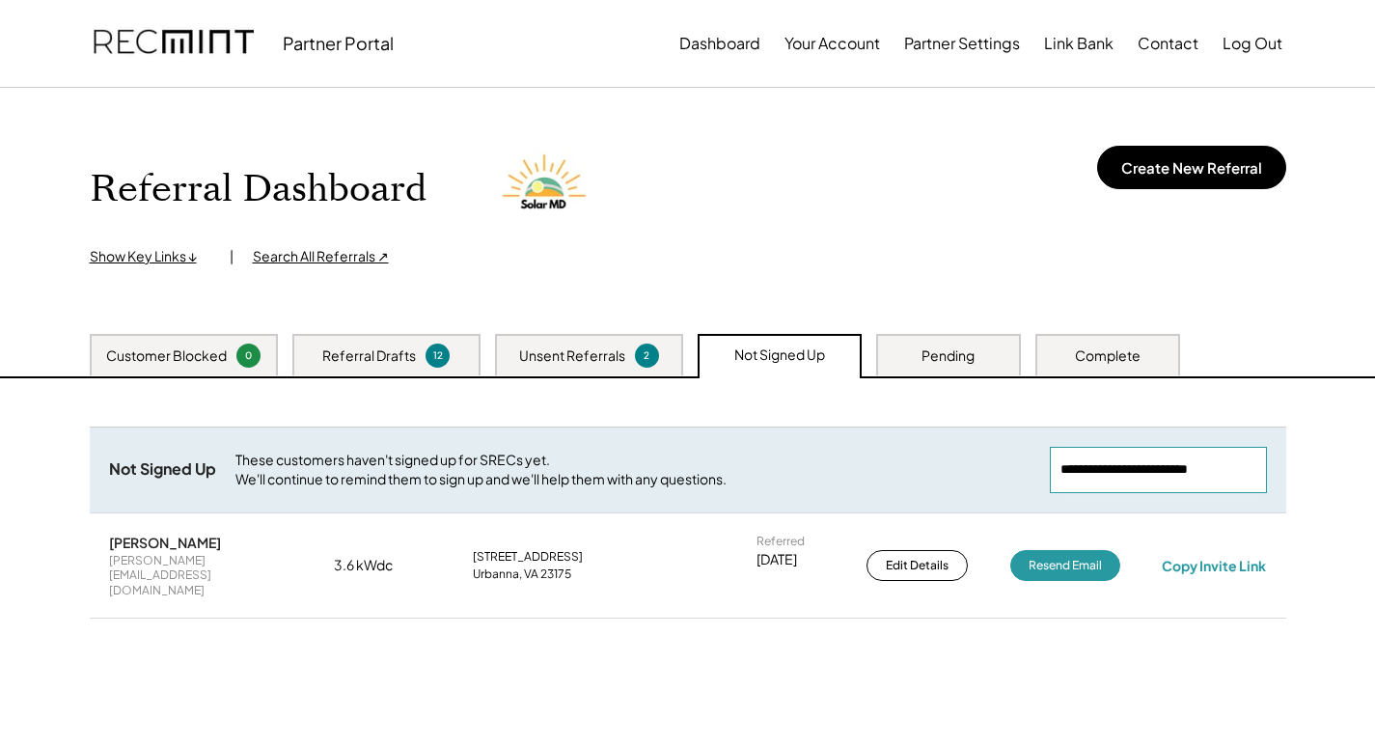
drag, startPoint x: 1256, startPoint y: 471, endPoint x: 928, endPoint y: 453, distance: 327.7
click at [928, 453] on div "Not Signed Up These customers haven't signed up for SRECs yet. We'll continue t…" at bounding box center [688, 470] width 1197 height 86
click at [1118, 458] on input "input" at bounding box center [1158, 470] width 217 height 46
click at [1119, 459] on input "input" at bounding box center [1158, 470] width 217 height 46
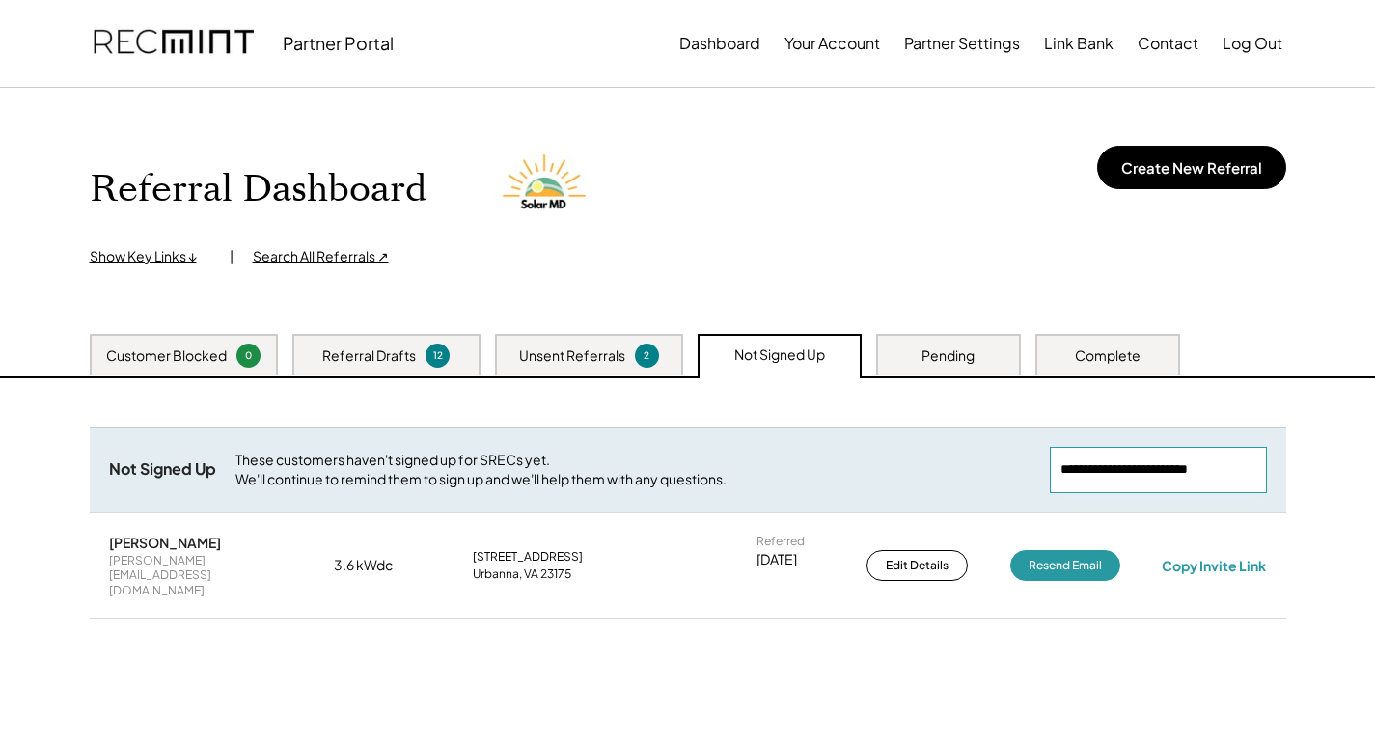
click at [1119, 462] on input "input" at bounding box center [1158, 470] width 217 height 46
paste input "**********"
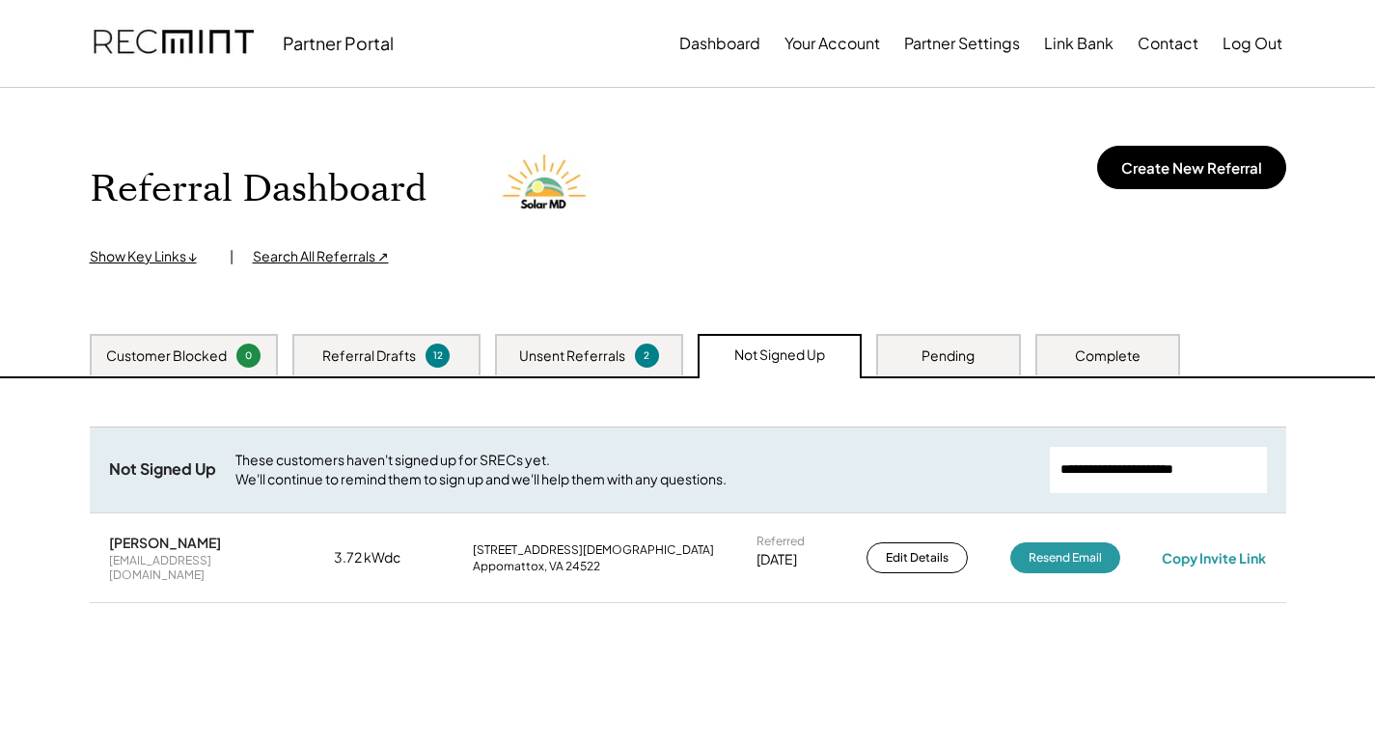
click at [1229, 537] on div "Ralph Hendricks mhendricks845@gmail.com 3.72 kWdc 248 Church St Appomattox, VA …" at bounding box center [688, 558] width 1197 height 88
click at [1229, 549] on div "Copy Invite Link" at bounding box center [1214, 557] width 104 height 17
drag, startPoint x: 1240, startPoint y: 476, endPoint x: 748, endPoint y: 471, distance: 492.2
click at [747, 472] on div "Not Signed Up These customers haven't signed up for SRECs yet. We'll continue t…" at bounding box center [688, 470] width 1197 height 86
paste input "**********"
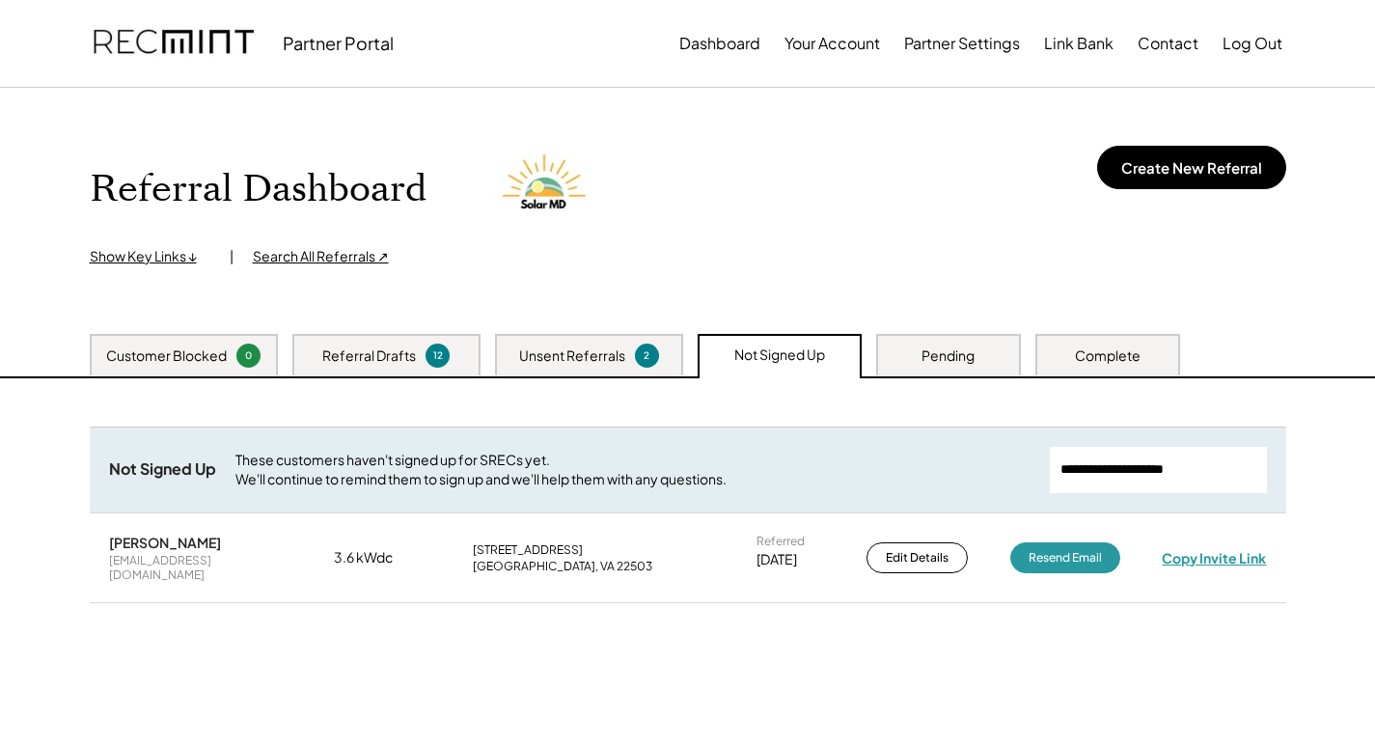
drag, startPoint x: 1201, startPoint y: 551, endPoint x: 1185, endPoint y: 538, distance: 21.3
click at [1200, 549] on div "Copy Invite Link" at bounding box center [1214, 557] width 104 height 17
click at [1217, 550] on div "Copy Invite Link" at bounding box center [1214, 557] width 104 height 17
click at [1217, 550] on div "Copy Invite Link" at bounding box center [1214, 558] width 107 height 18
drag, startPoint x: 1219, startPoint y: 470, endPoint x: 924, endPoint y: 466, distance: 295.3
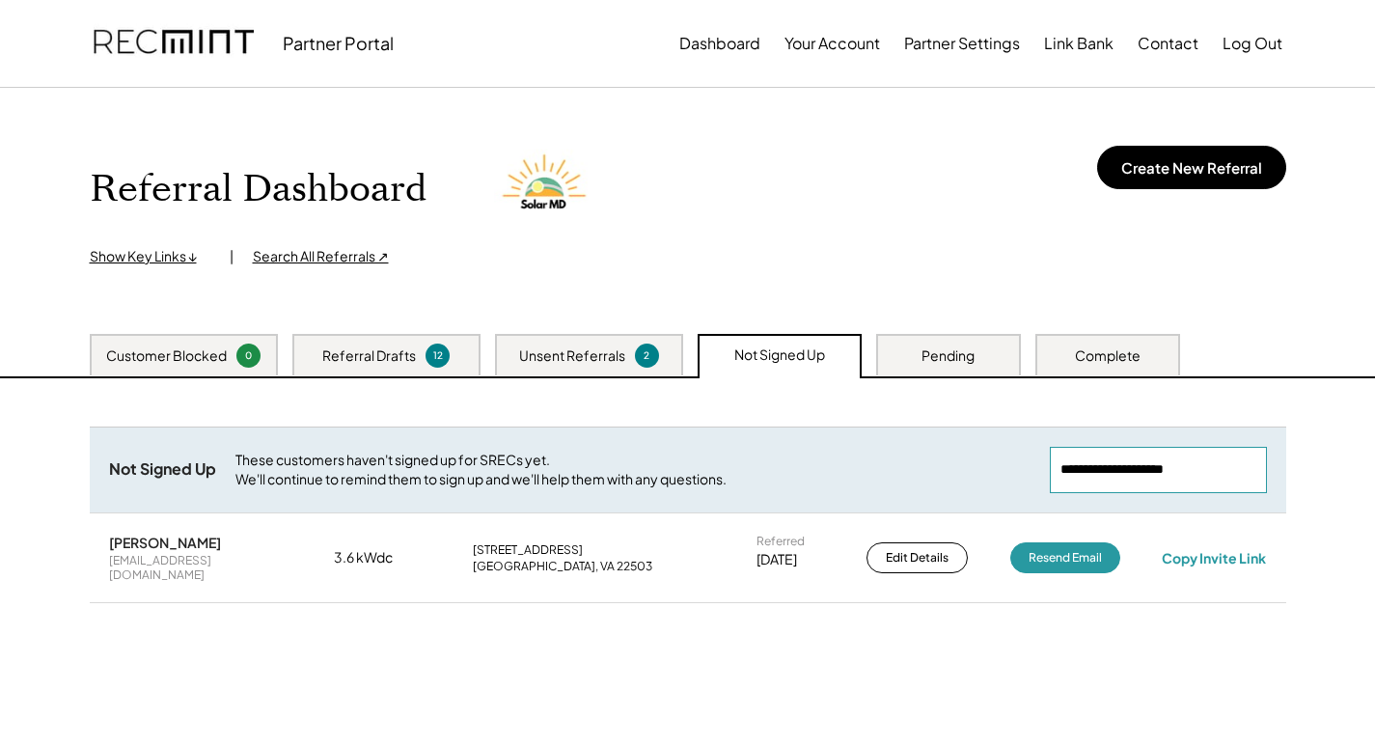
click at [757, 444] on div "Not Signed Up These customers haven't signed up for SRECs yet. We'll continue t…" at bounding box center [688, 470] width 1197 height 86
drag, startPoint x: 1245, startPoint y: 465, endPoint x: 961, endPoint y: 438, distance: 285.0
click at [828, 432] on div "Not Signed Up These customers haven't signed up for SRECs yet. We'll continue t…" at bounding box center [688, 470] width 1197 height 86
paste input "**********"
type input "**********"
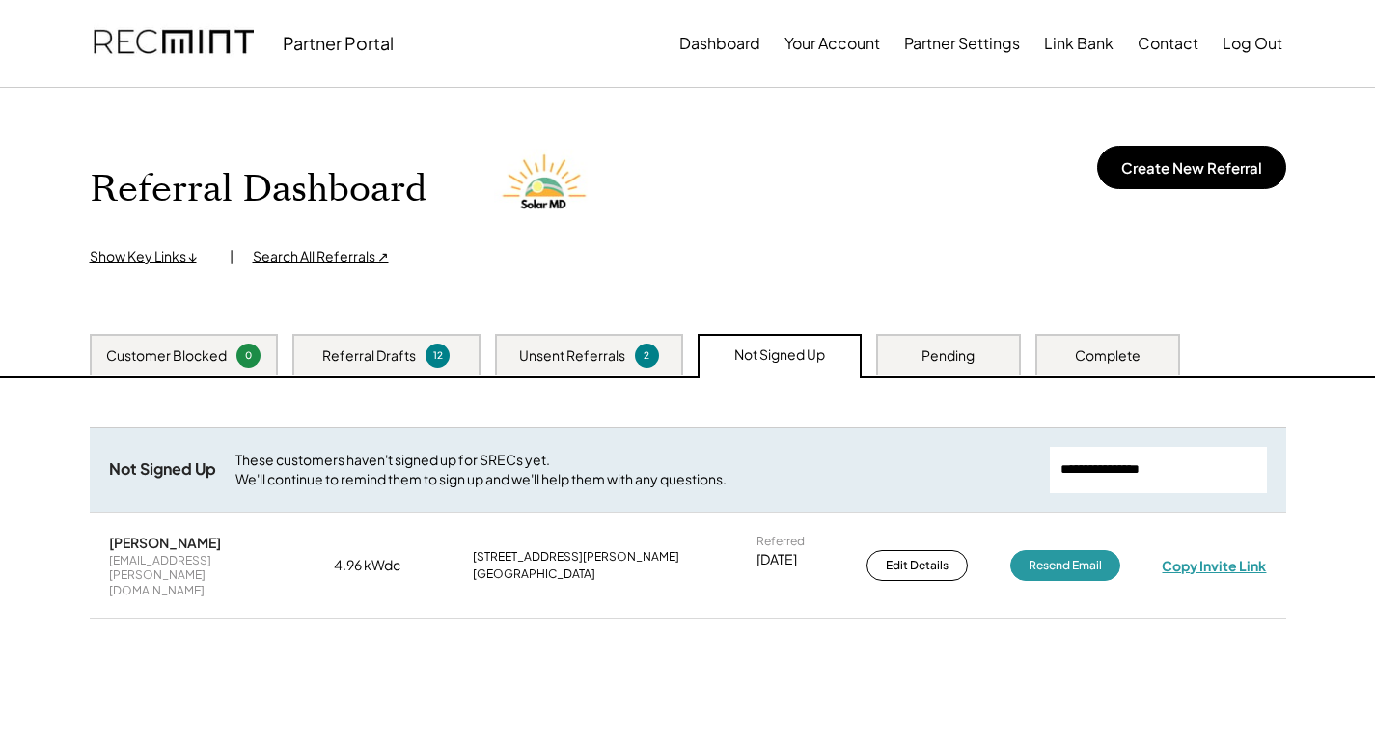
click at [1188, 557] on div "Copy Invite Link" at bounding box center [1214, 565] width 104 height 17
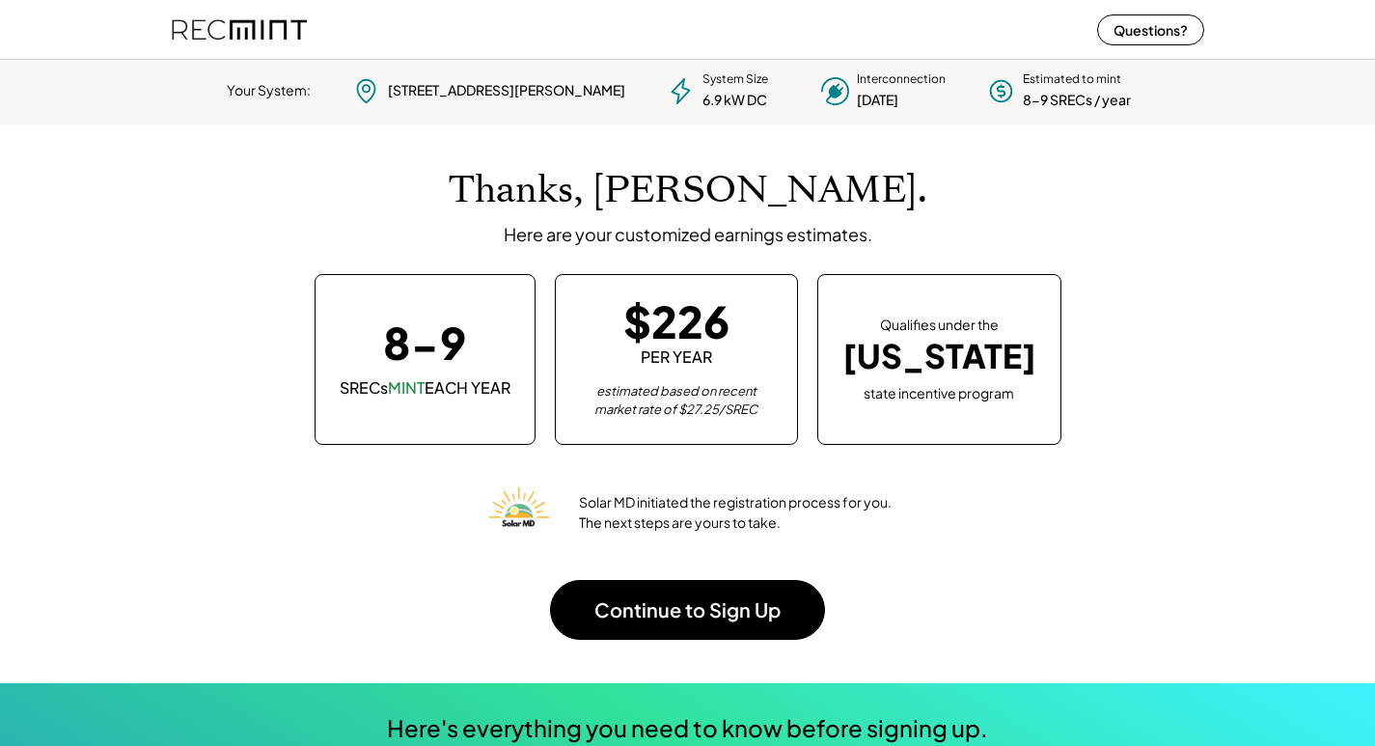
scroll to position [271, 538]
